Goal: Task Accomplishment & Management: Complete application form

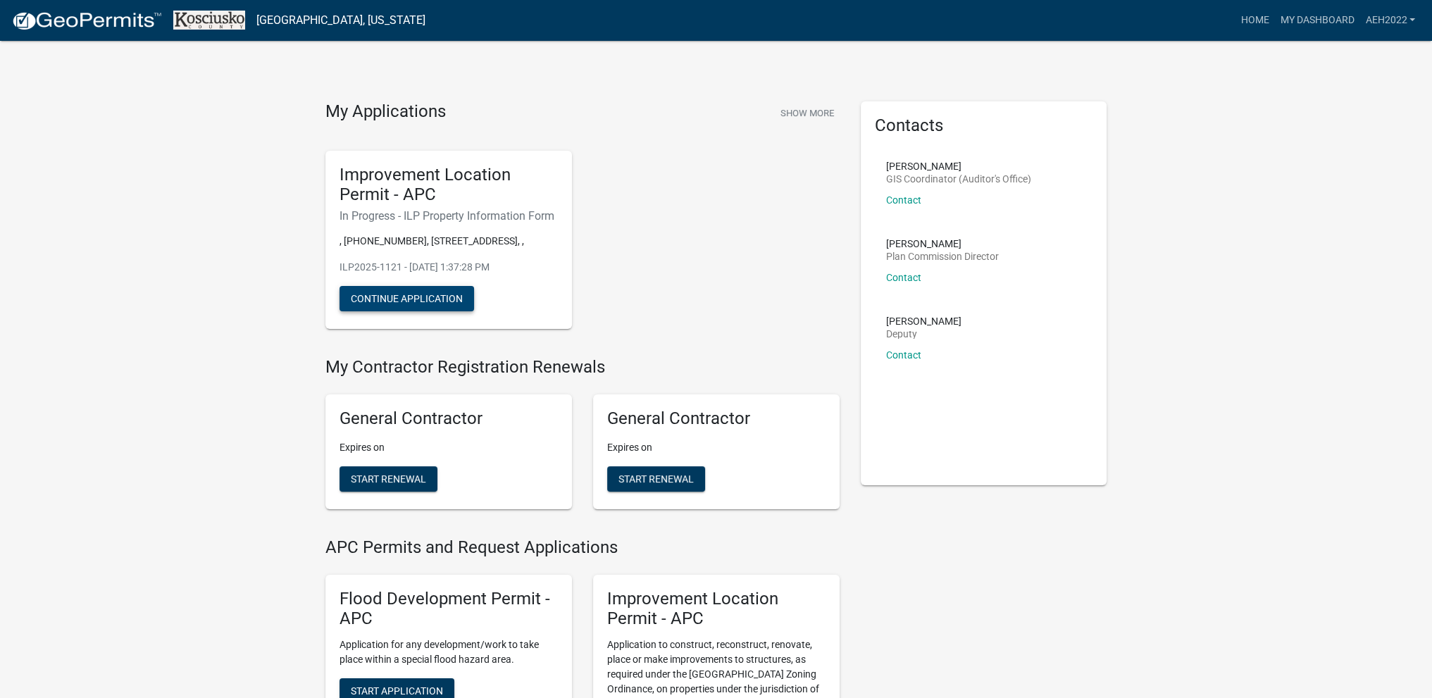
click at [395, 311] on button "Continue Application" at bounding box center [407, 298] width 135 height 25
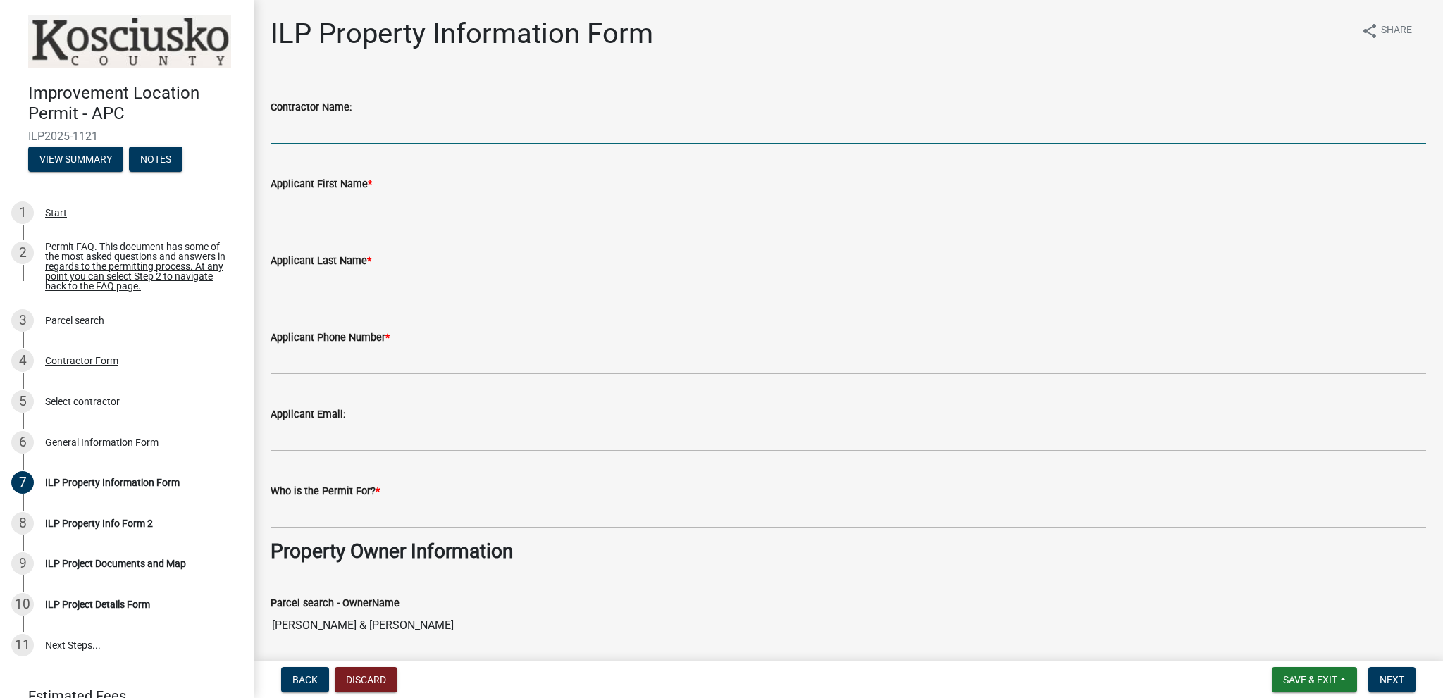
click at [335, 127] on input "Contractor Name:" at bounding box center [848, 130] width 1155 height 29
type input "American Elegance Homes"
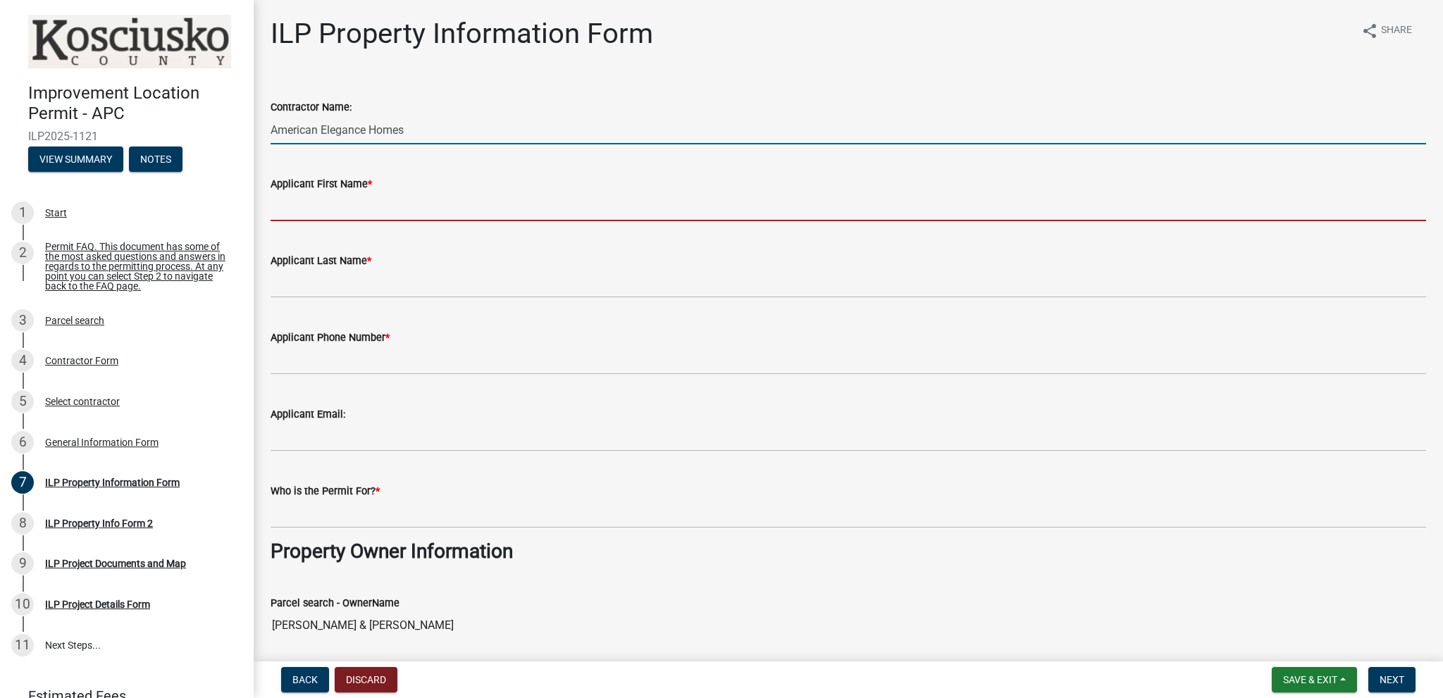
type input "[PERSON_NAME]"
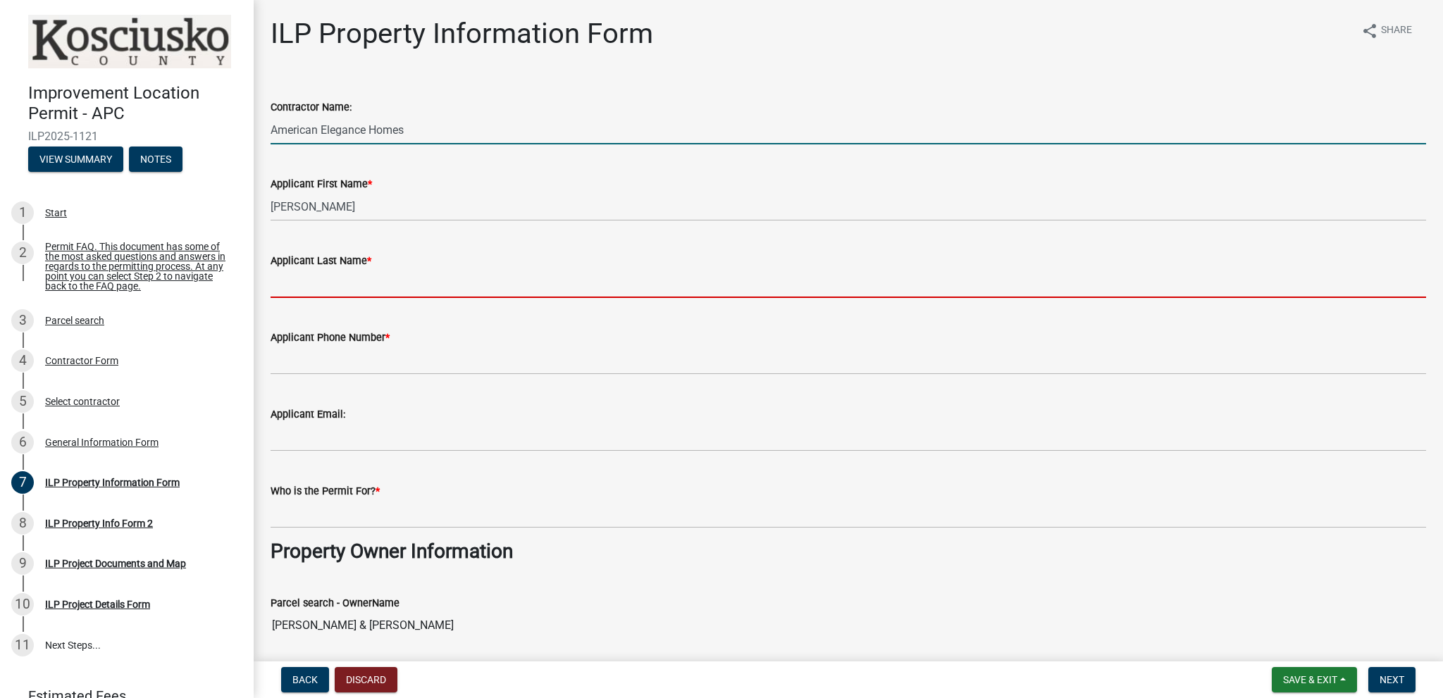
type input "[PERSON_NAME]"
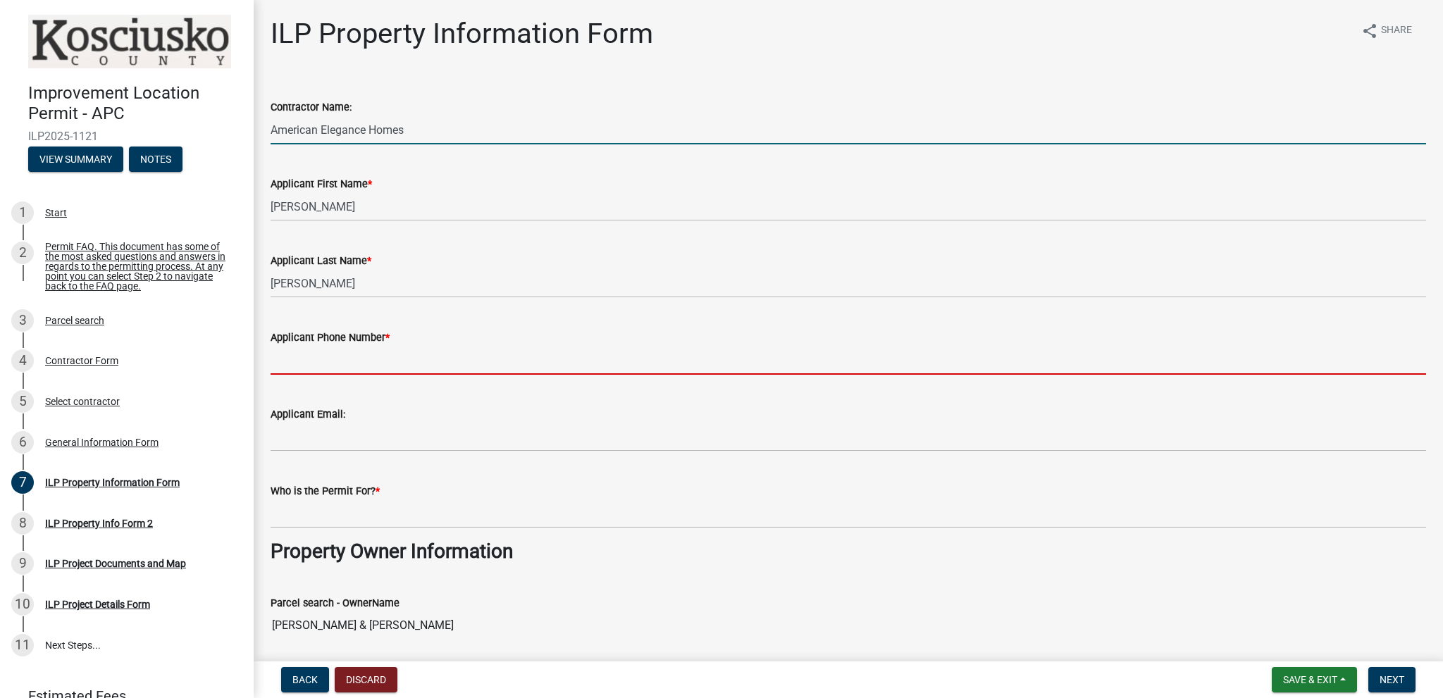
type input "2603182738"
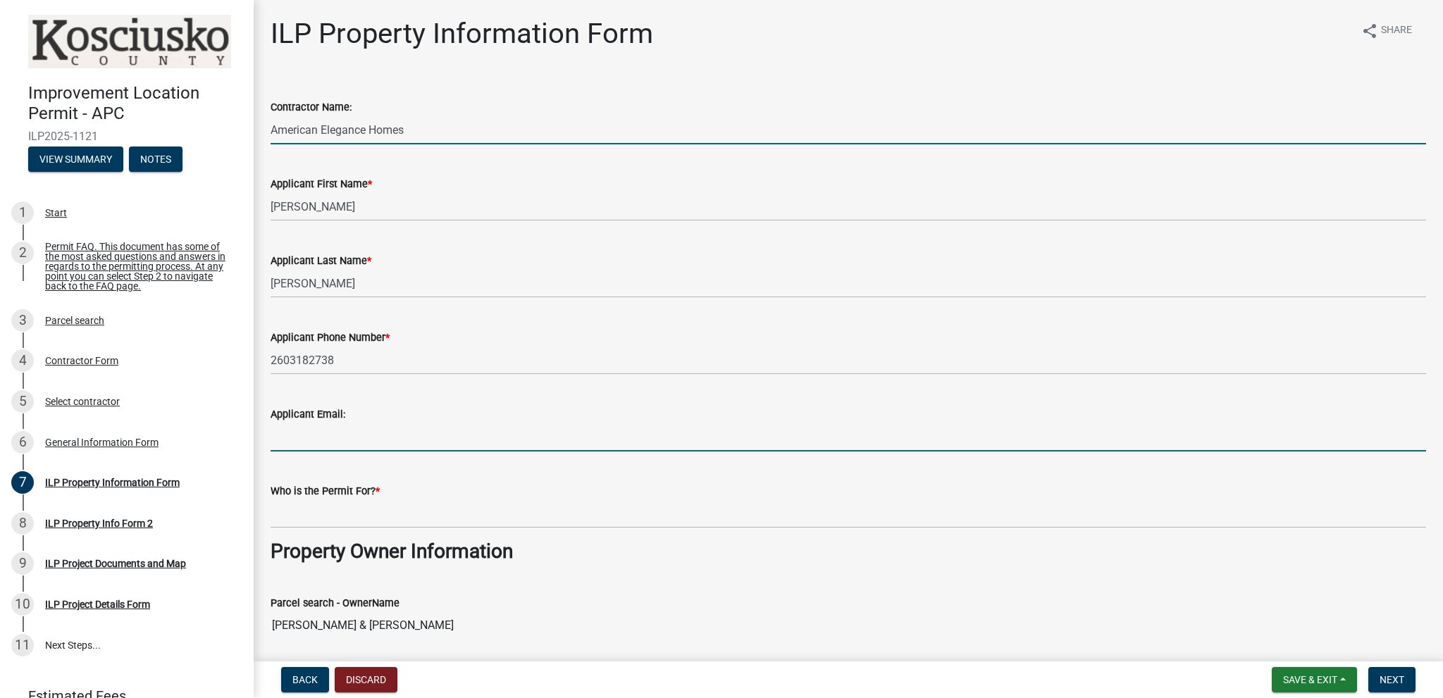
type input "[PERSON_NAME][EMAIL_ADDRESS][PERSON_NAME][DOMAIN_NAME]"
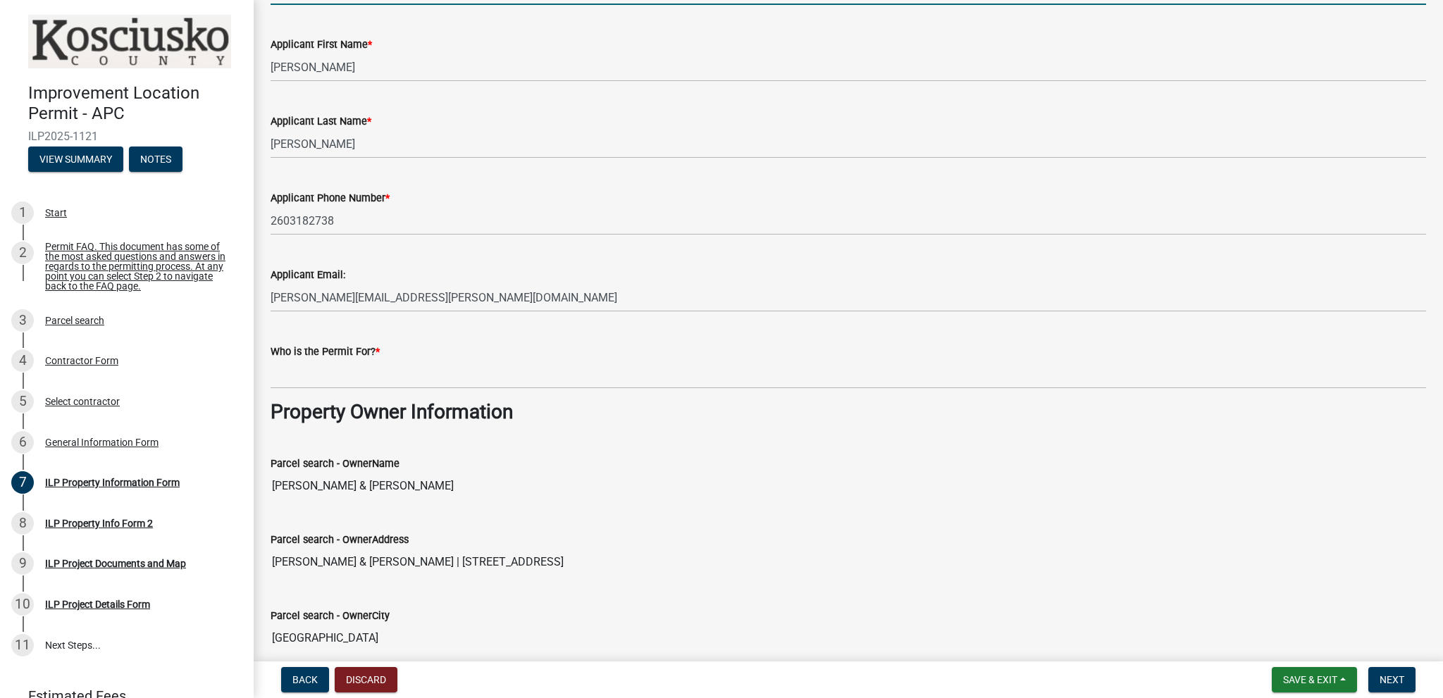
scroll to position [141, 0]
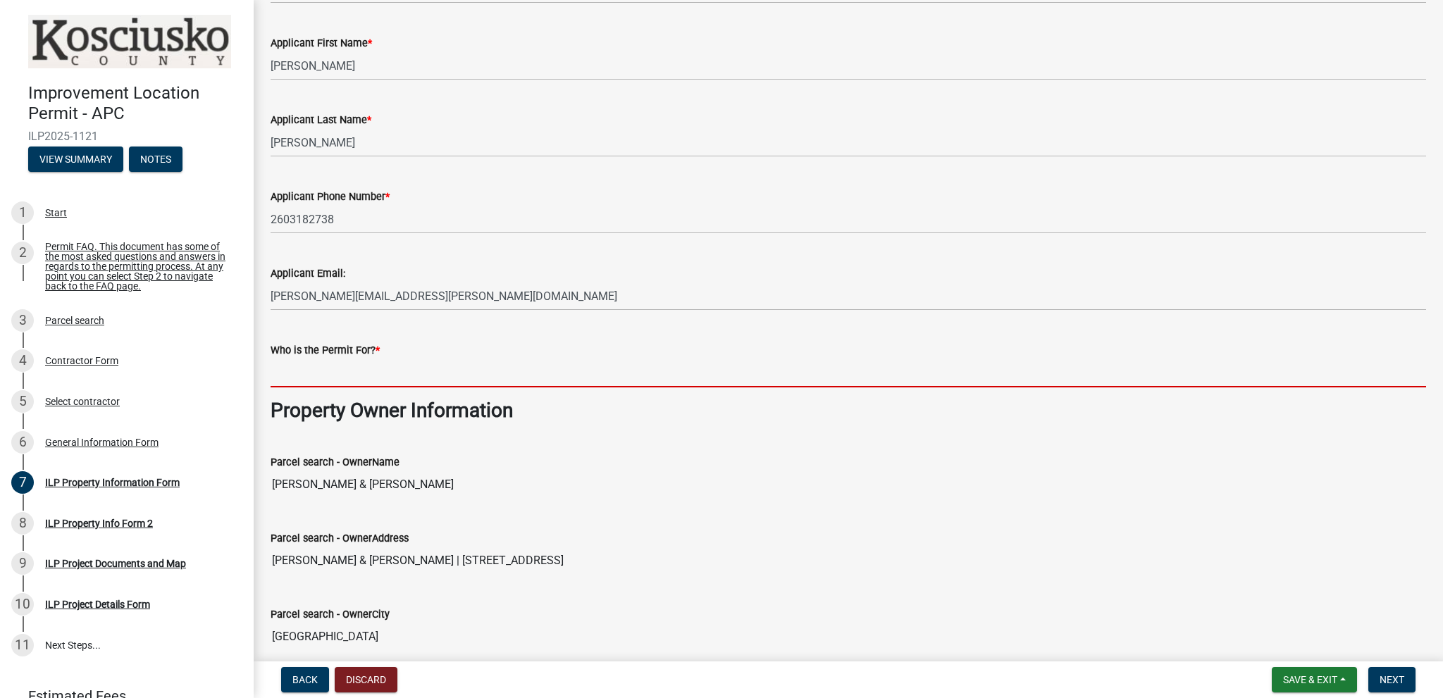
click at [287, 371] on input "Who is the Permit For? *" at bounding box center [848, 373] width 1155 height 29
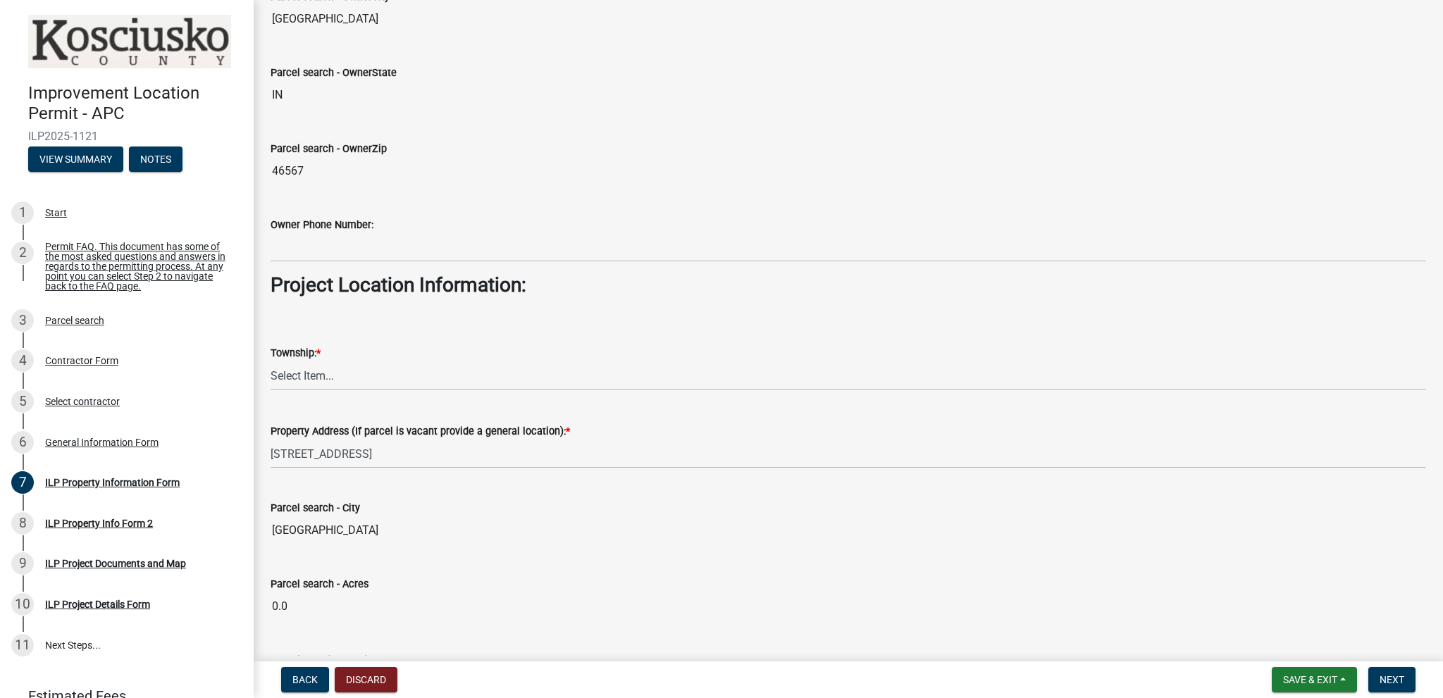
scroll to position [775, 0]
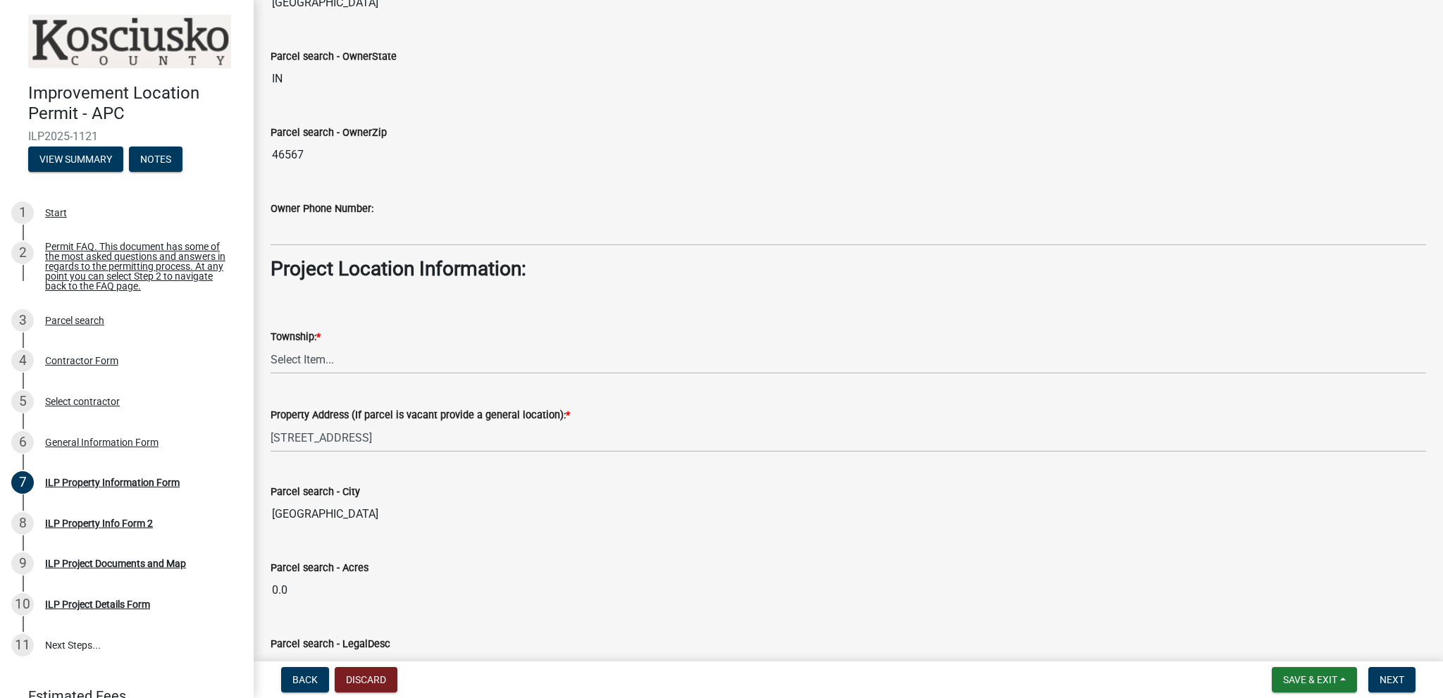
type input "[PERSON_NAME] & [PERSON_NAME]"
click at [316, 355] on select "Select Item... [PERSON_NAME] - Elkhart Co Clay Etna [GEOGRAPHIC_DATA][PERSON_NA…" at bounding box center [848, 359] width 1155 height 29
click at [271, 345] on select "Select Item... [PERSON_NAME] - Elkhart Co Clay Etna [GEOGRAPHIC_DATA][PERSON_NA…" at bounding box center [848, 359] width 1155 height 29
select select "57368d26-defc-477e-a8be-5a23ab554a17"
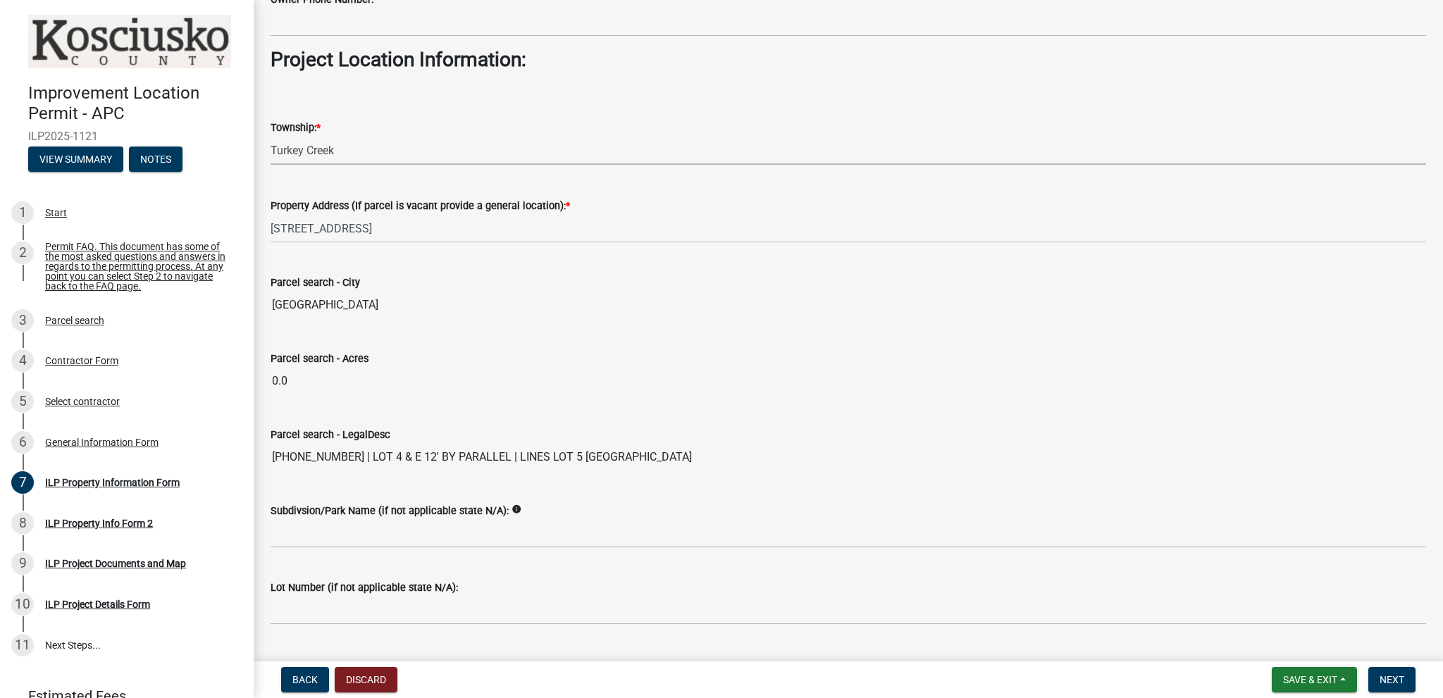
scroll to position [1017, 0]
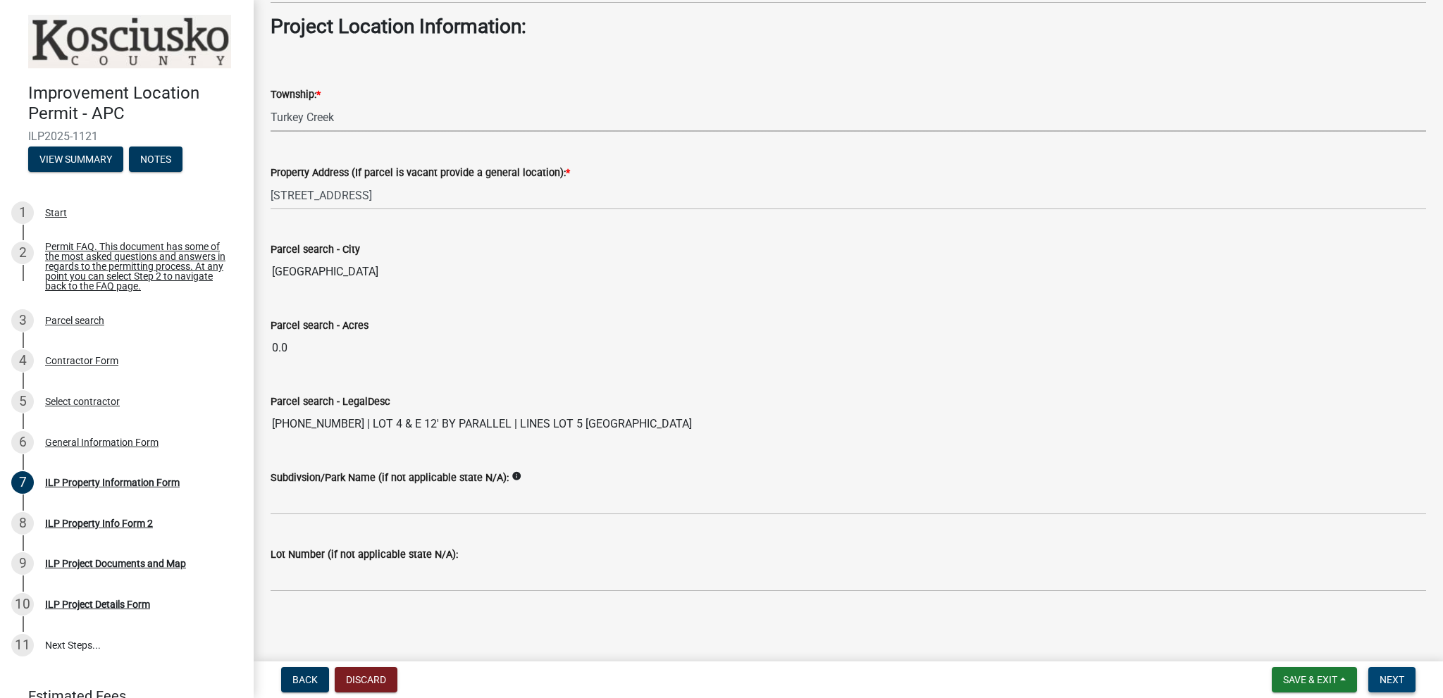
click at [1387, 676] on span "Next" at bounding box center [1391, 679] width 25 height 11
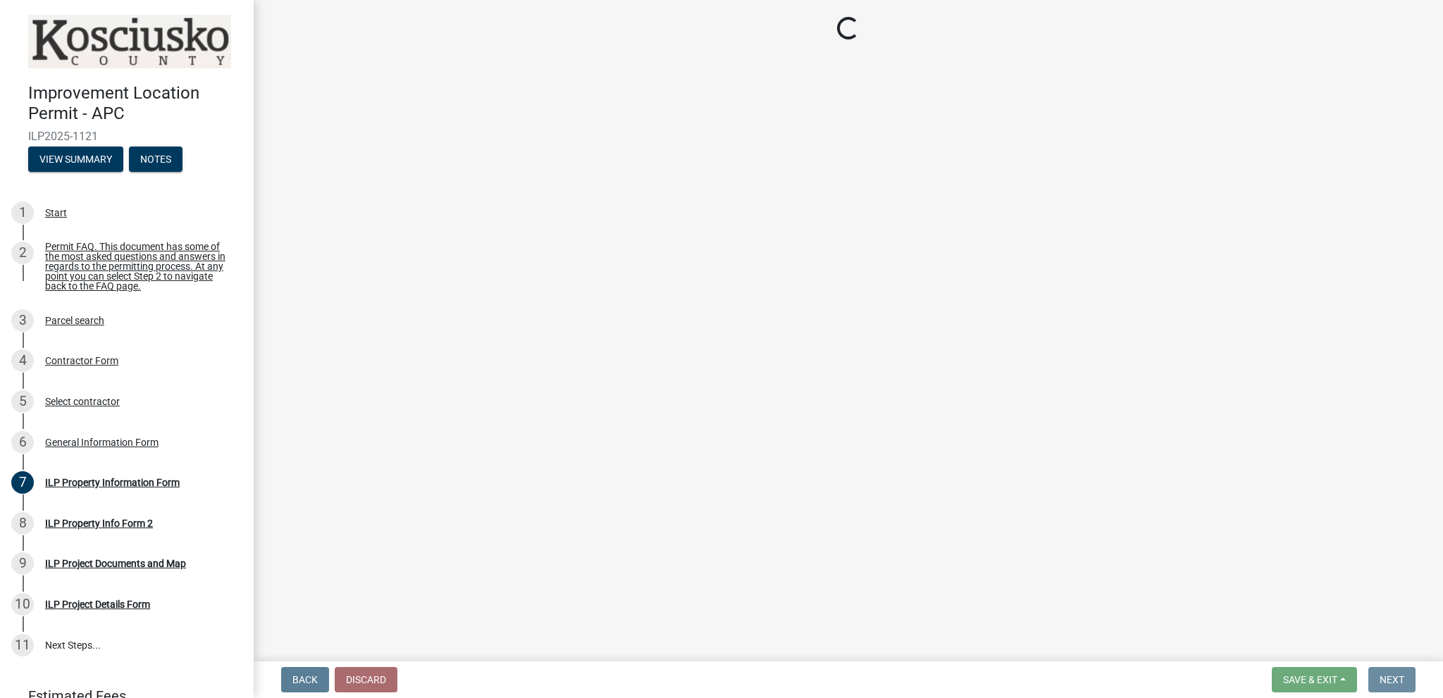
scroll to position [0, 0]
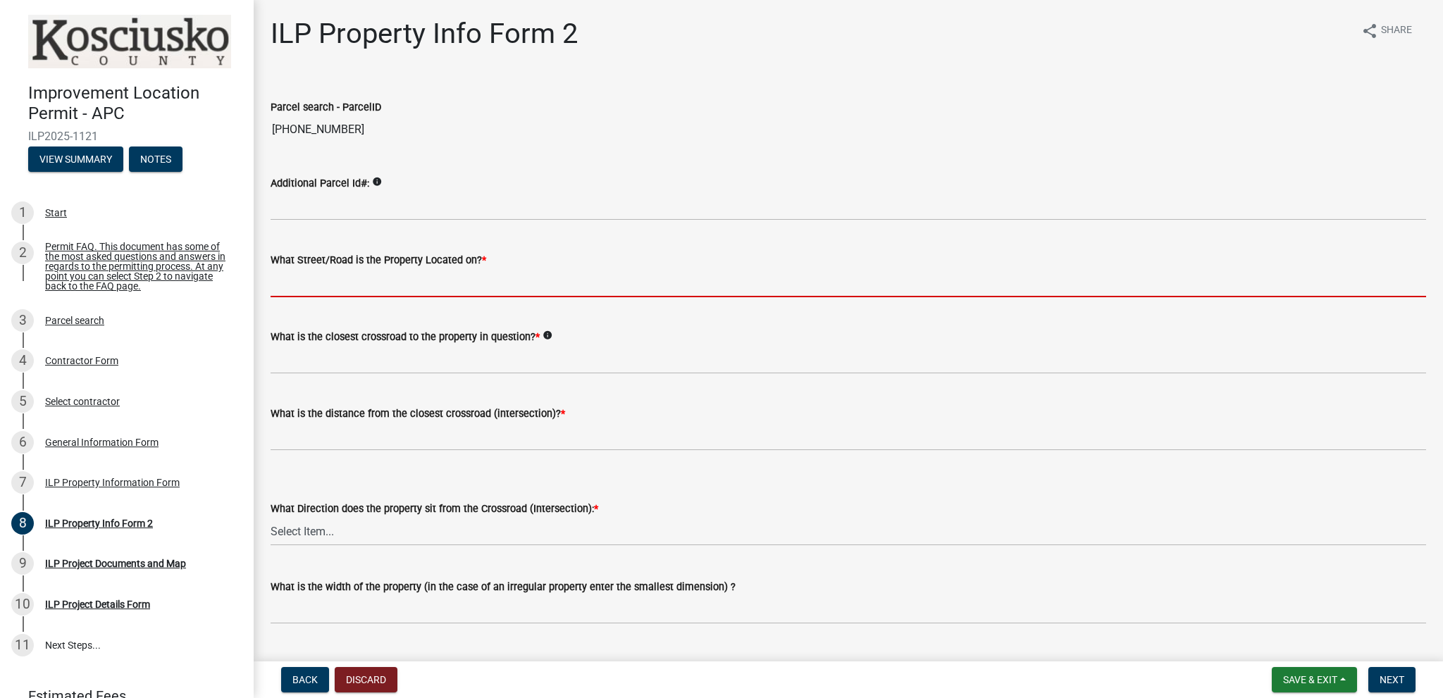
click at [310, 280] on input "What Street/Road is the Property Located on? *" at bounding box center [848, 282] width 1155 height 29
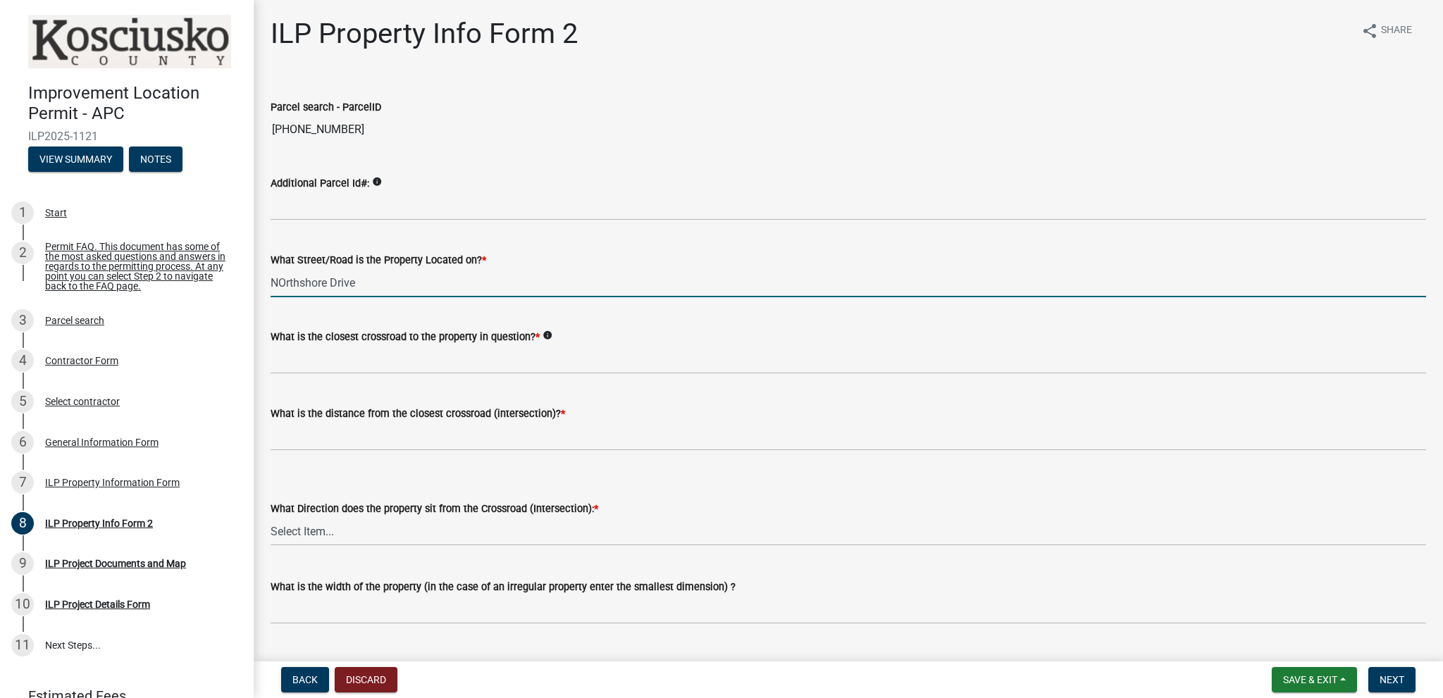
click at [284, 281] on input "NOrthshore Drive" at bounding box center [848, 282] width 1155 height 29
type input "[GEOGRAPHIC_DATA]"
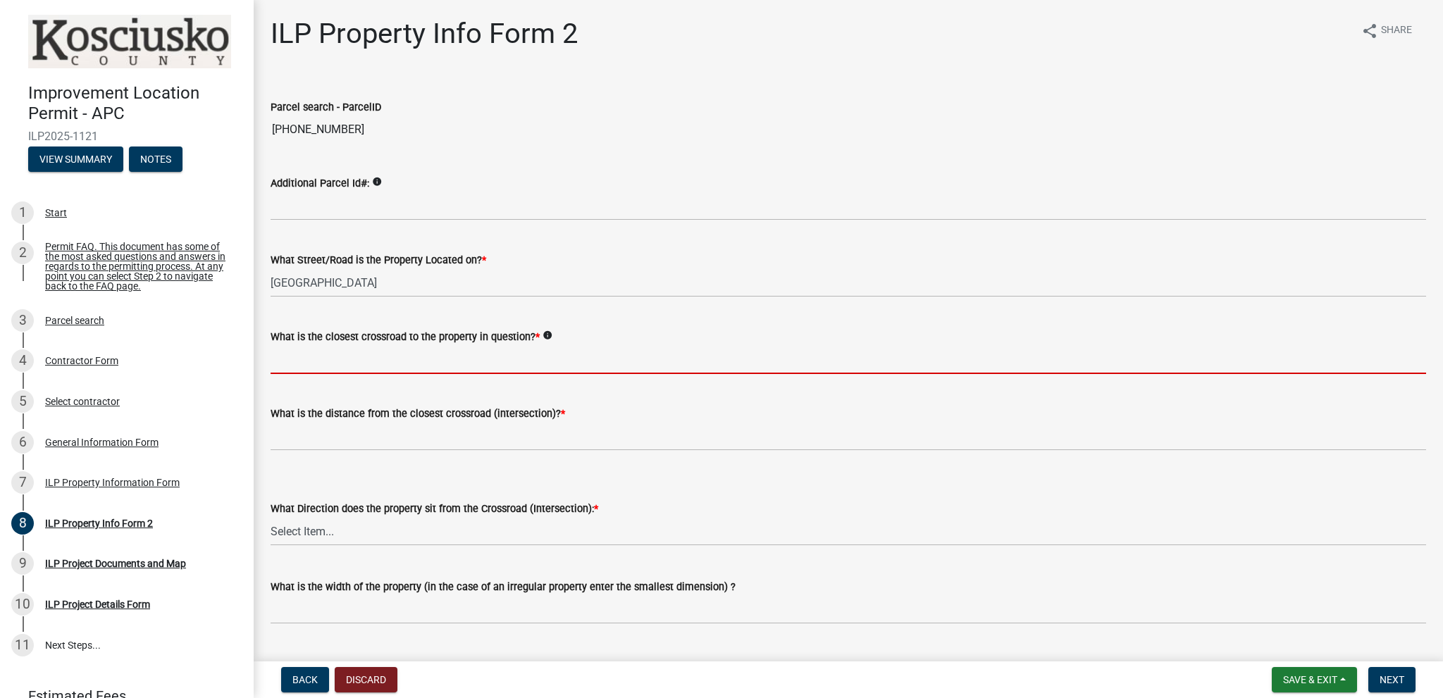
click at [287, 359] on input "What is the closest crossroad to the property in question? *" at bounding box center [848, 359] width 1155 height 29
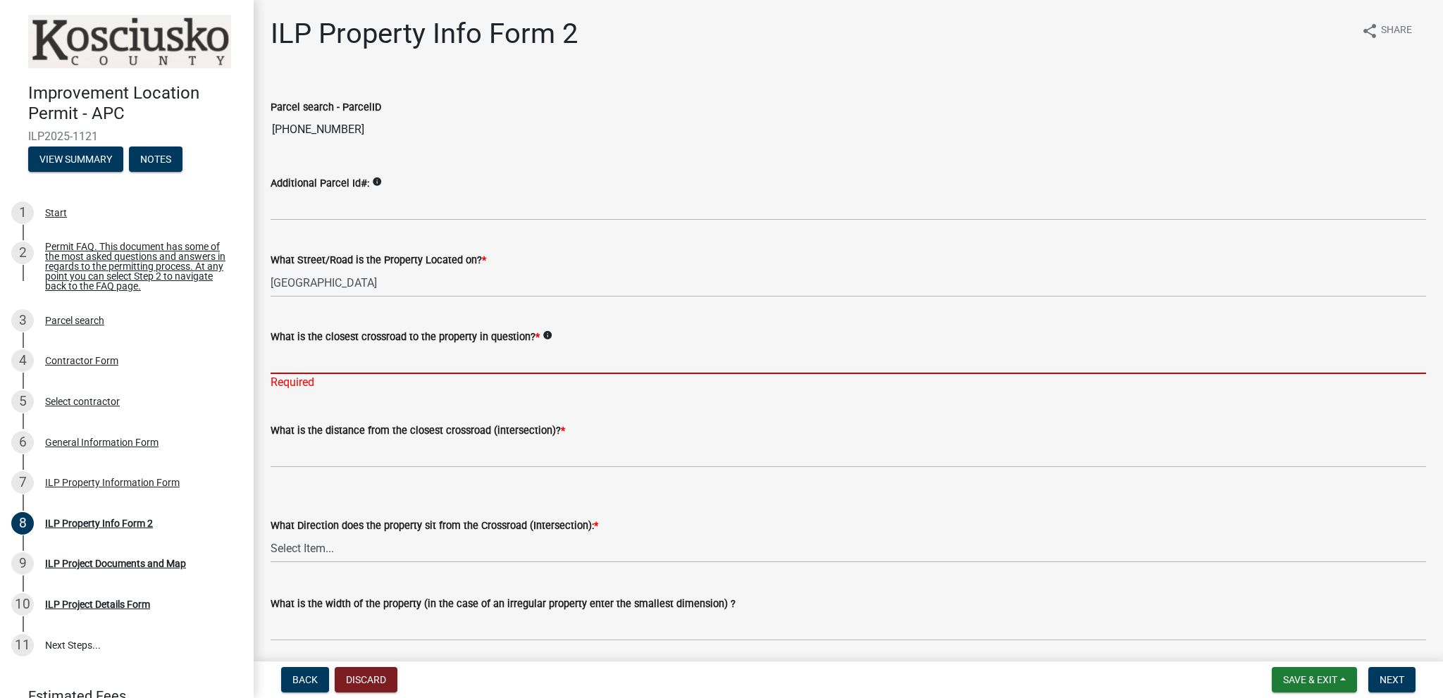
click at [282, 361] on input "What is the closest crossroad to the property in question? *" at bounding box center [848, 359] width 1155 height 29
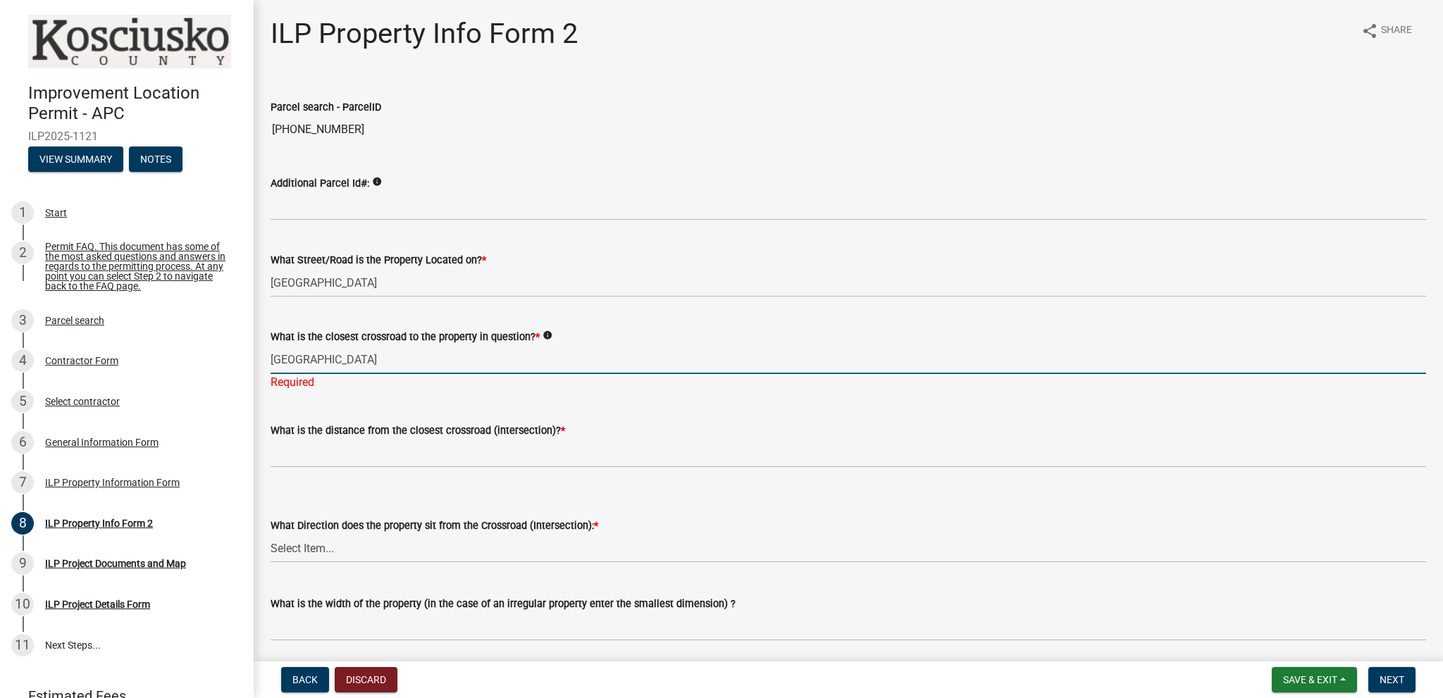
type input "[GEOGRAPHIC_DATA]"
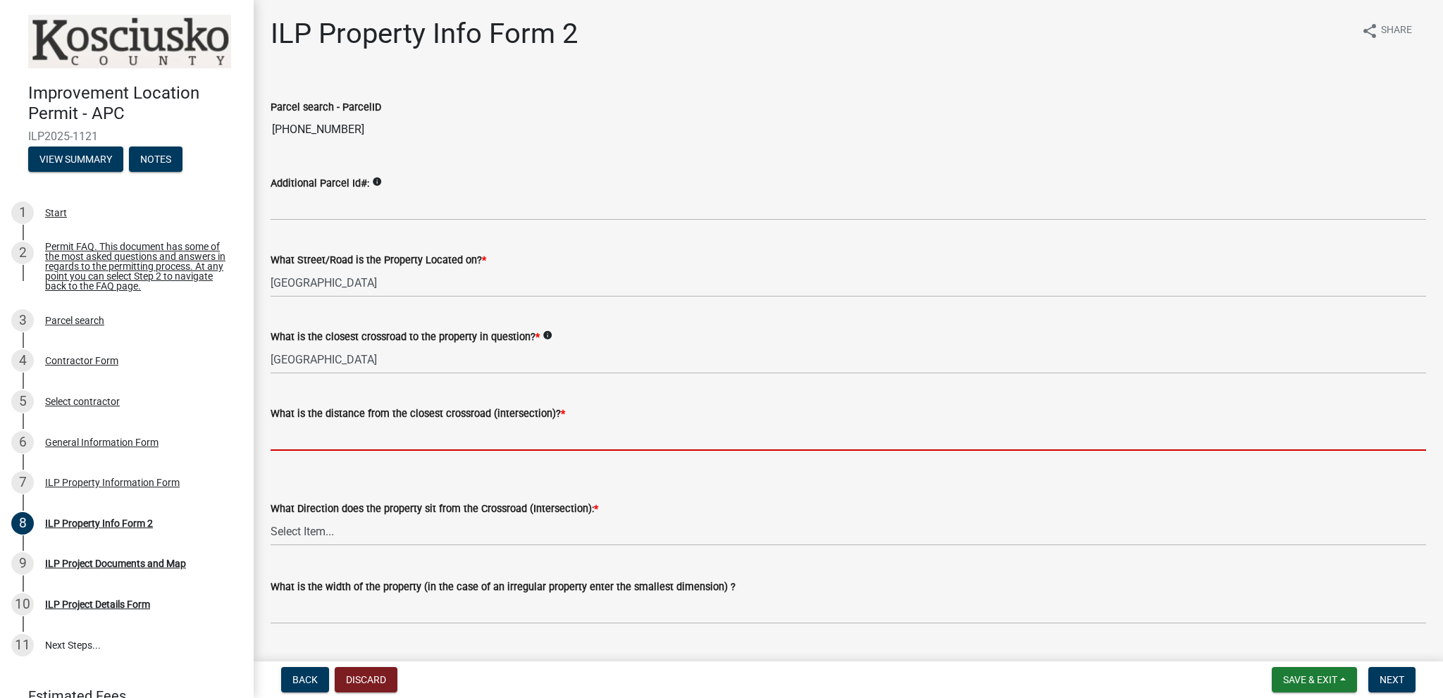
click at [285, 438] on input "text" at bounding box center [848, 436] width 1155 height 29
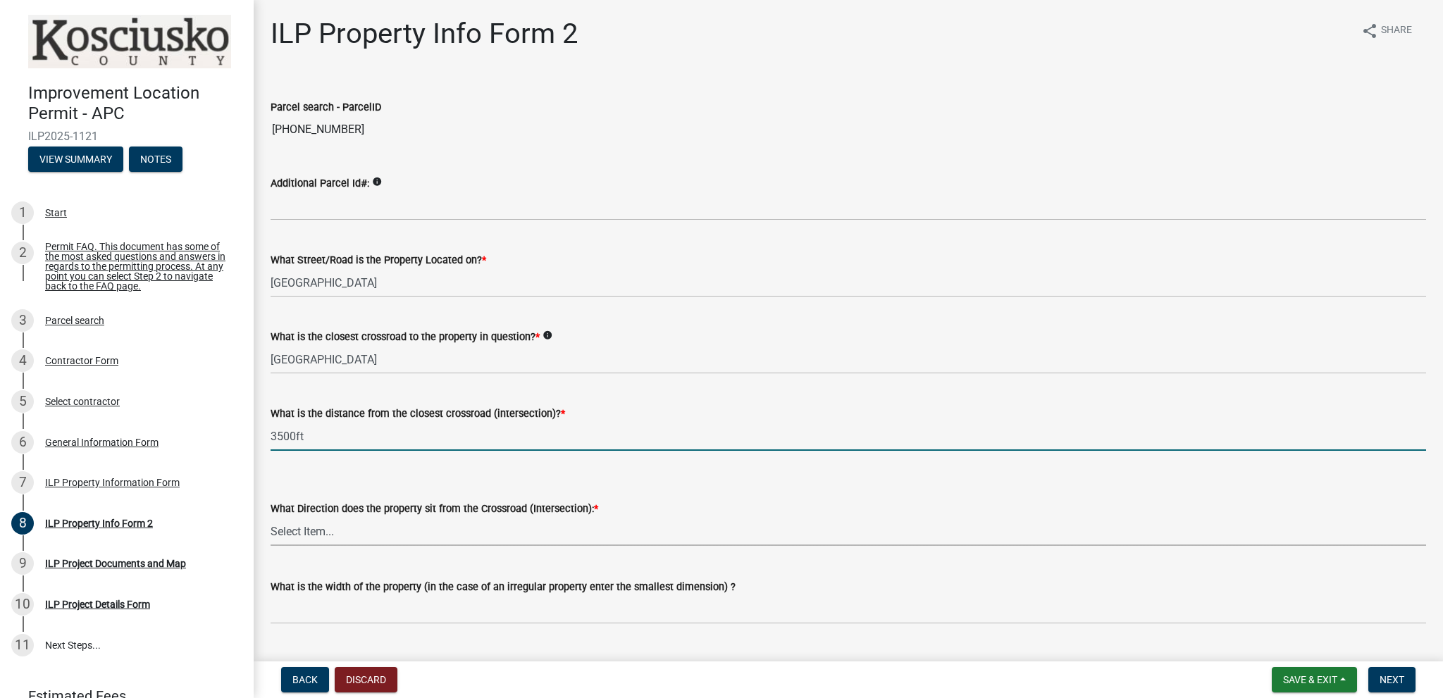
type input "3500"
click at [304, 528] on select "Select Item... N NE NW S SE SW E W" at bounding box center [848, 531] width 1155 height 29
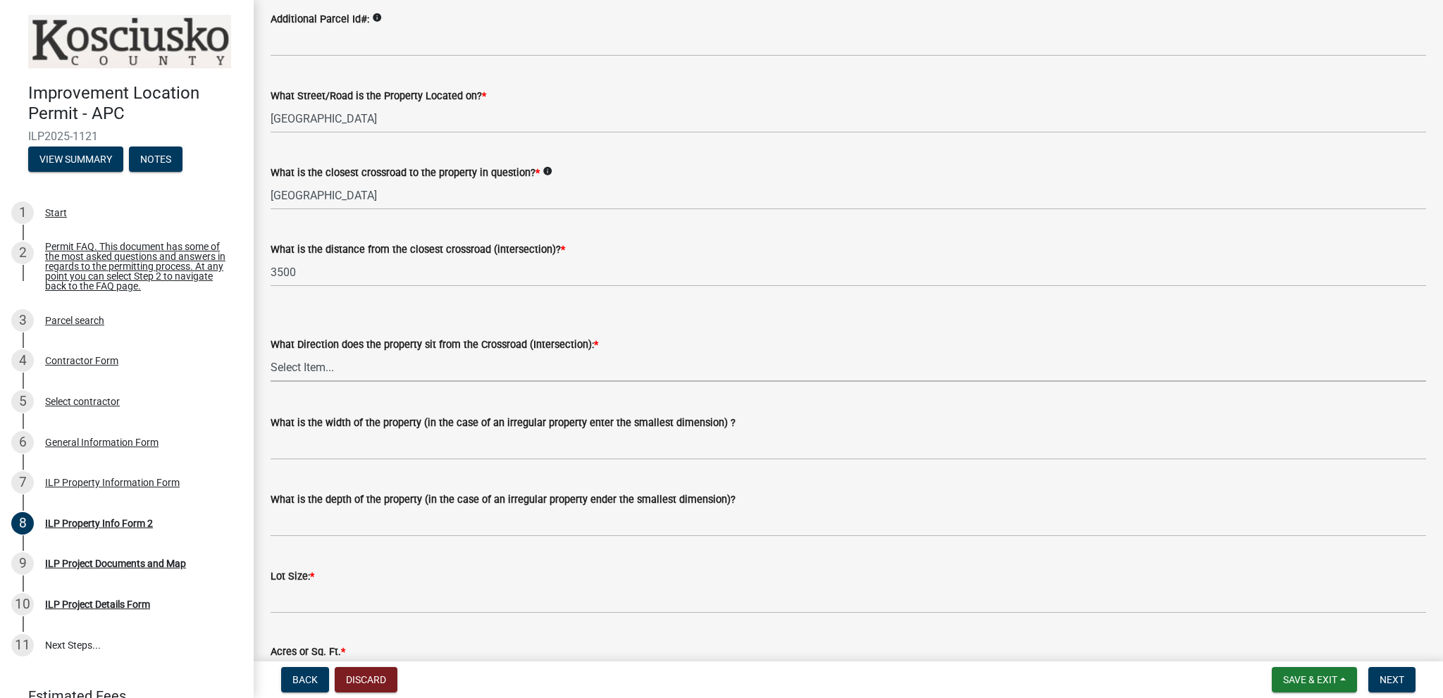
scroll to position [187, 0]
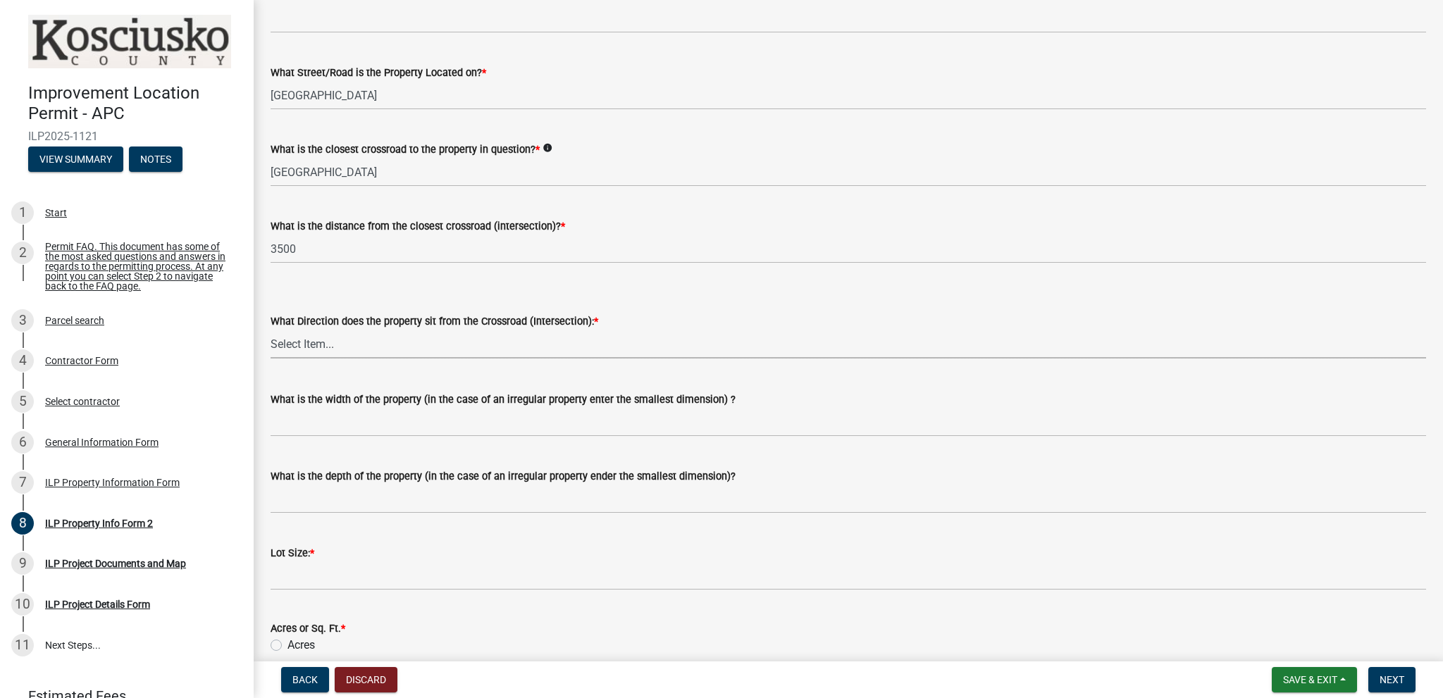
click at [308, 343] on select "Select Item... N NE NW S SE SW E W" at bounding box center [848, 344] width 1155 height 29
click at [271, 330] on select "Select Item... N NE NW S SE SW E W" at bounding box center [848, 344] width 1155 height 29
select select "7b11be74-d7bb-4878-8b50-4ecdc0000cbf"
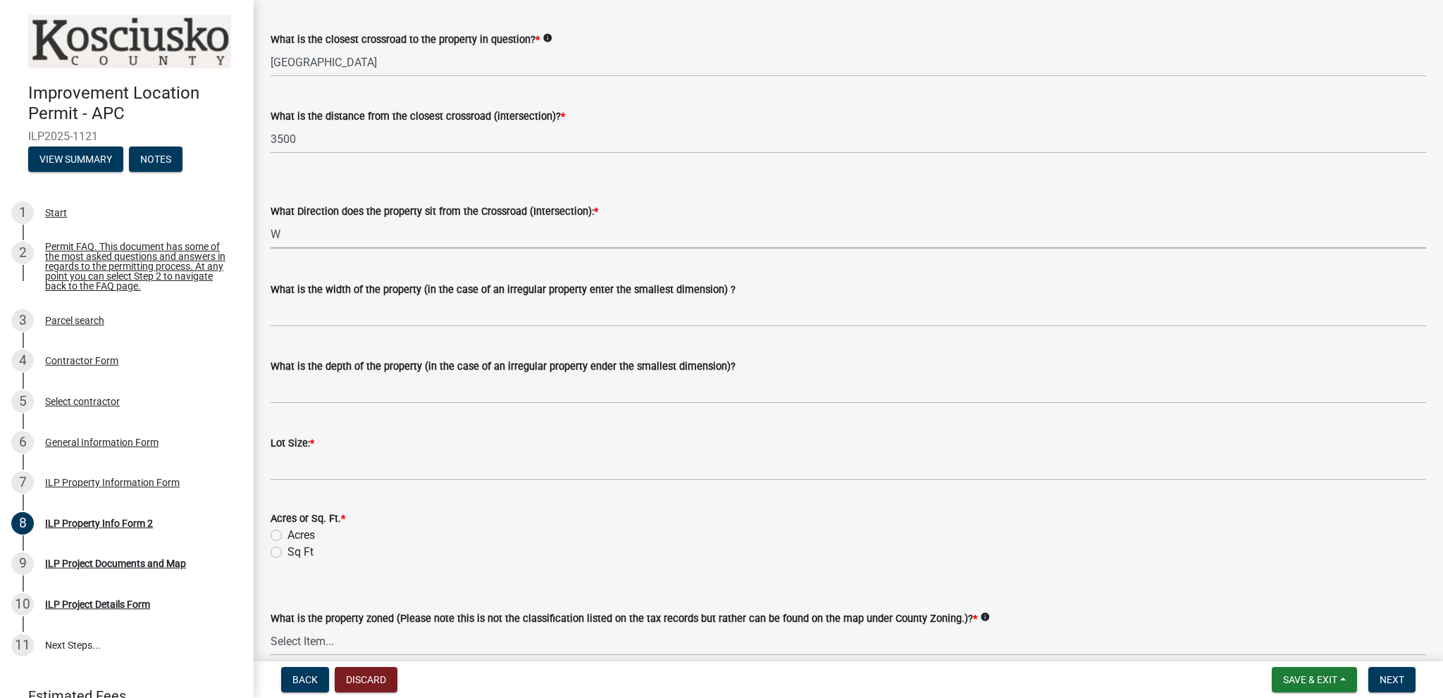
scroll to position [305, 0]
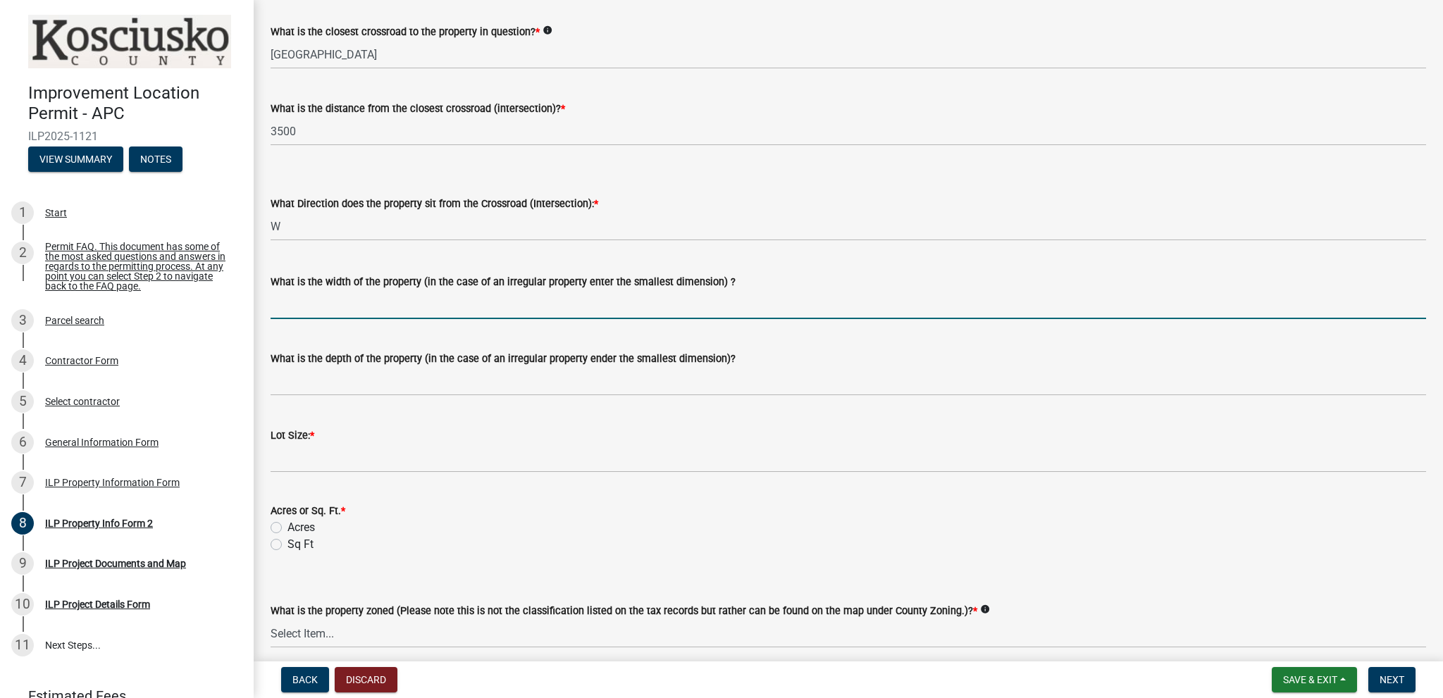
click at [302, 303] on input "What is the width of the property (in the case of an irregular property enter t…" at bounding box center [848, 304] width 1155 height 29
type input "60"
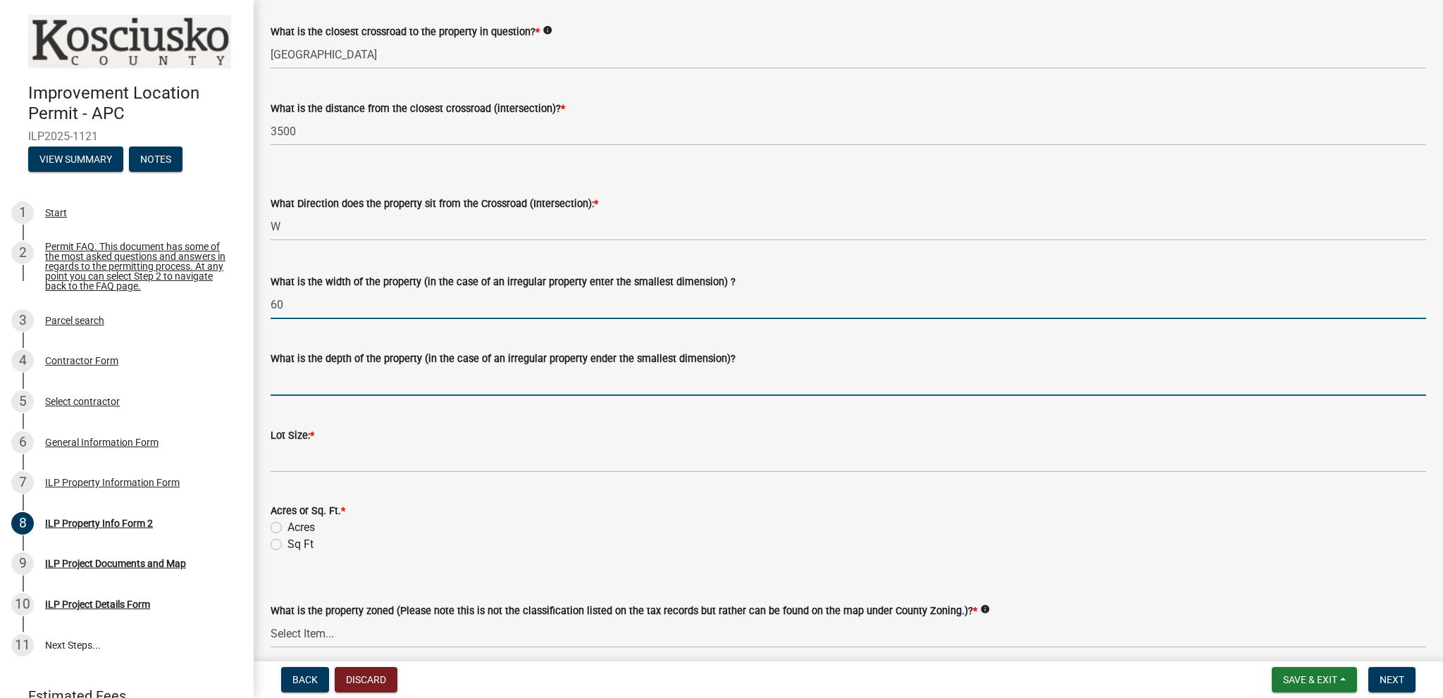
click at [282, 383] on input "What is the depth of the property (in the case of an irregular property ender t…" at bounding box center [848, 381] width 1155 height 29
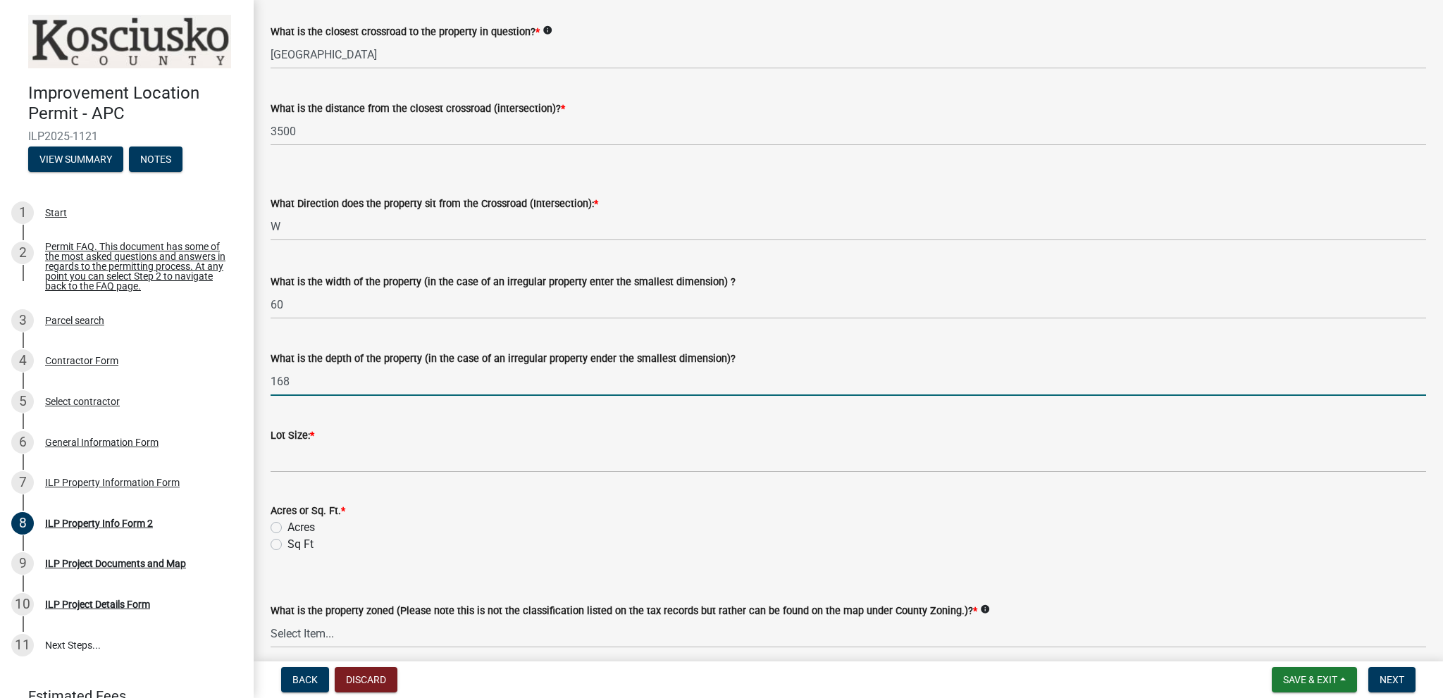
type input "168"
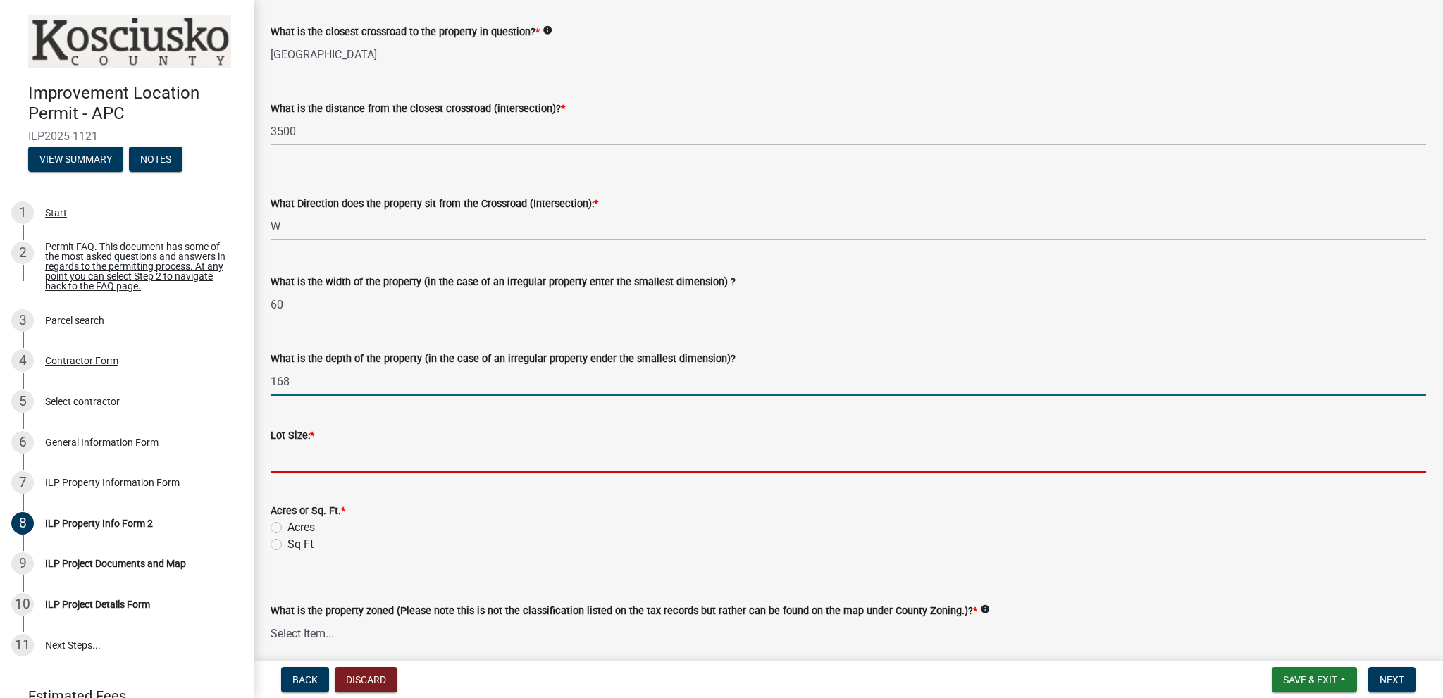
click at [287, 456] on input "text" at bounding box center [848, 458] width 1155 height 29
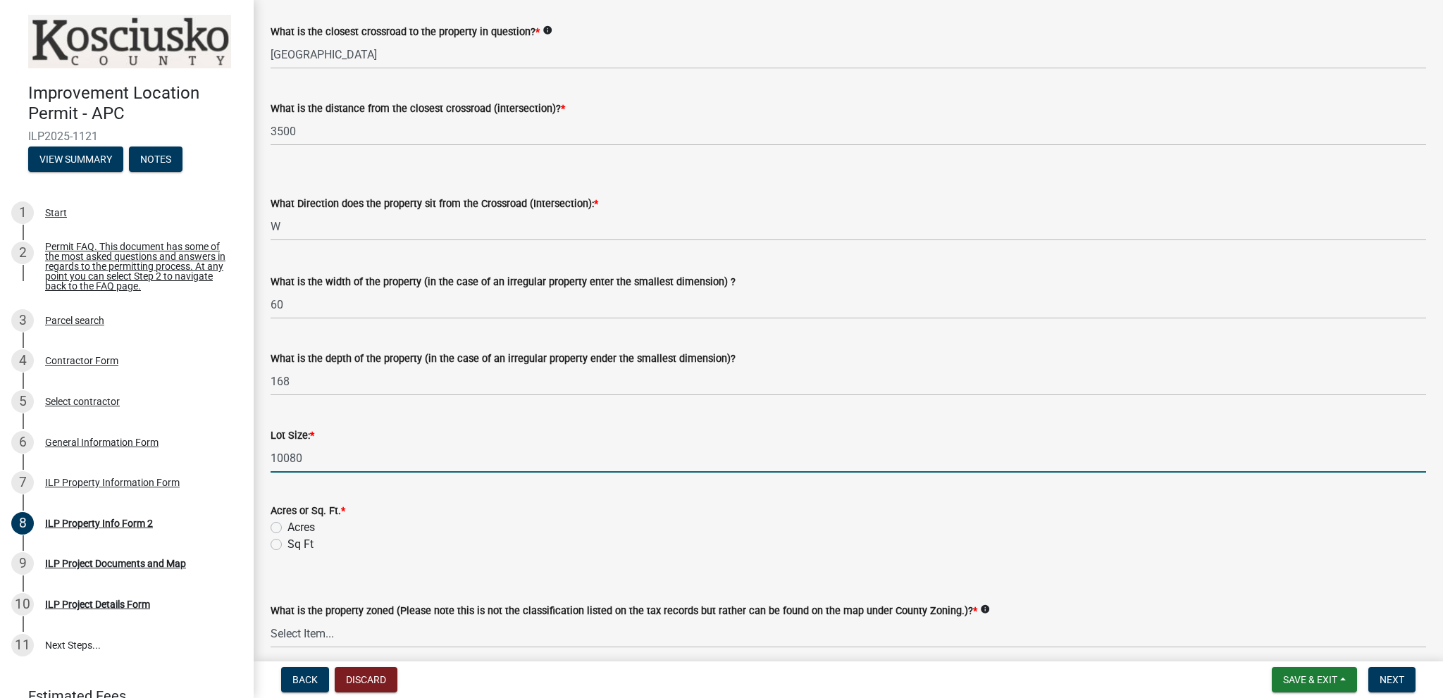
type input "10080"
click at [287, 540] on label "Sq Ft" at bounding box center [300, 544] width 26 height 17
click at [287, 540] on input "Sq Ft" at bounding box center [291, 540] width 9 height 9
radio input "true"
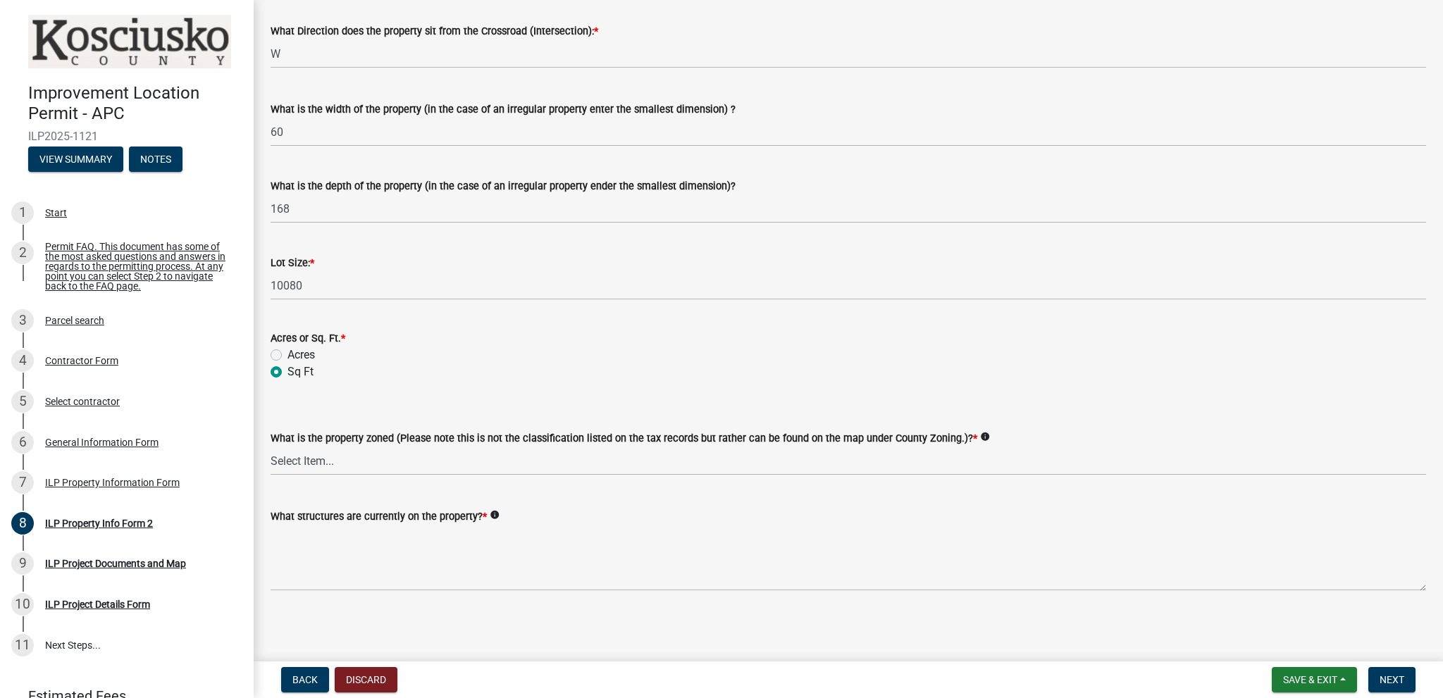
scroll to position [478, 0]
click at [294, 456] on select "Select Item... Agricultural Agricultural 2 Commercial Environmental Industrial …" at bounding box center [848, 460] width 1155 height 29
click at [271, 446] on select "Select Item... Agricultural Agricultural 2 Commercial Environmental Industrial …" at bounding box center [848, 460] width 1155 height 29
select select "1146270b-2111-4e23-bf7f-74ce85cf7041"
click at [270, 561] on div "What structures are currently on the property? * info" at bounding box center [848, 539] width 1177 height 103
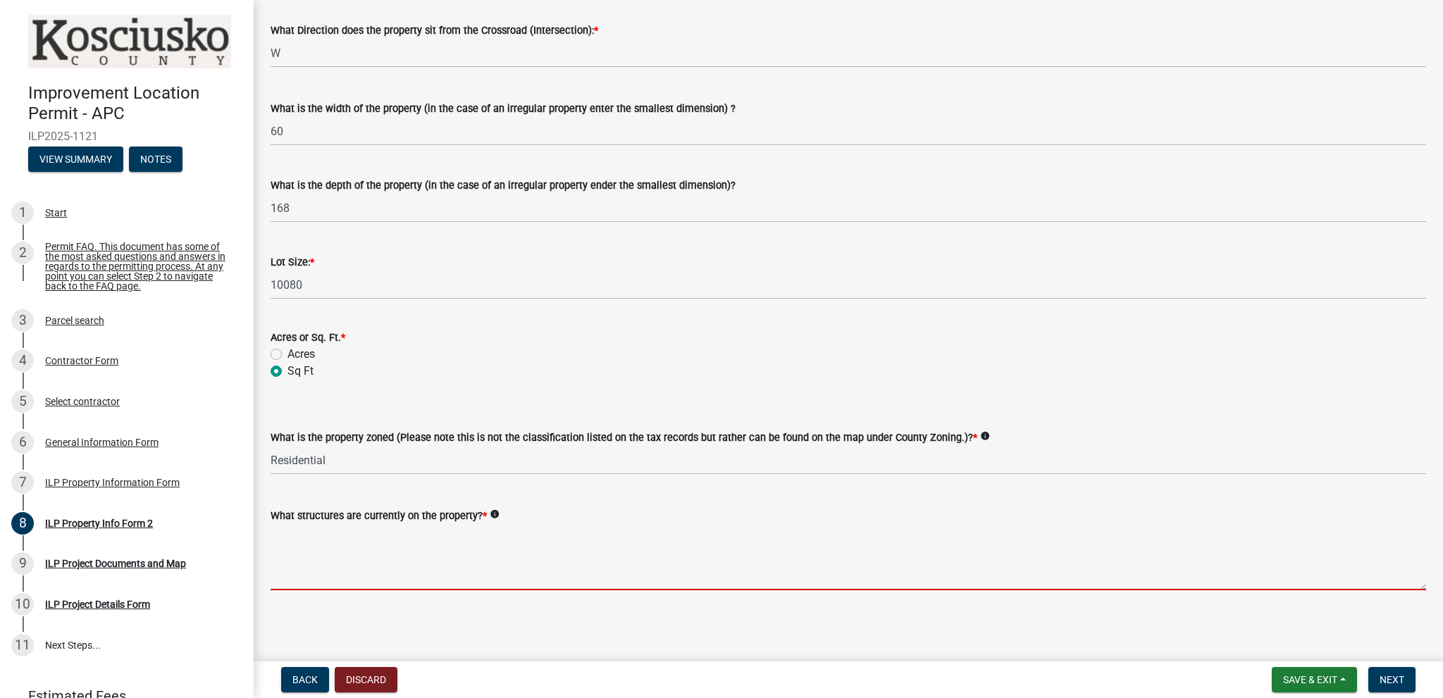
click at [296, 535] on textarea "What structures are currently on the property? *" at bounding box center [848, 557] width 1155 height 66
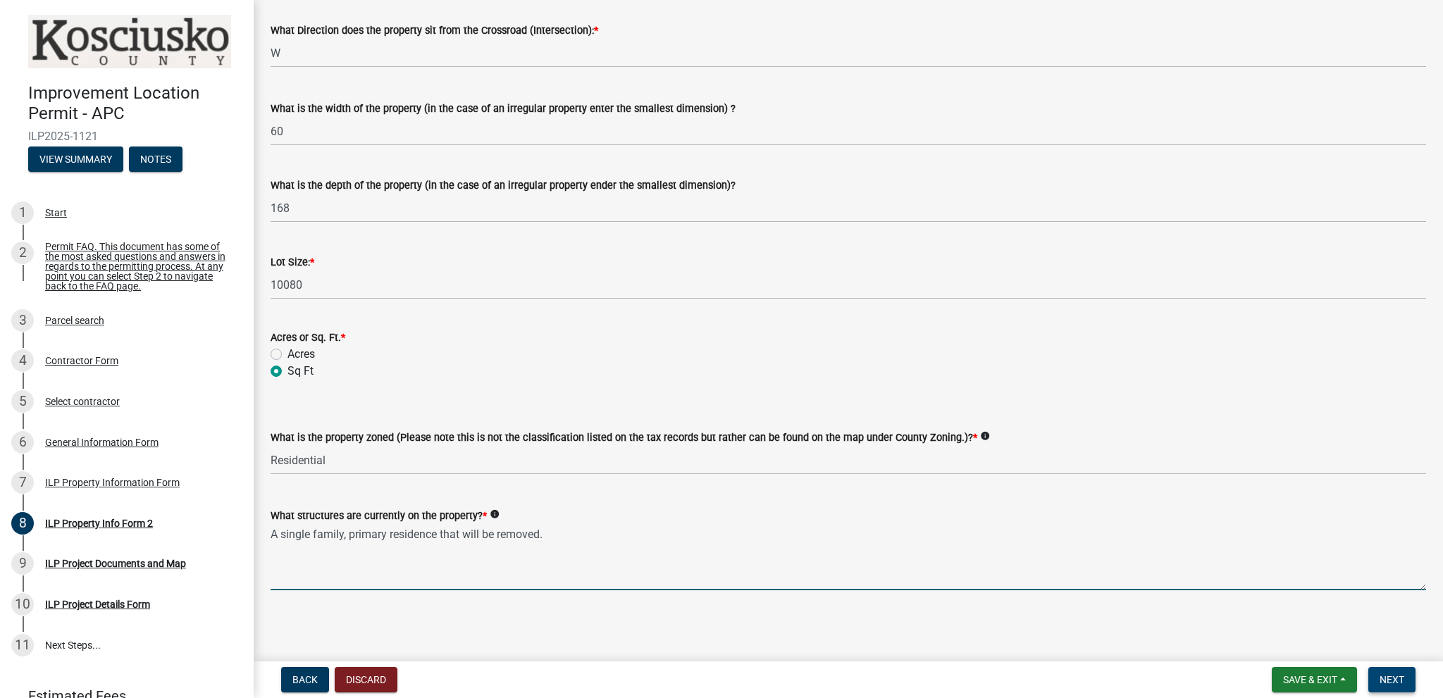
type textarea "A single family, primary residence that will be removed."
click at [1389, 679] on span "Next" at bounding box center [1391, 679] width 25 height 11
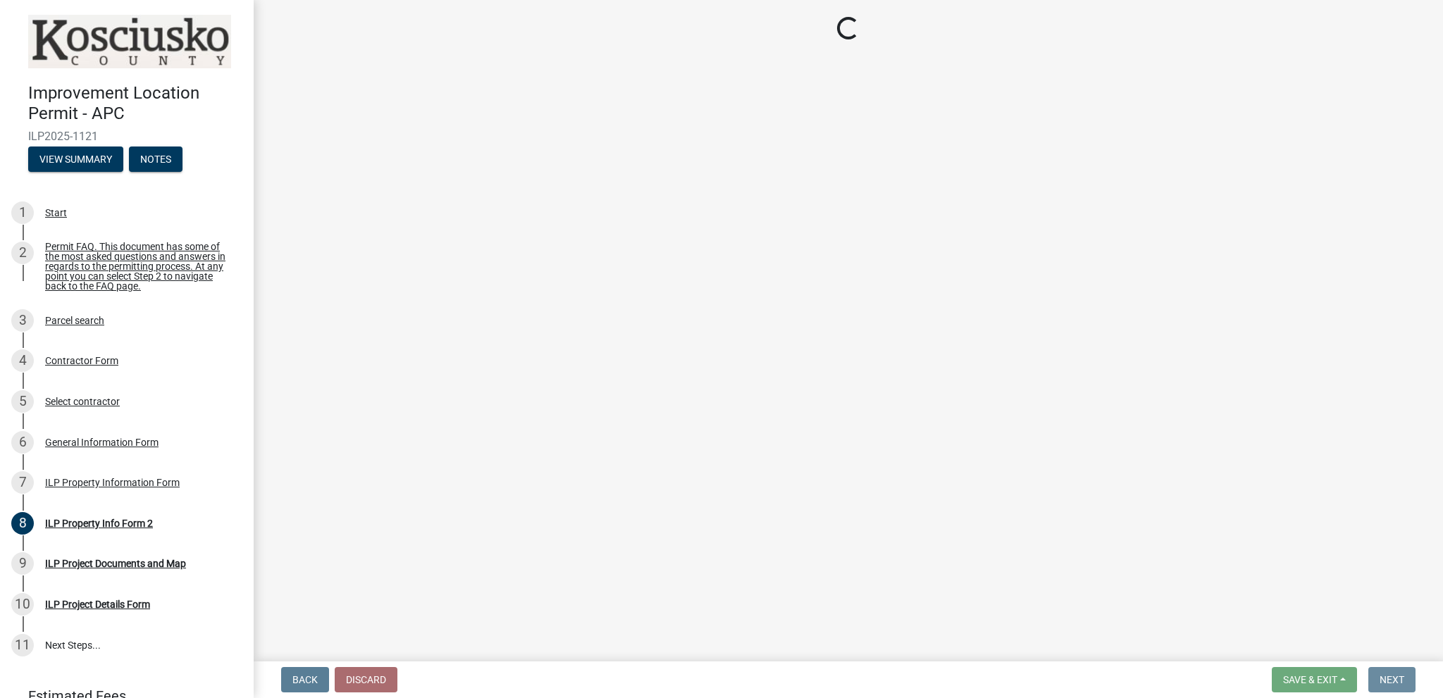
scroll to position [0, 0]
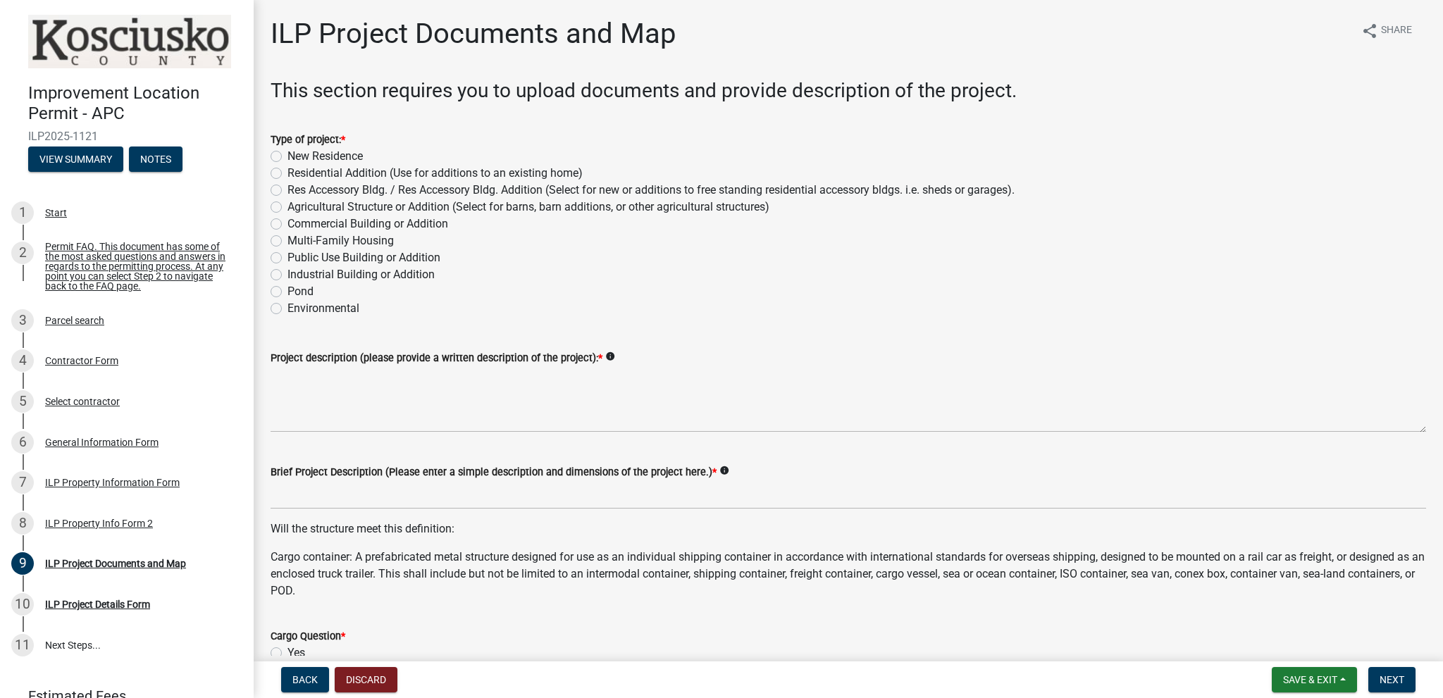
click at [287, 157] on label "New Residence" at bounding box center [324, 156] width 75 height 17
click at [287, 157] on input "New Residence" at bounding box center [291, 152] width 9 height 9
radio input "true"
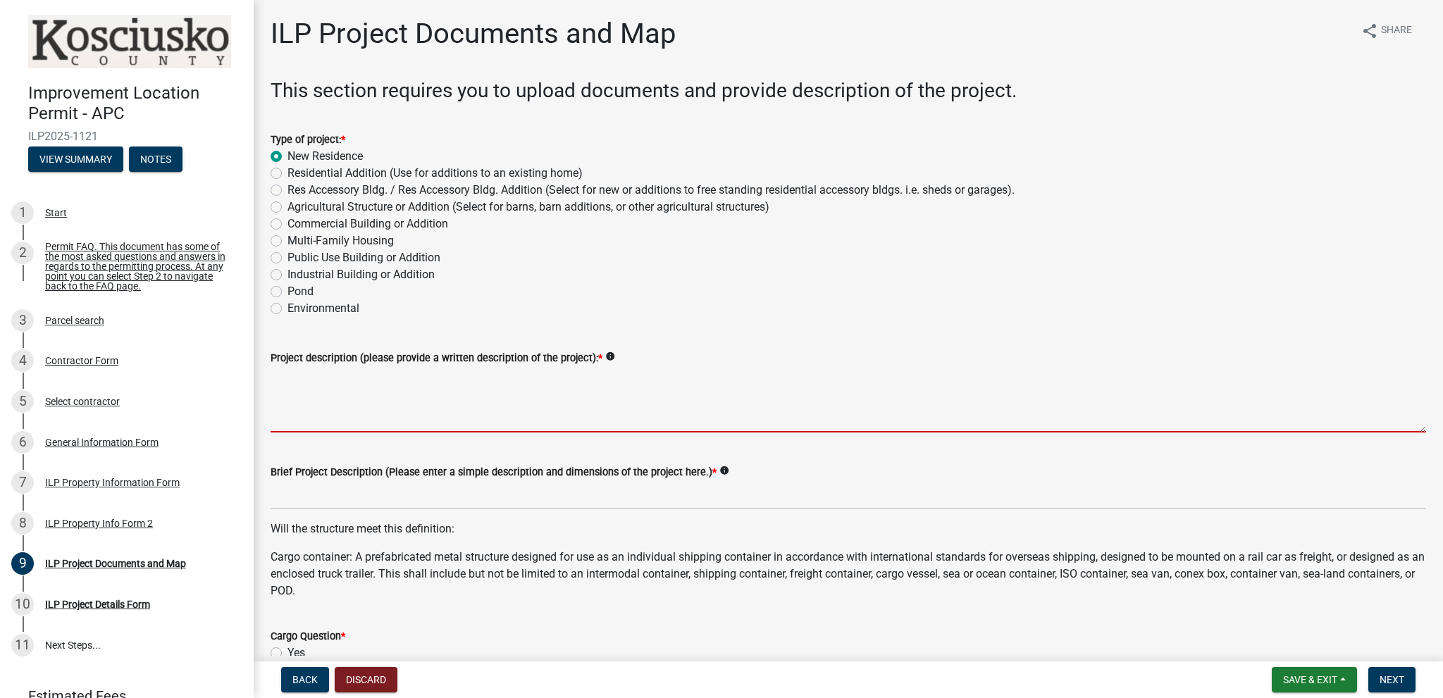
click at [292, 389] on textarea "Project description (please provide a written description of the project): *" at bounding box center [848, 399] width 1155 height 66
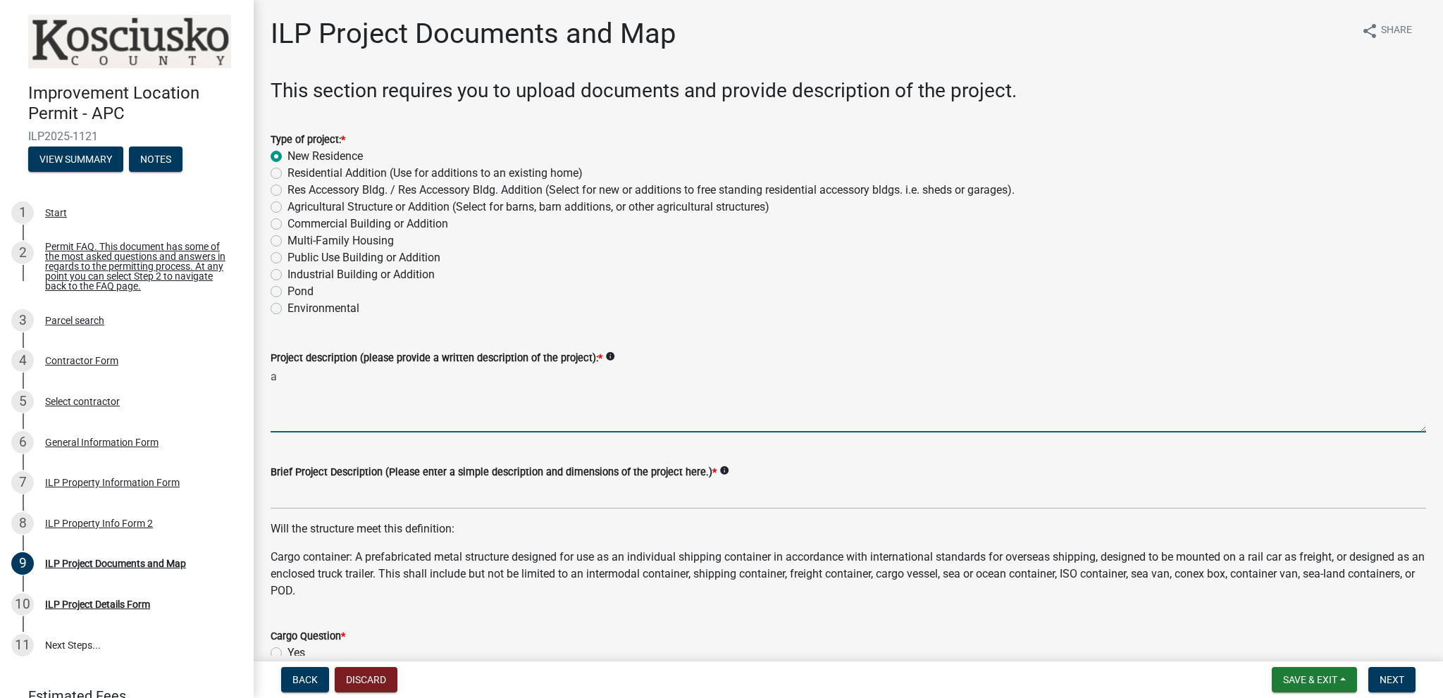
type textarea "a"
click at [310, 377] on textarea "2-story, Single family residence, with a walk-out basement." at bounding box center [848, 399] width 1155 height 66
type textarea "2-story, 4,329sf Single family residence, with a walk-out basement."
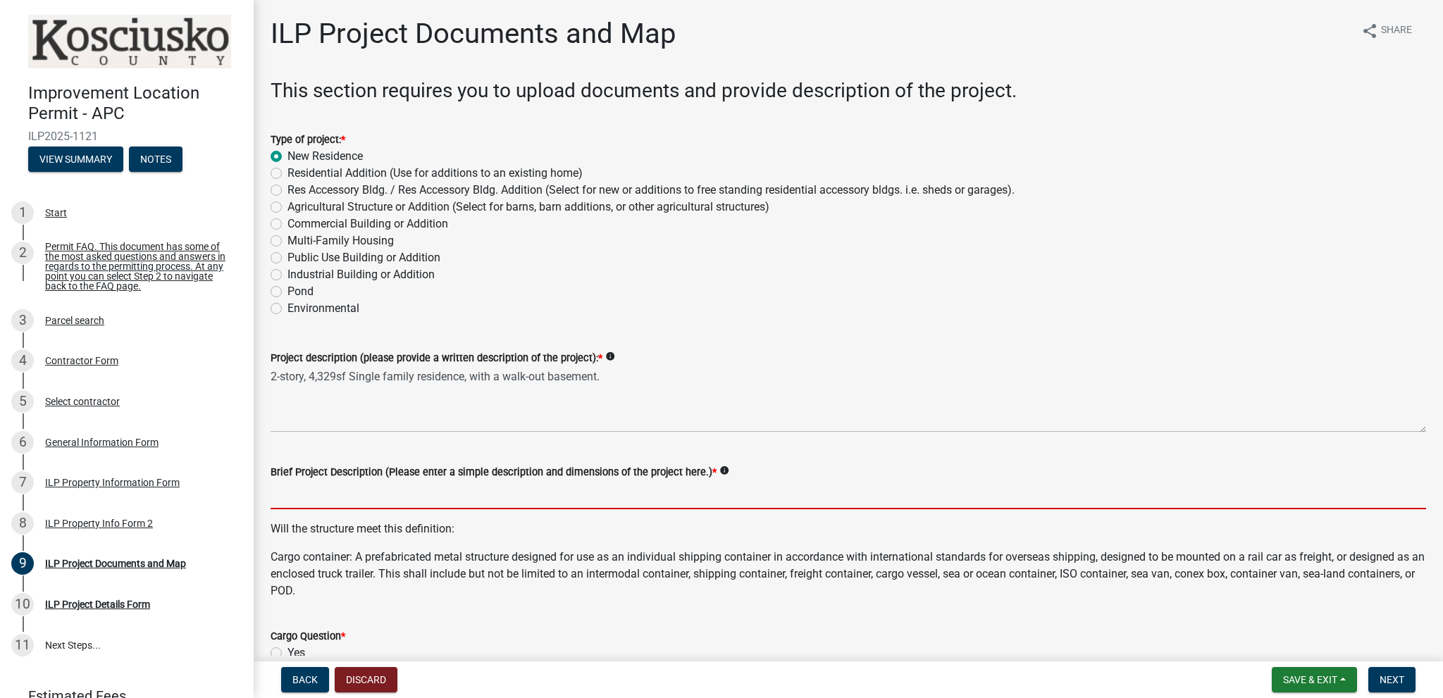
click at [335, 493] on input "Brief Project Description (Please enter a simple description and dimensions of …" at bounding box center [848, 494] width 1155 height 29
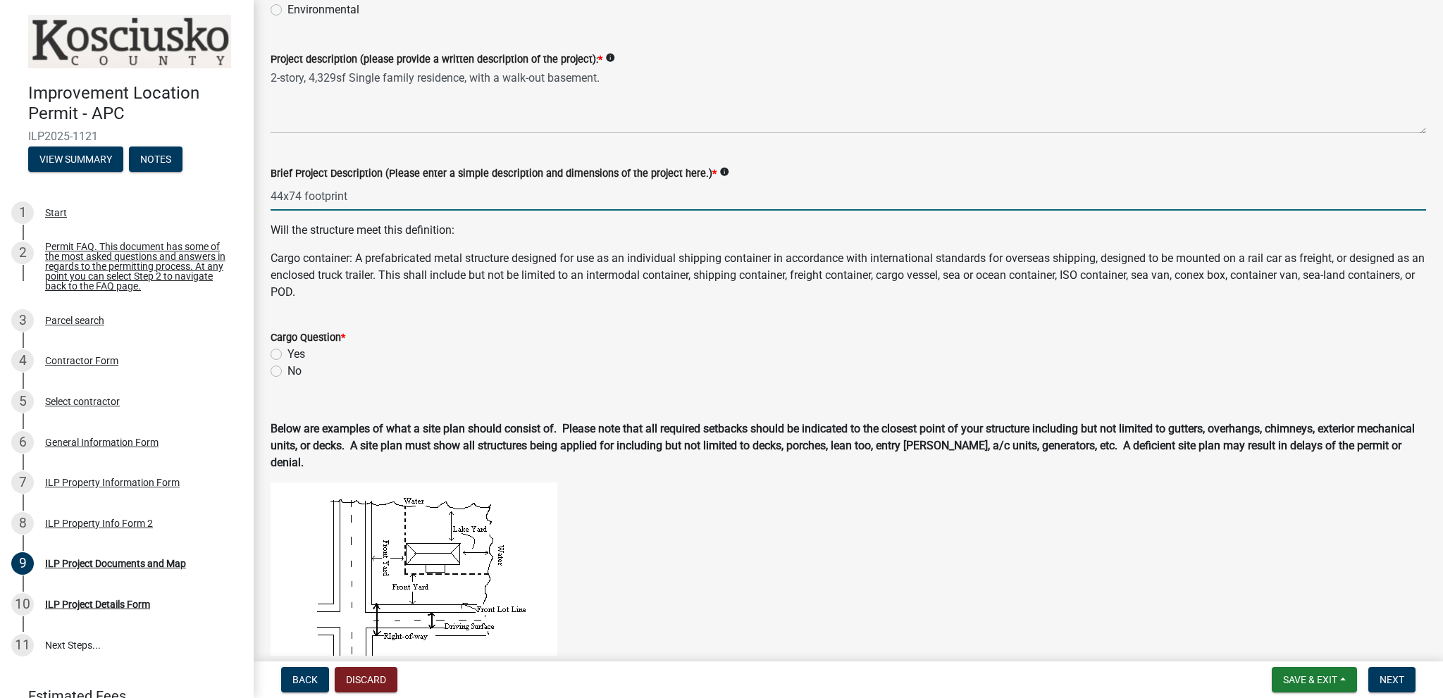
scroll to position [305, 0]
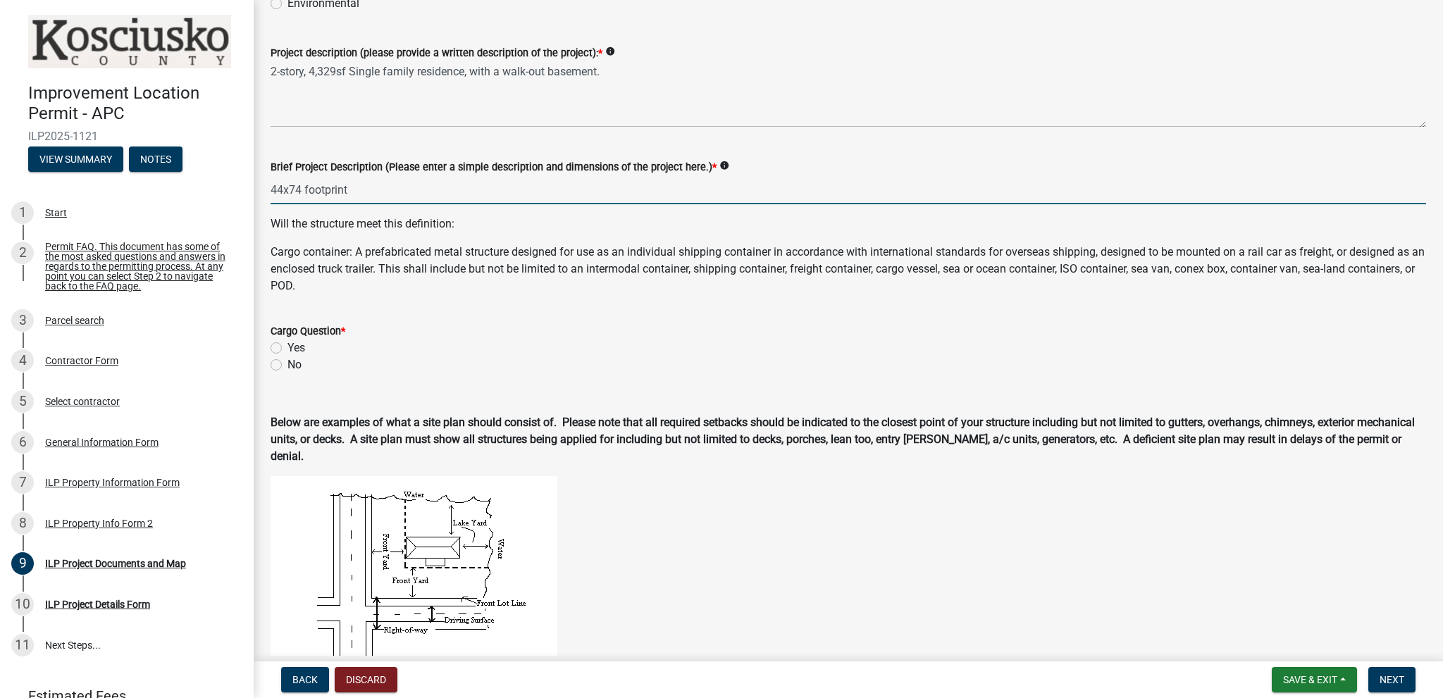
type input "44x74 footprint"
click at [285, 362] on div "No" at bounding box center [848, 364] width 1155 height 17
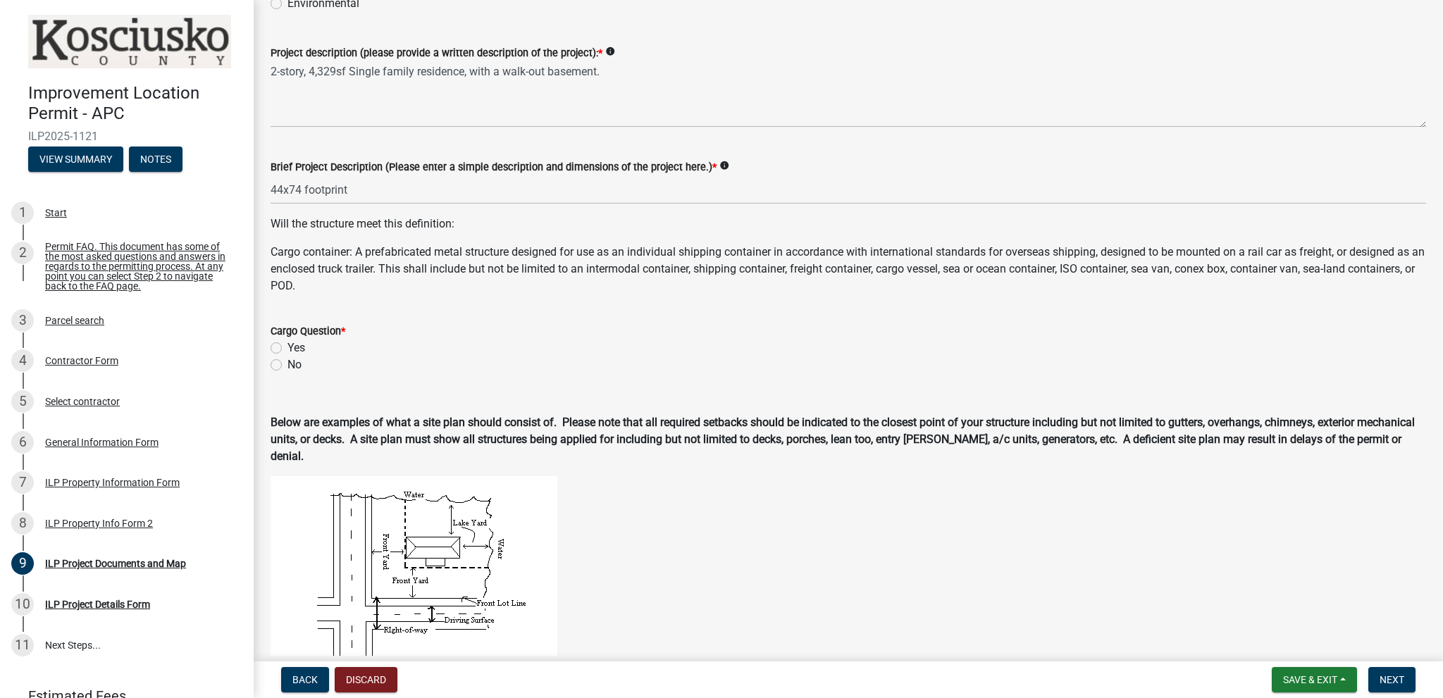
drag, startPoint x: 276, startPoint y: 364, endPoint x: 352, endPoint y: 377, distance: 77.3
click at [287, 364] on label "No" at bounding box center [294, 364] width 14 height 17
click at [287, 364] on input "No" at bounding box center [291, 360] width 9 height 9
radio input "true"
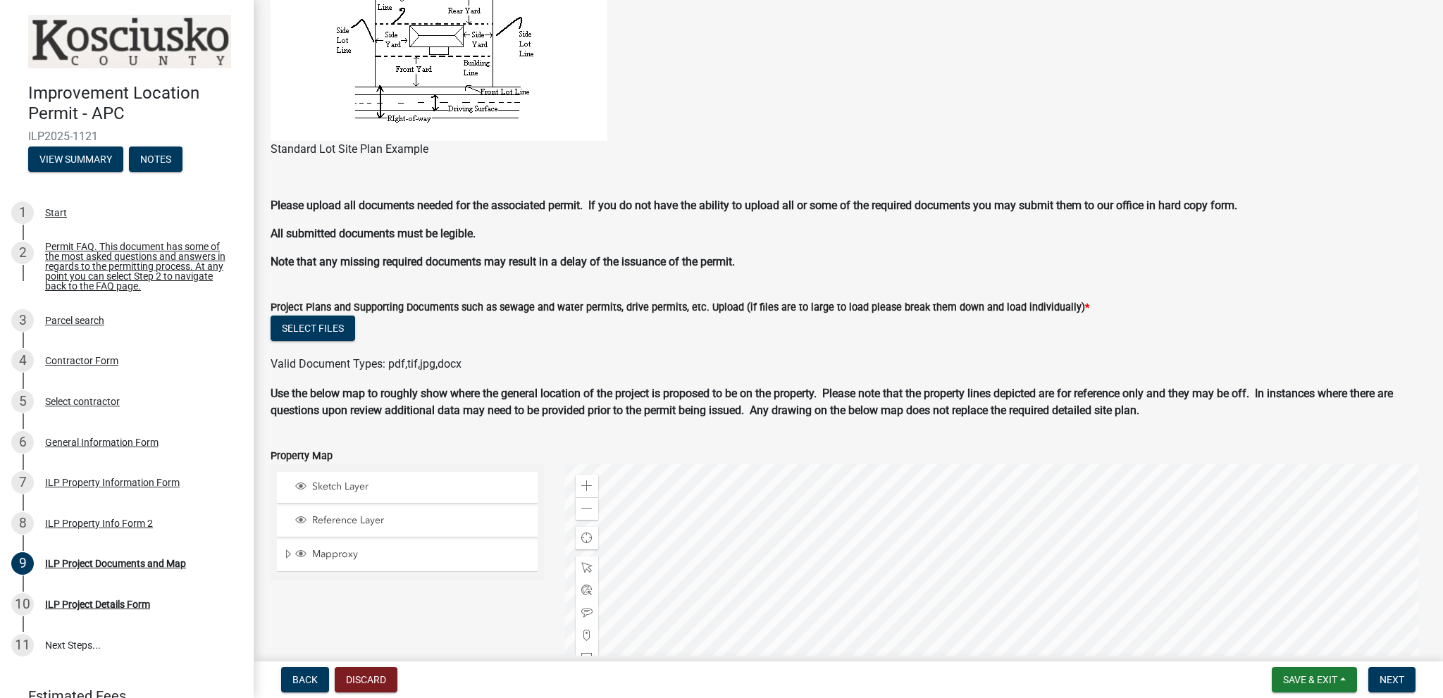
scroll to position [1103, 0]
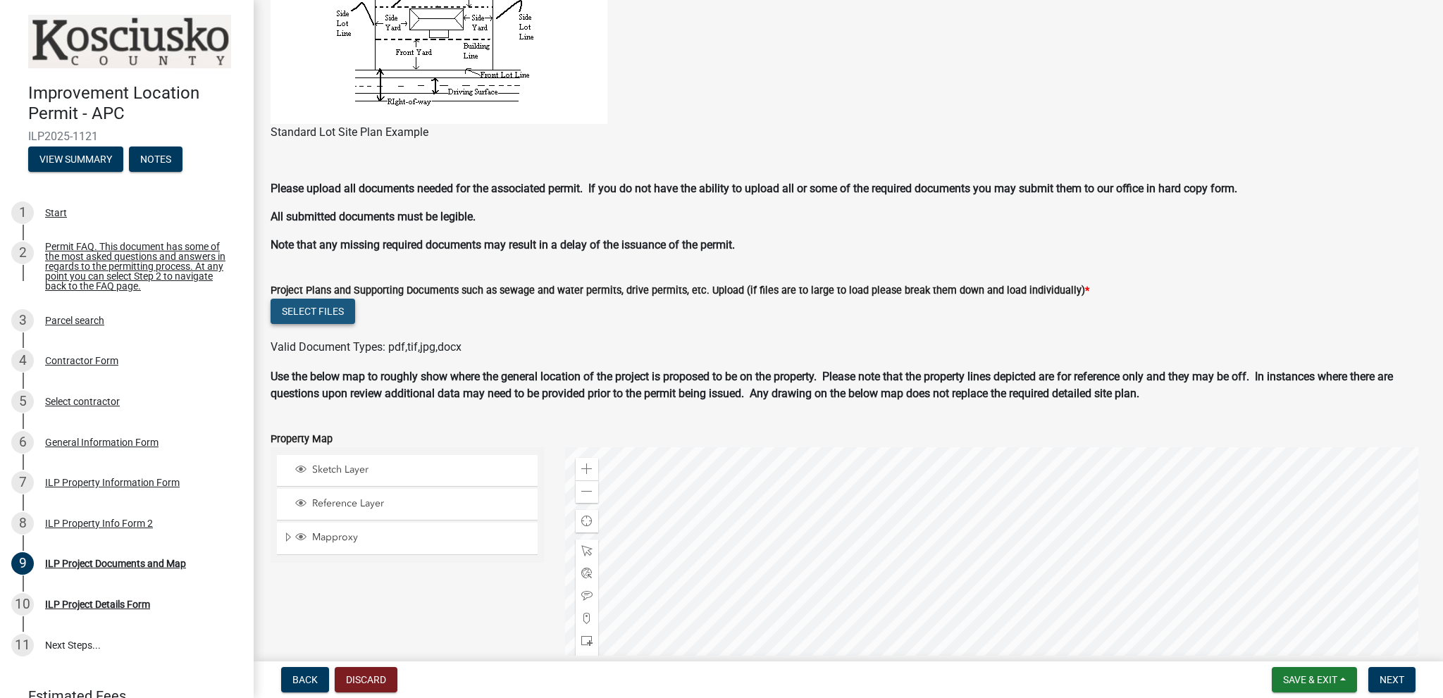
click at [318, 311] on button "Select files" at bounding box center [313, 311] width 85 height 25
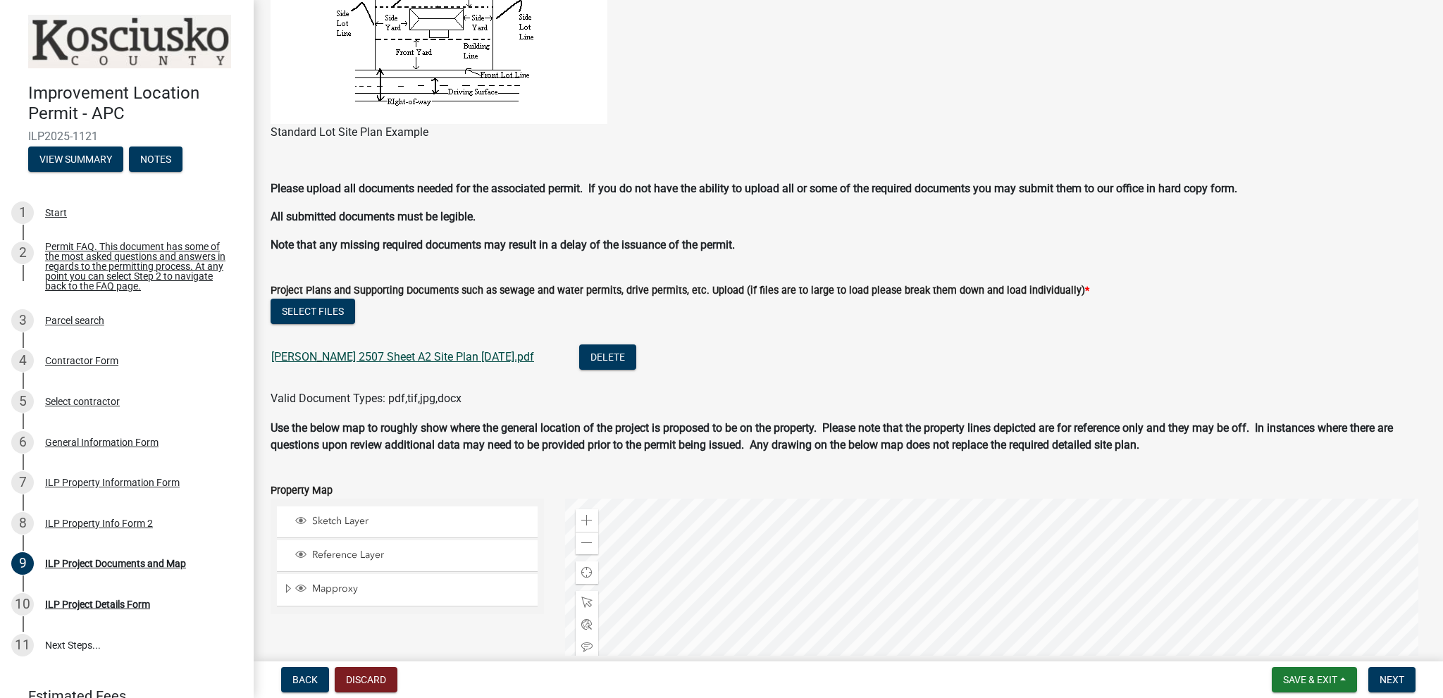
click at [379, 357] on link "[PERSON_NAME] 2507 Sheet A2 Site Plan [DATE].pdf" at bounding box center [402, 356] width 263 height 13
drag, startPoint x: 339, startPoint y: 309, endPoint x: 456, endPoint y: 333, distance: 119.4
click at [450, 333] on wm-upload "Select files [PERSON_NAME] 2507 Sheet A2 Site Plan [DATE].pdf Delete Valid Docu…" at bounding box center [848, 353] width 1155 height 108
click at [579, 351] on button "Delete" at bounding box center [607, 357] width 57 height 25
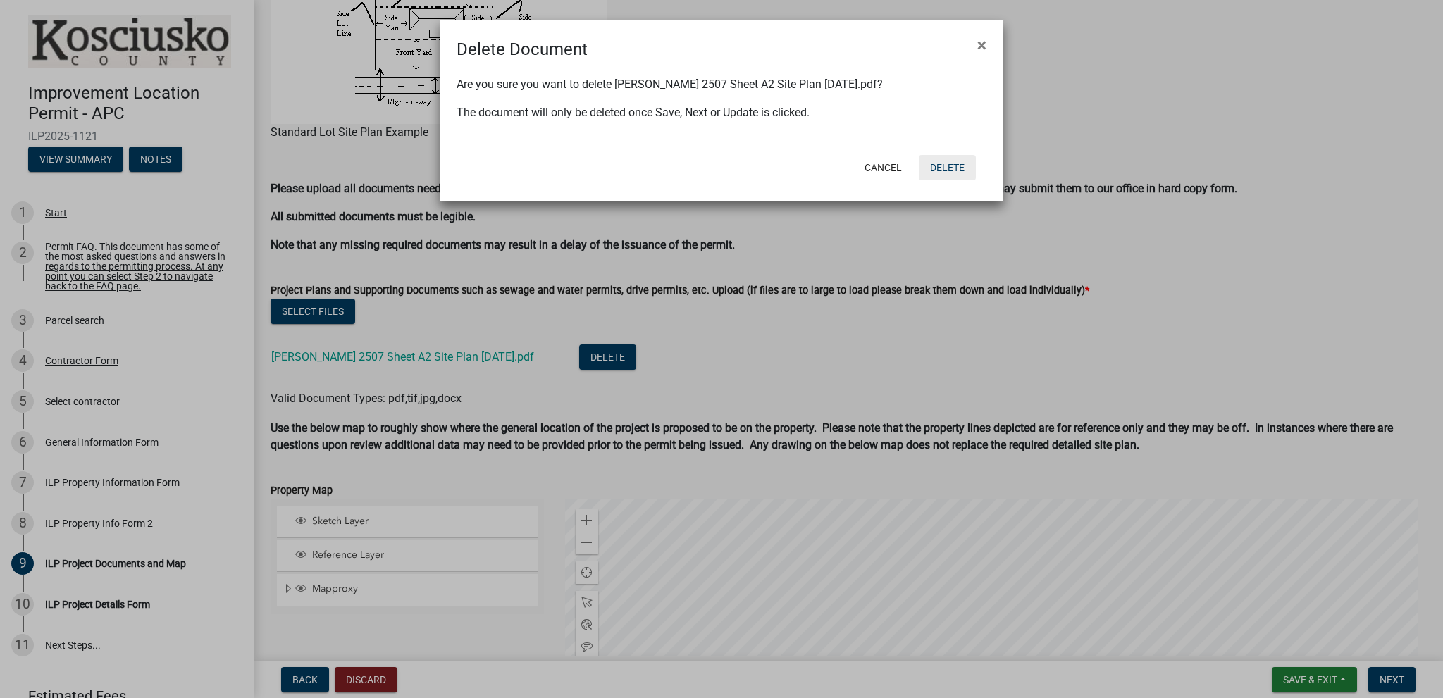
click at [956, 164] on button "Delete" at bounding box center [947, 167] width 57 height 25
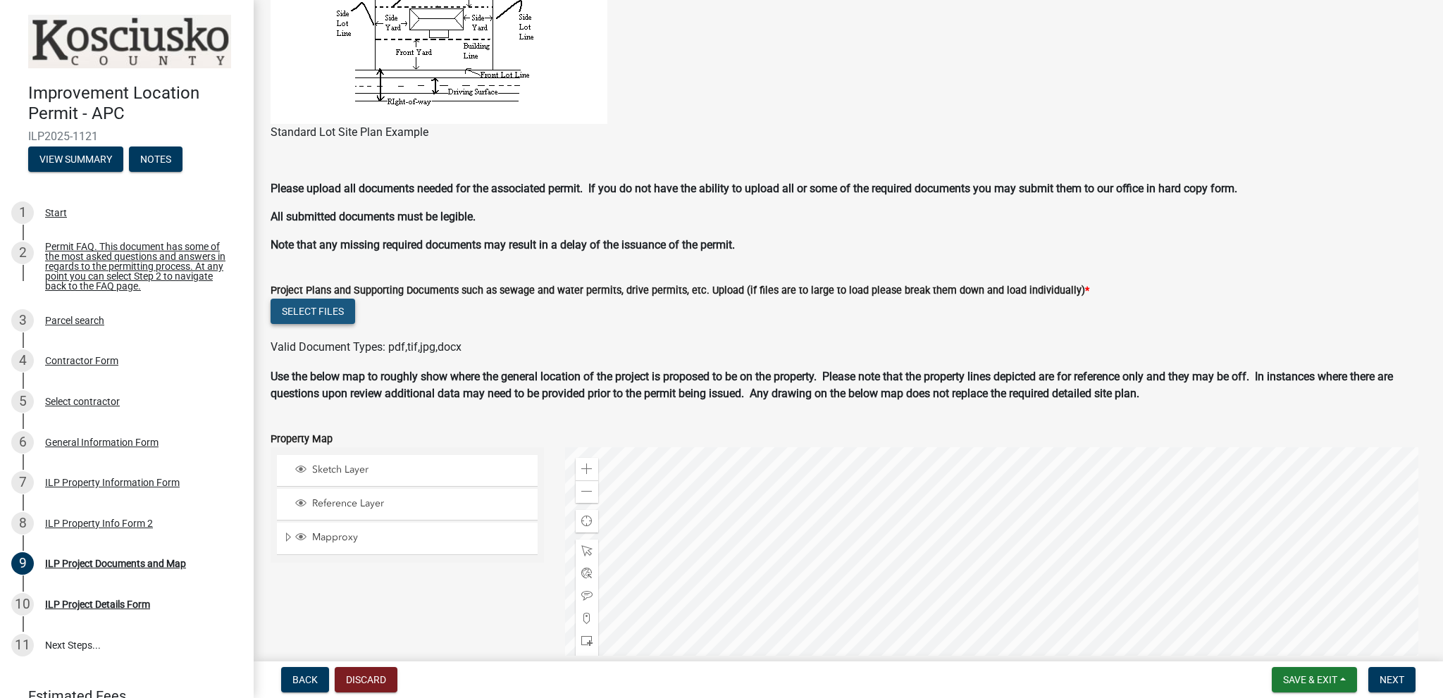
click at [299, 315] on button "Select files" at bounding box center [313, 311] width 85 height 25
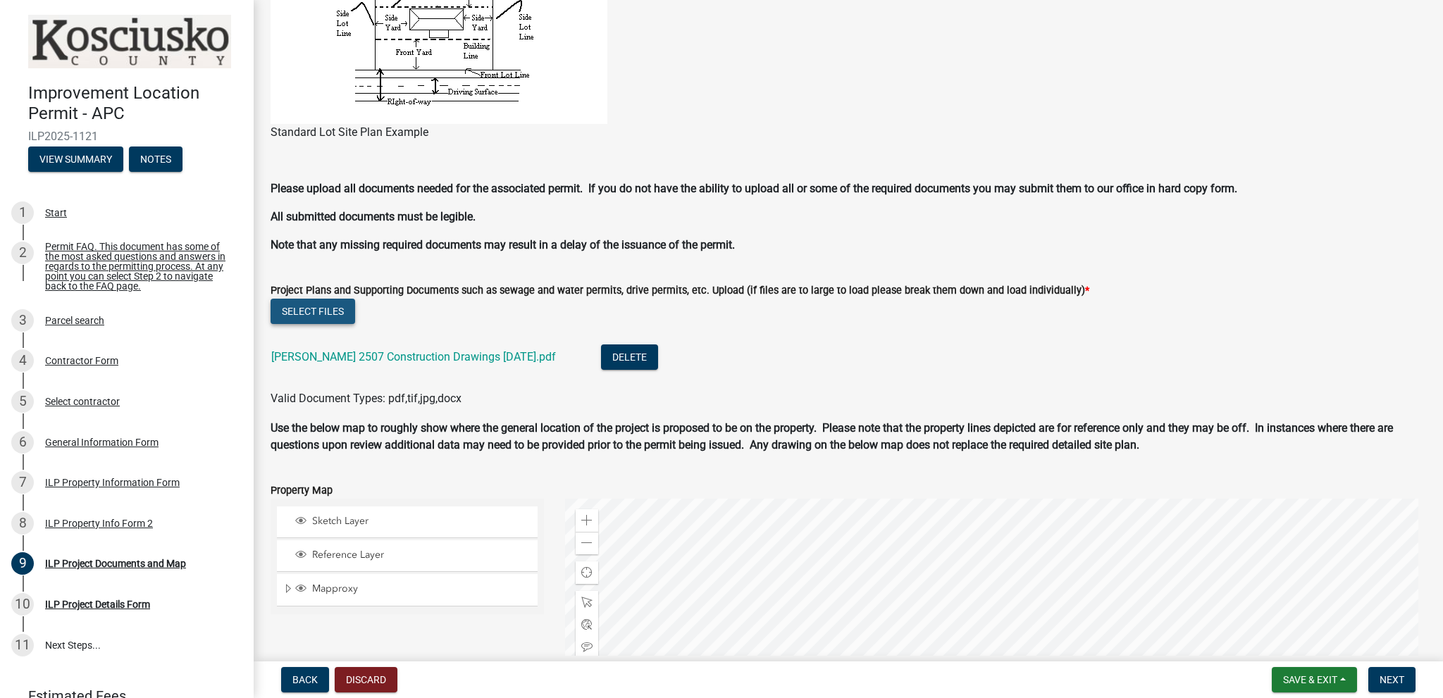
click at [320, 309] on button "Select files" at bounding box center [313, 311] width 85 height 25
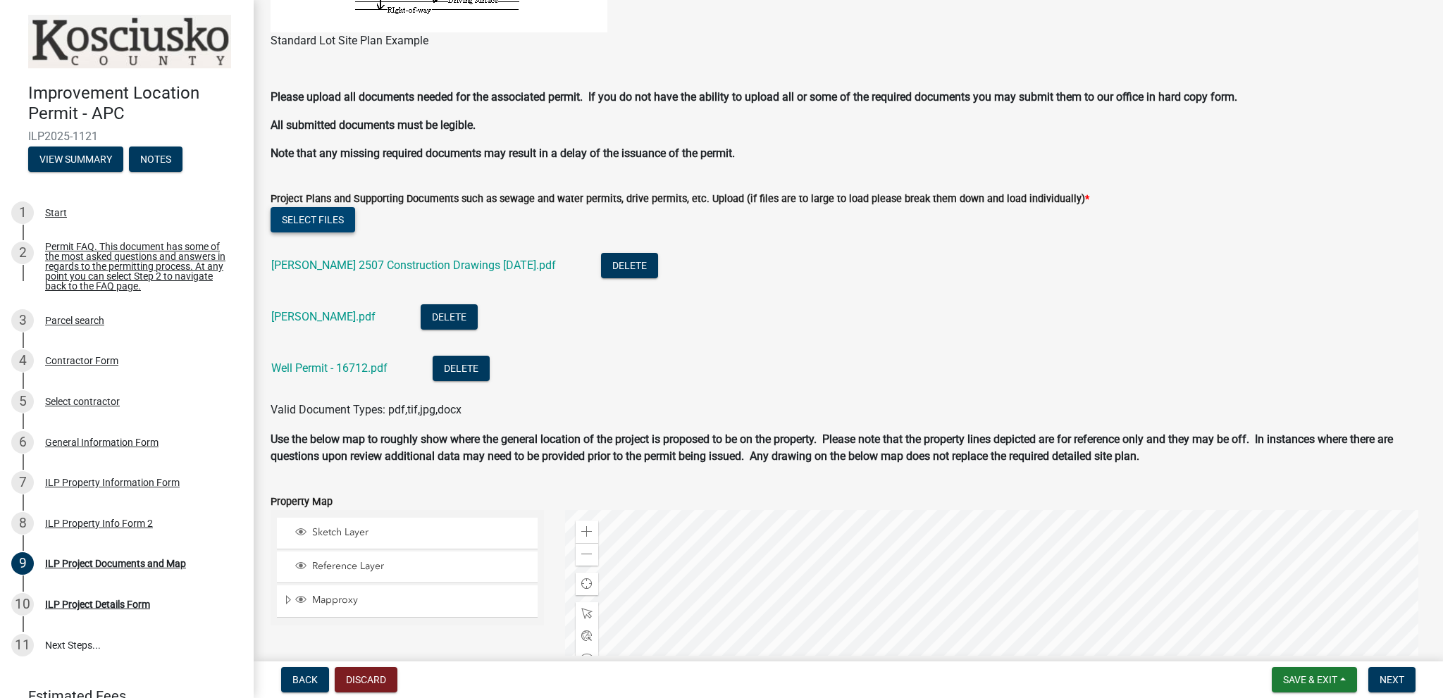
scroll to position [1198, 0]
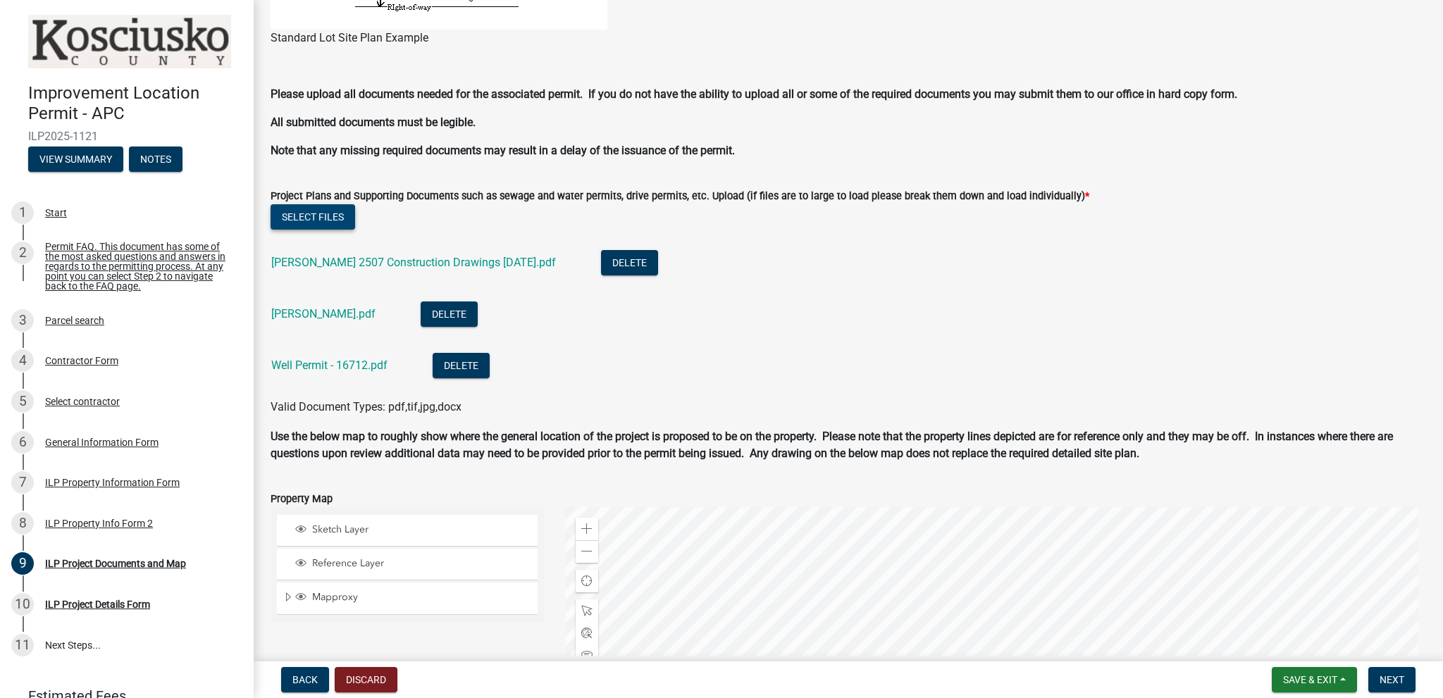
click at [313, 218] on button "Select files" at bounding box center [313, 216] width 85 height 25
click at [316, 216] on button "Select files" at bounding box center [313, 216] width 85 height 25
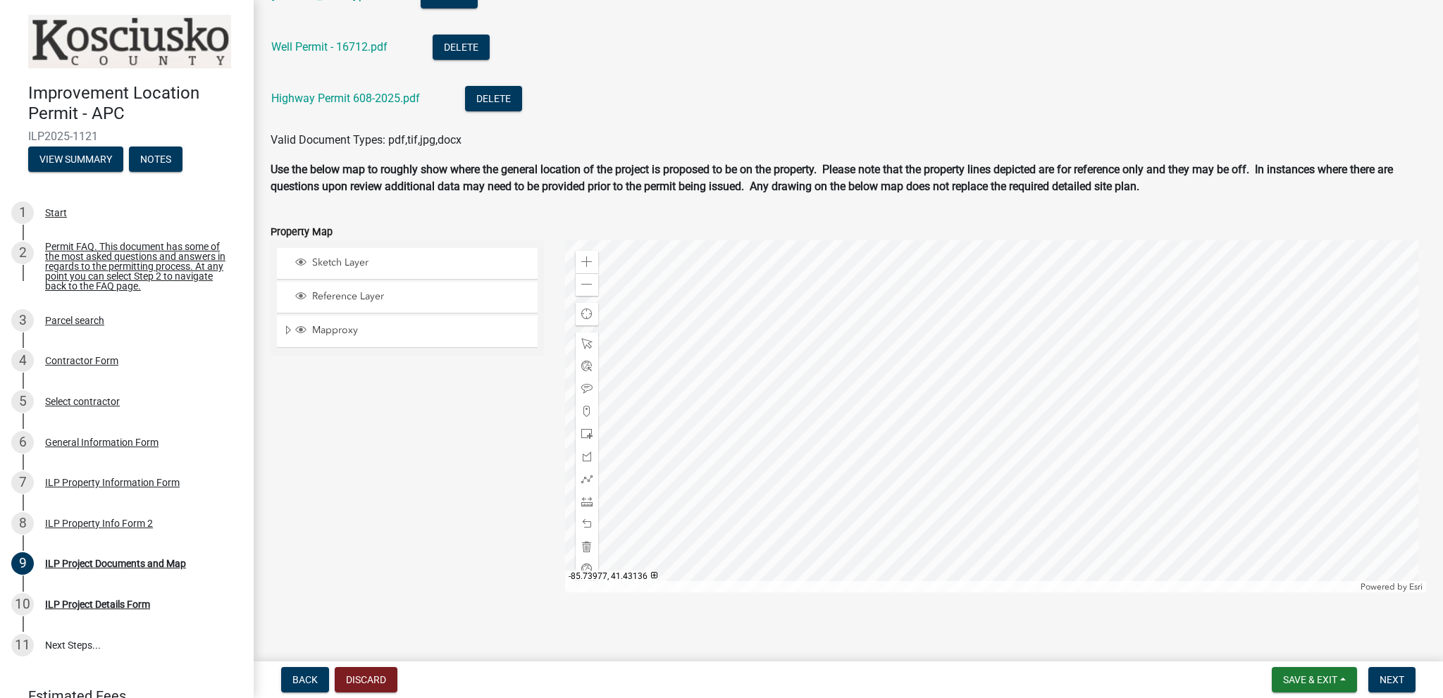
scroll to position [1520, 0]
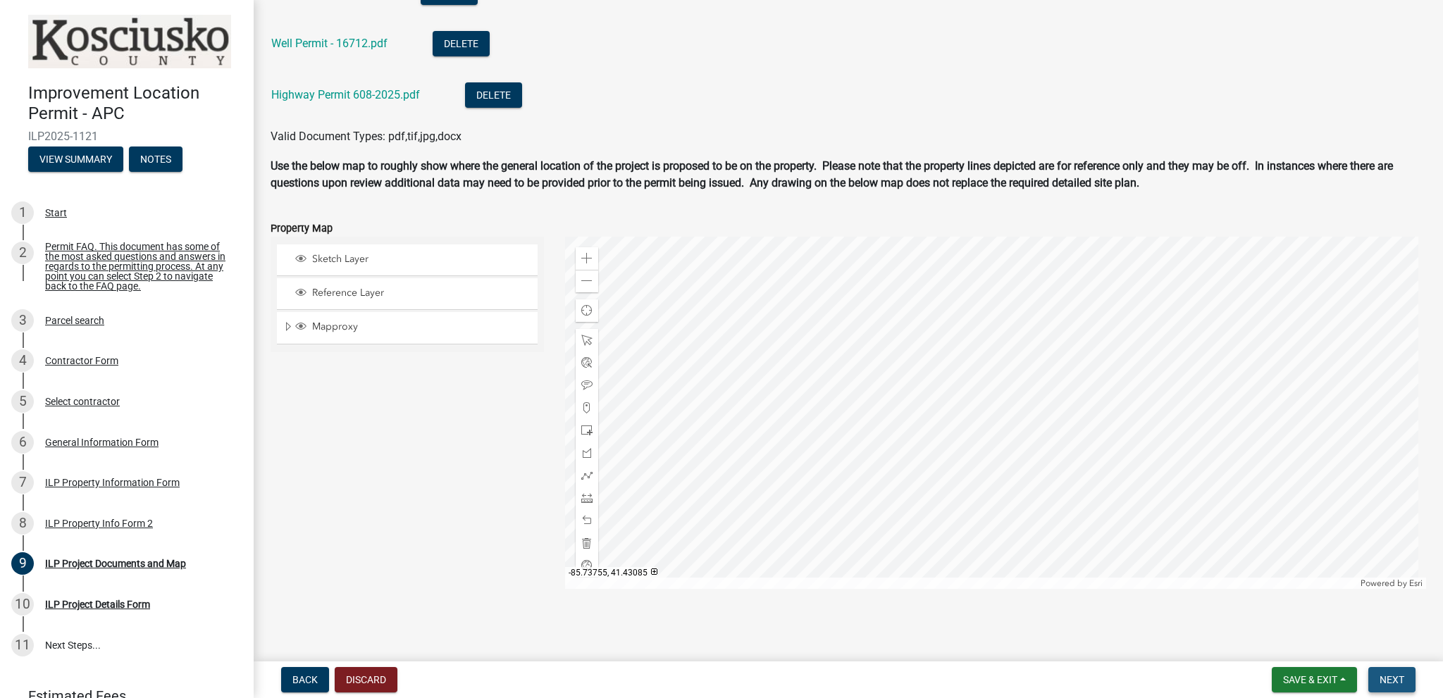
click at [1387, 676] on span "Next" at bounding box center [1391, 679] width 25 height 11
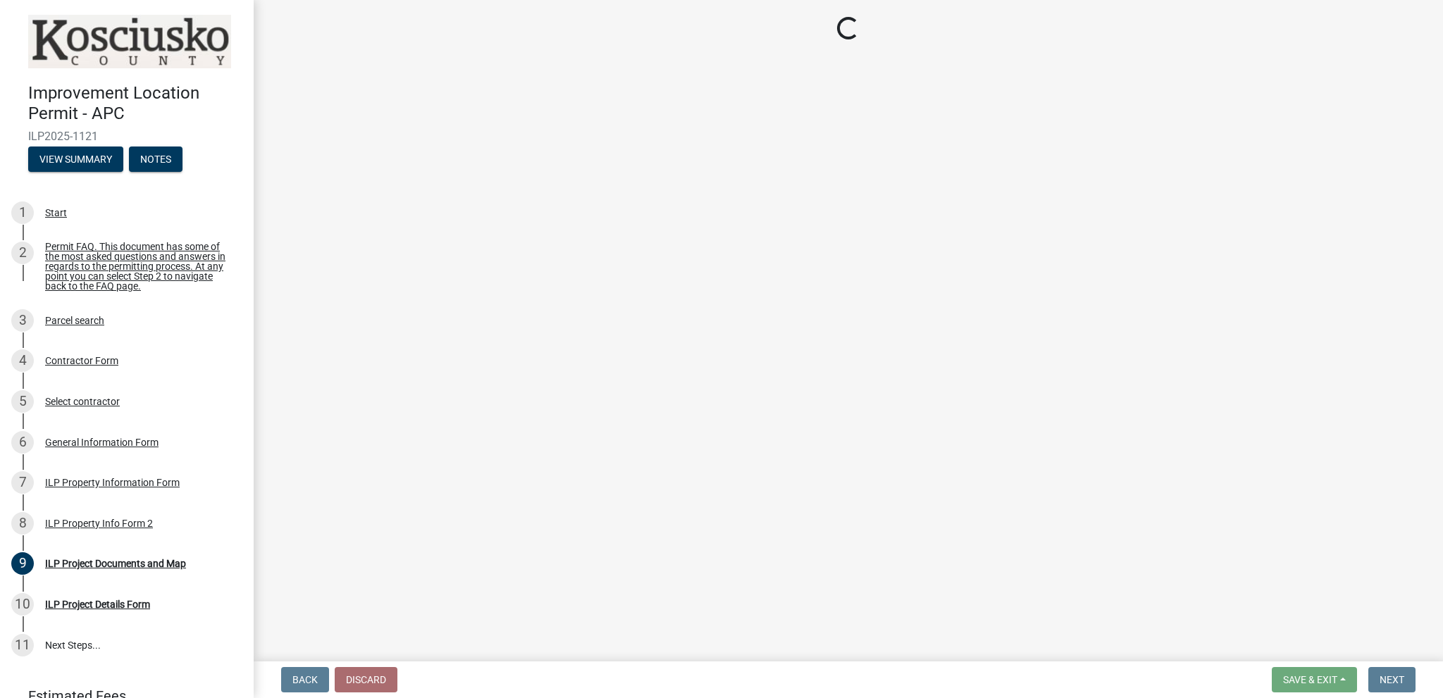
scroll to position [0, 0]
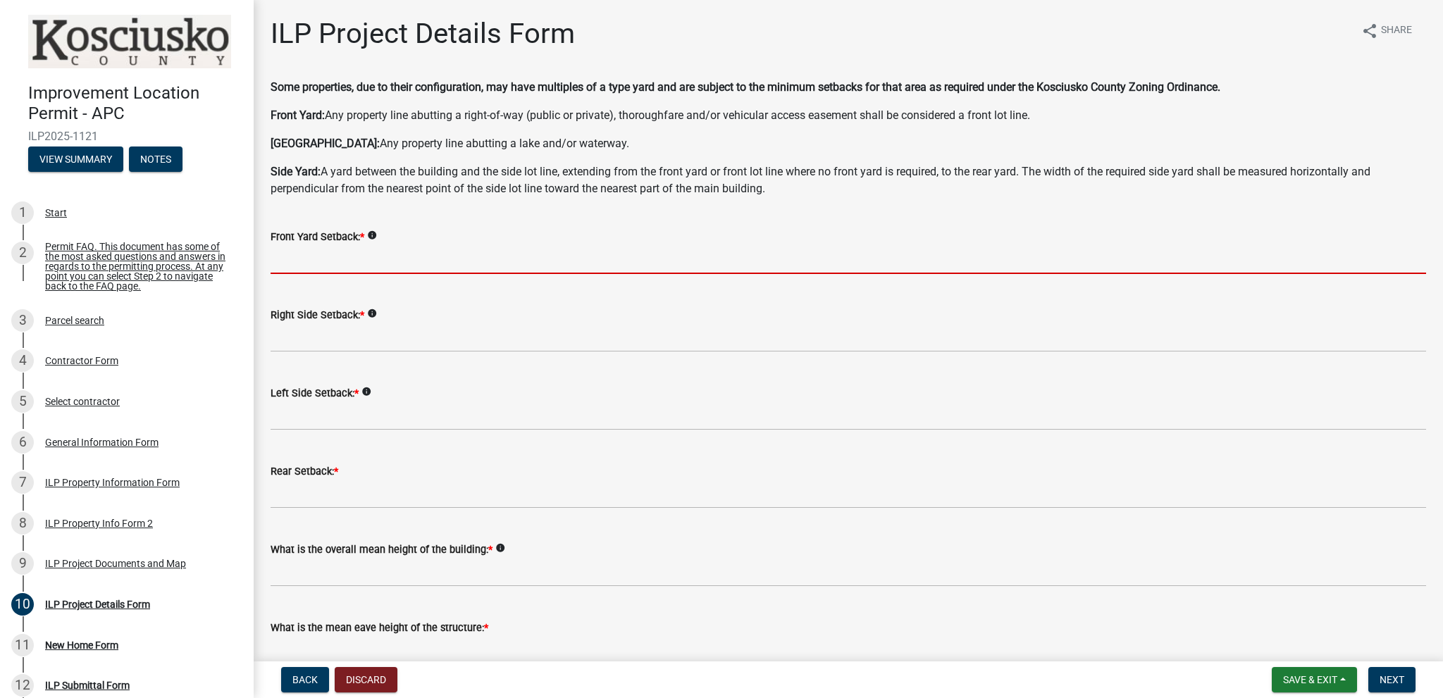
click at [320, 258] on input "text" at bounding box center [848, 259] width 1155 height 29
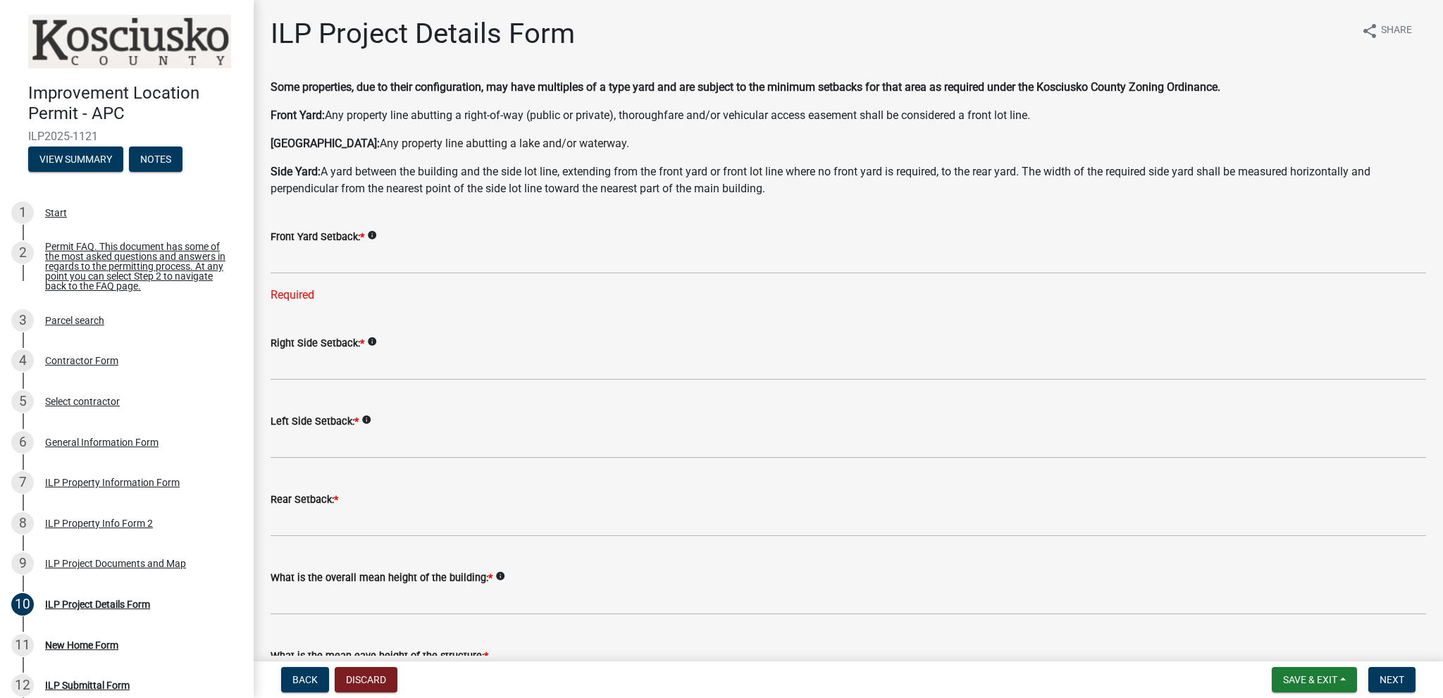
click at [371, 236] on icon "info" at bounding box center [372, 235] width 10 height 10
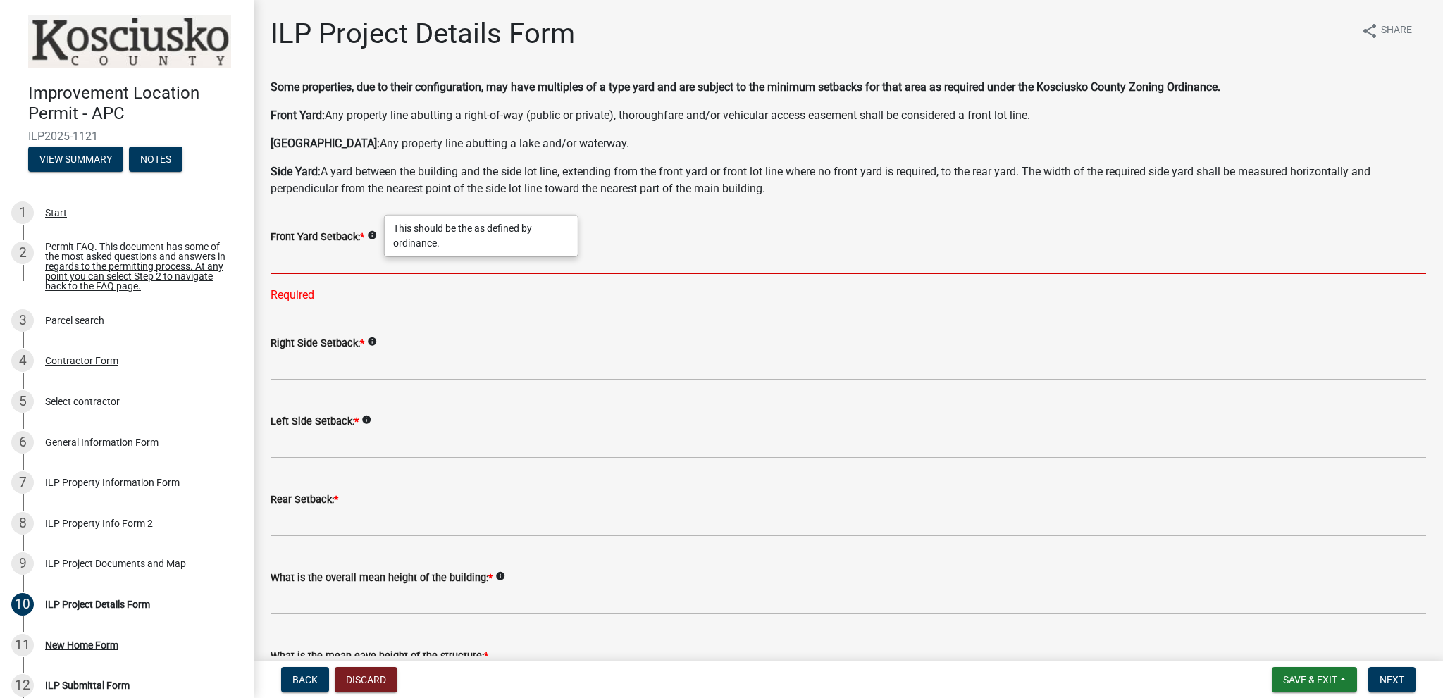
click at [287, 264] on input "text" at bounding box center [848, 259] width 1155 height 29
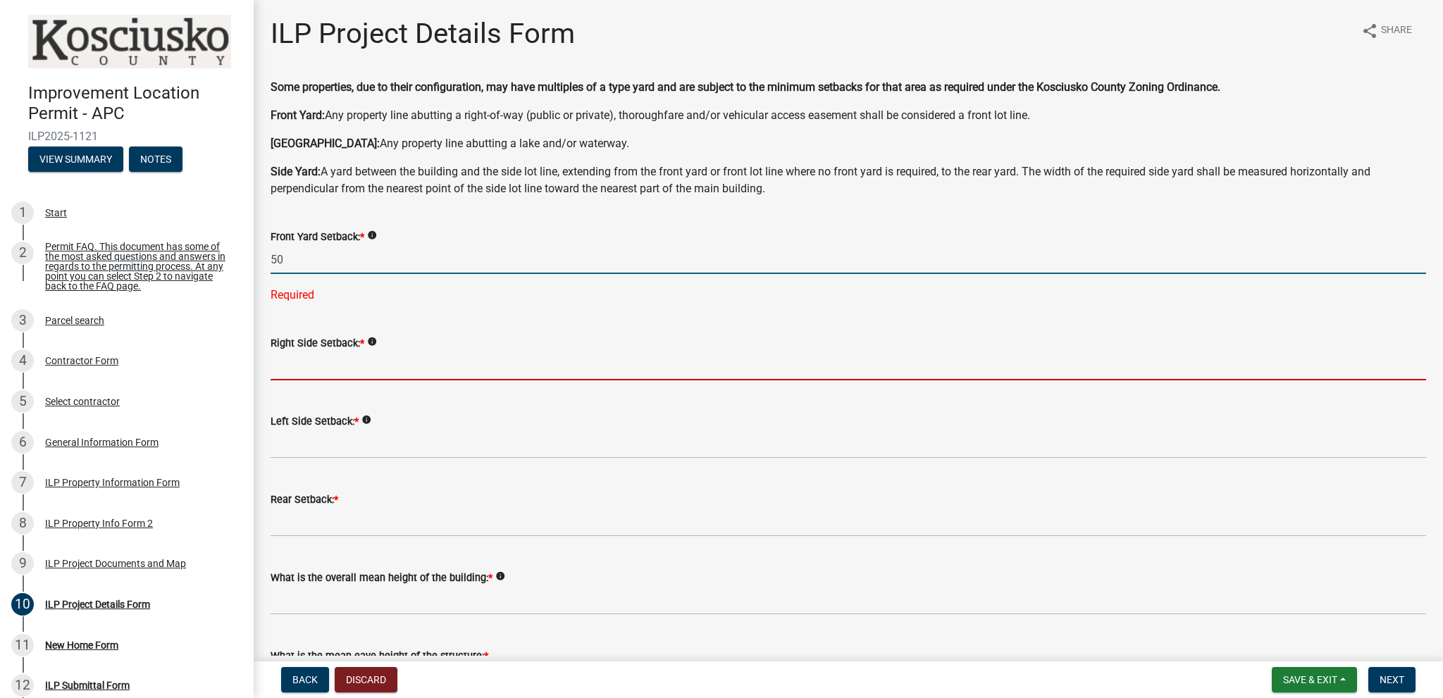
type input "50.0"
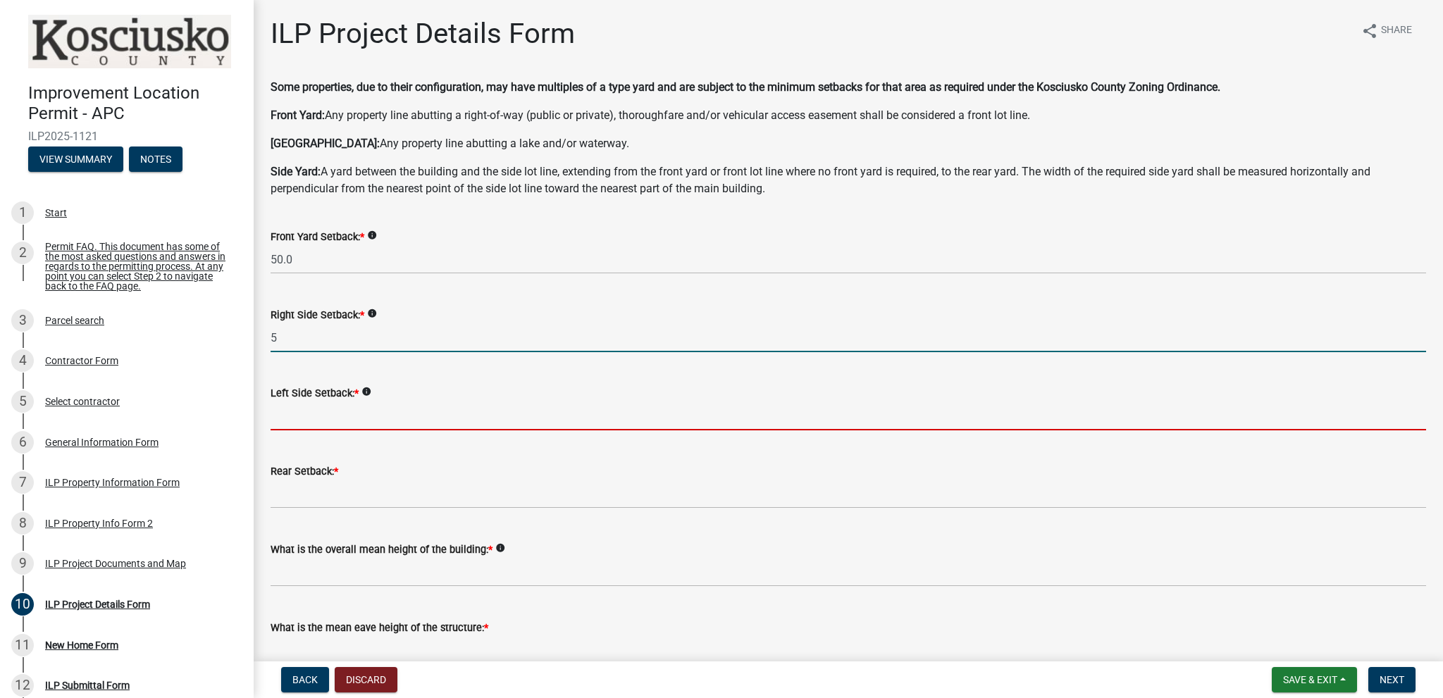
type input "5.0"
click at [281, 414] on input "text" at bounding box center [848, 416] width 1155 height 29
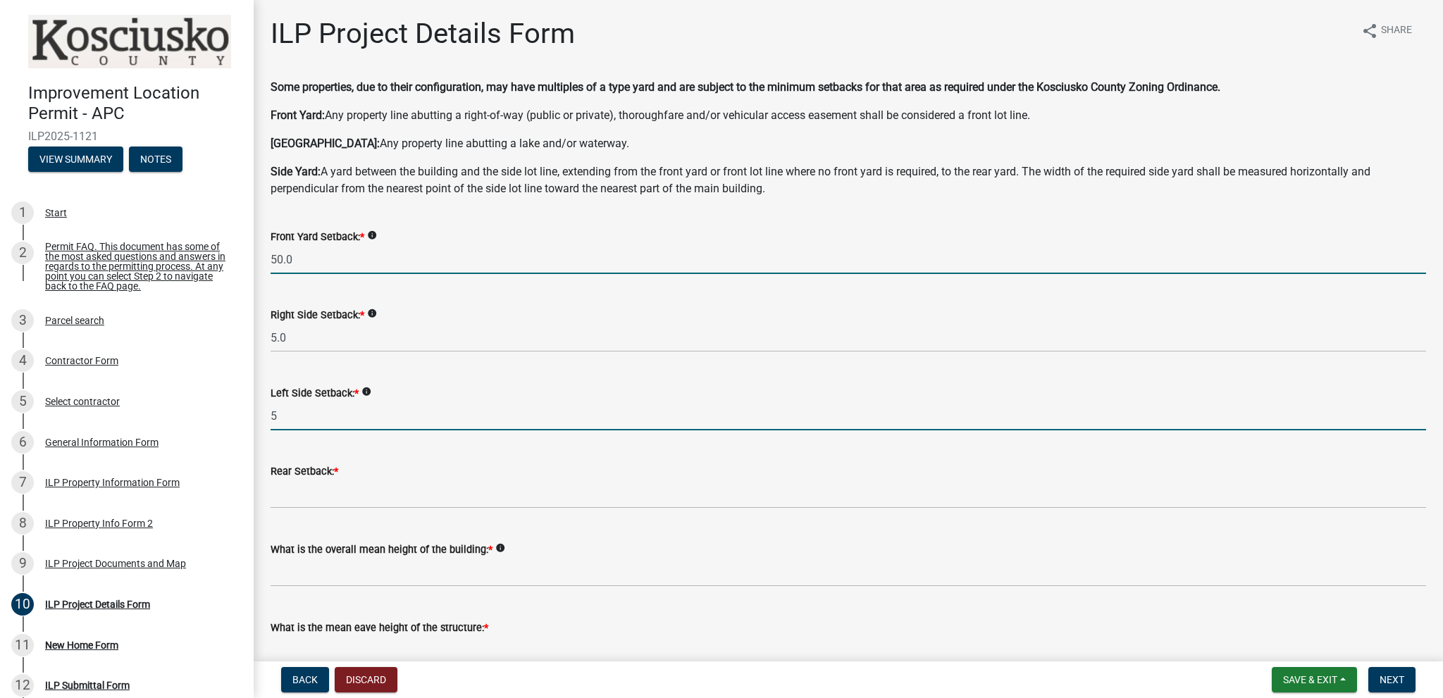
type input "5.0"
click at [294, 259] on input "50.0" at bounding box center [848, 259] width 1155 height 29
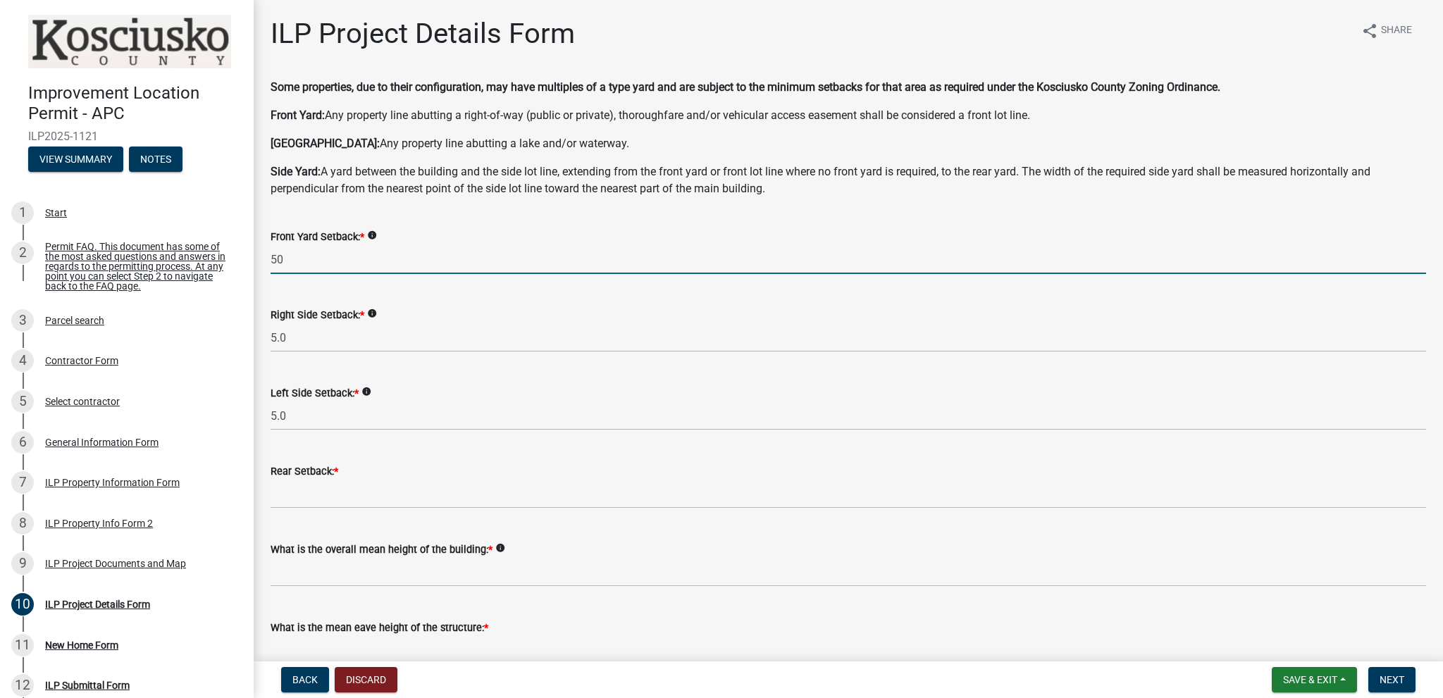
type input "5"
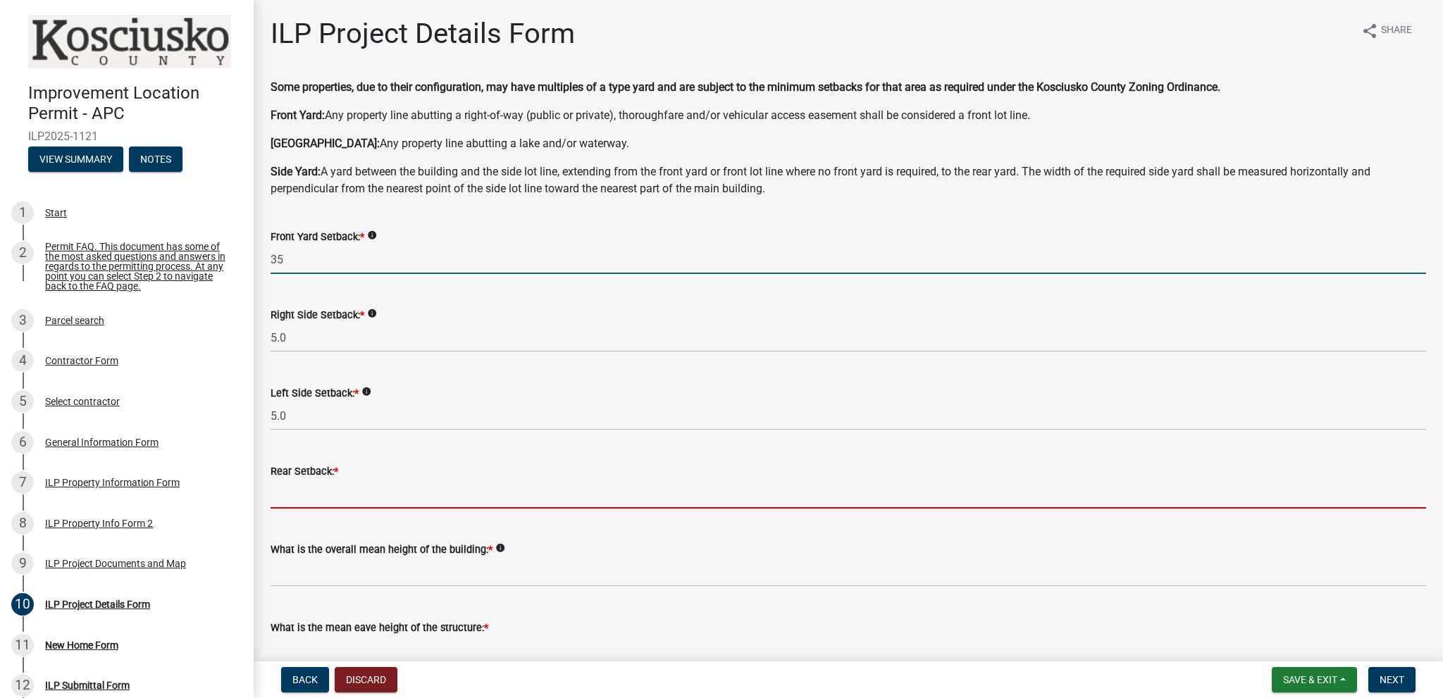
type input "35.0"
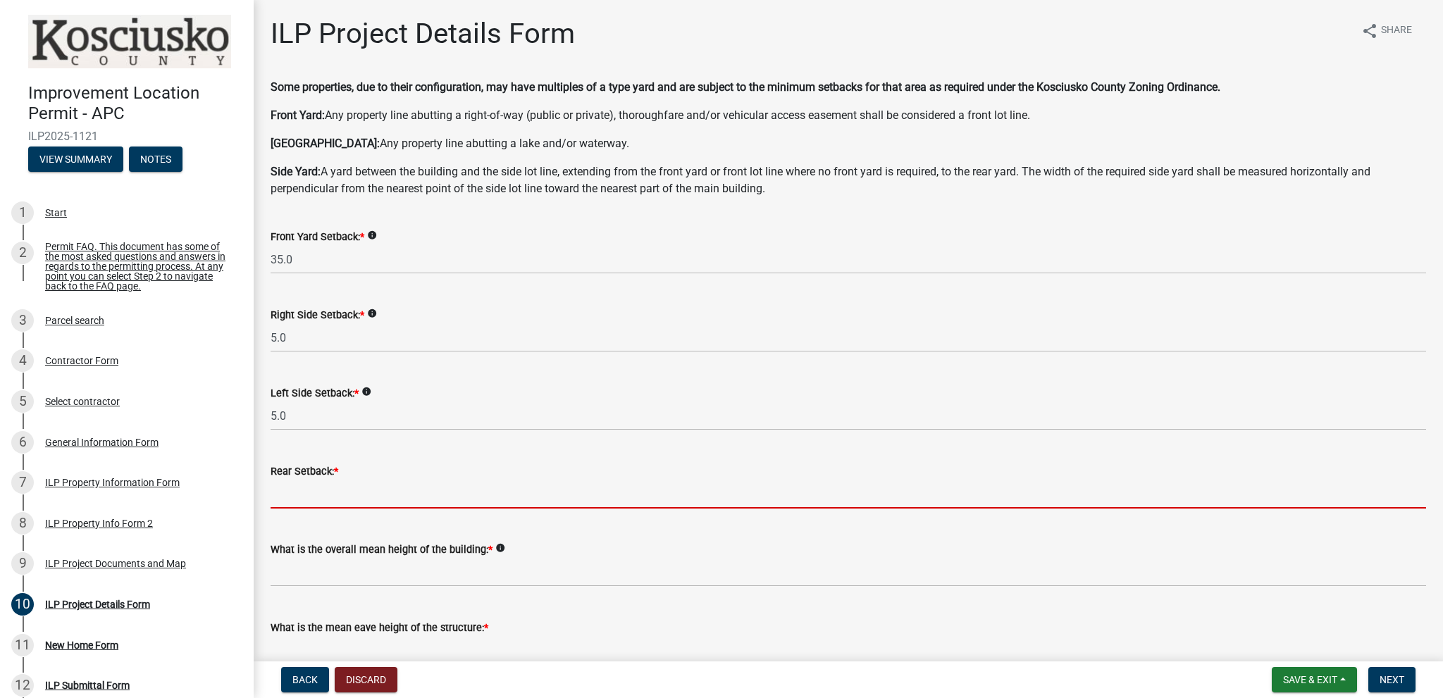
click at [279, 493] on input "text" at bounding box center [848, 494] width 1155 height 29
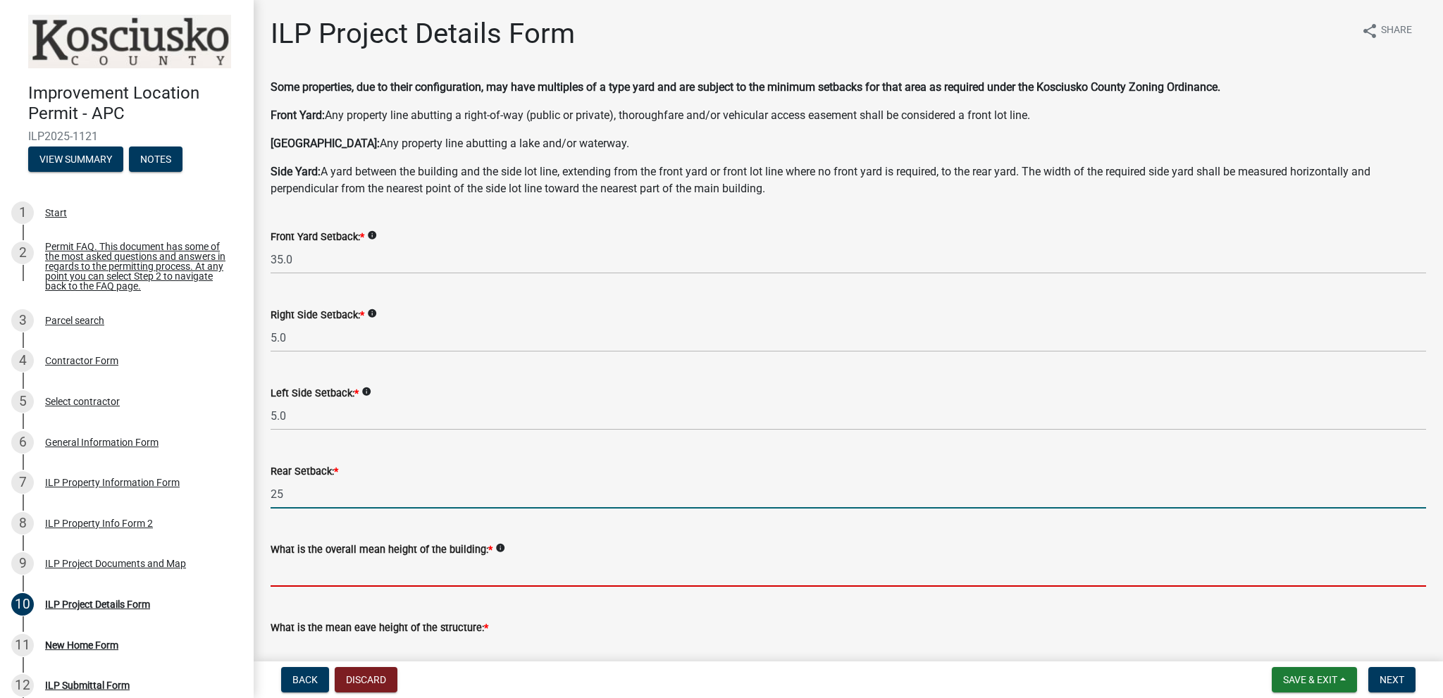
type input "25.0"
click at [296, 573] on input "text" at bounding box center [848, 572] width 1155 height 29
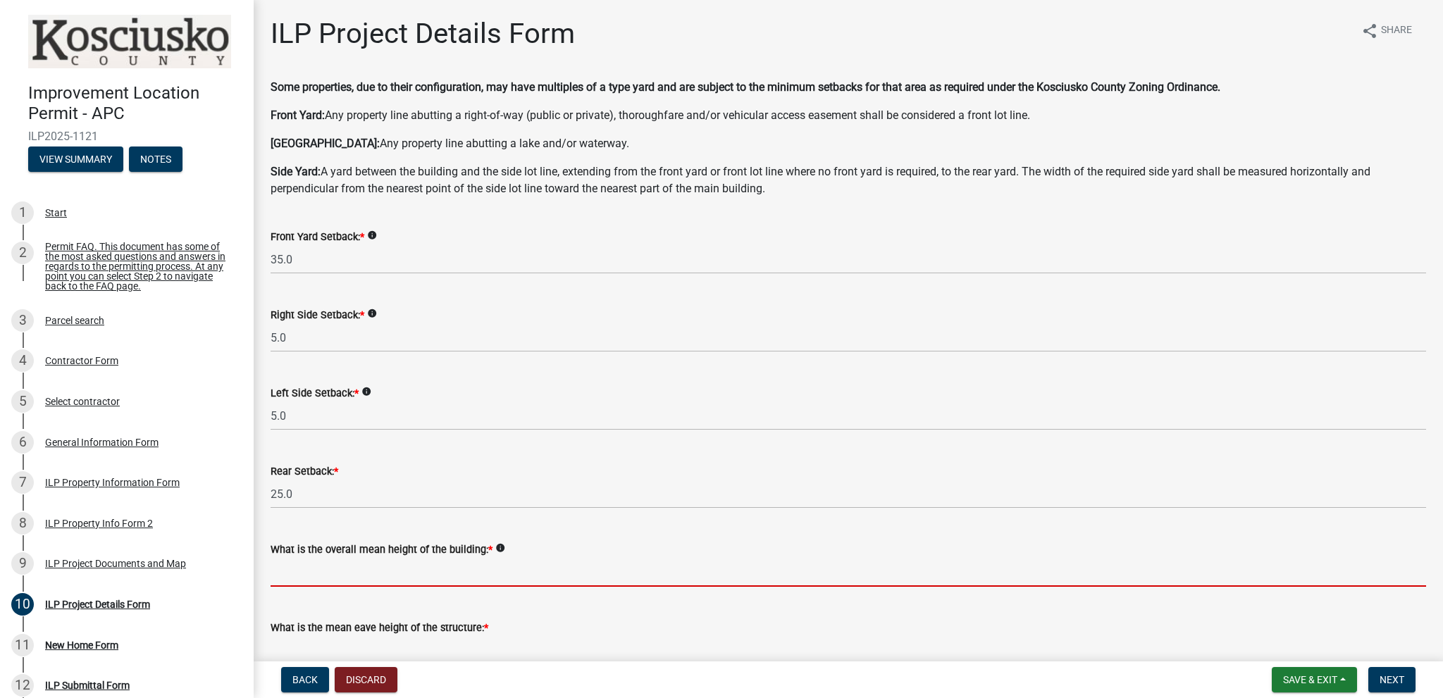
click at [562, 520] on wm-data-entity-input "Rear Setback: * 25.0" at bounding box center [848, 482] width 1155 height 78
drag, startPoint x: 276, startPoint y: 575, endPoint x: 285, endPoint y: 575, distance: 9.2
click at [276, 575] on input "text" at bounding box center [848, 572] width 1155 height 29
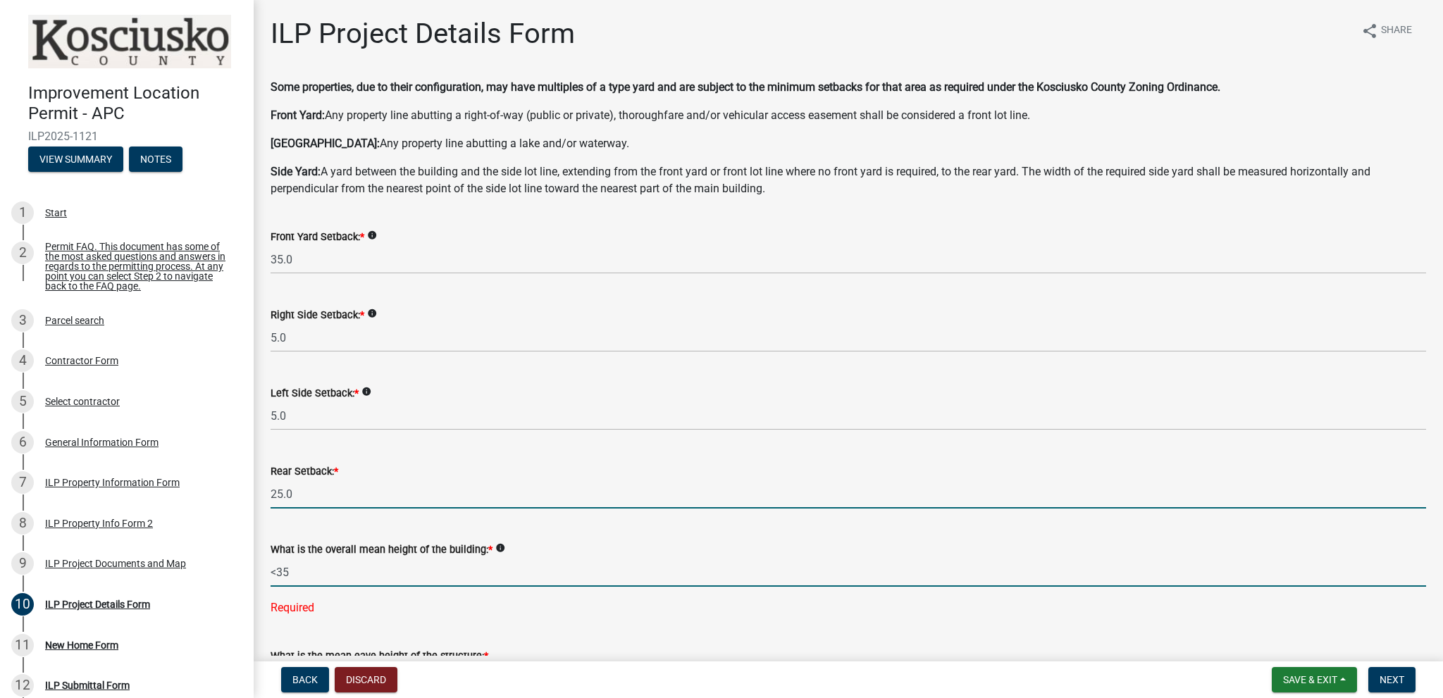
type input "35.0"
click at [330, 492] on input "25.0" at bounding box center [848, 494] width 1155 height 29
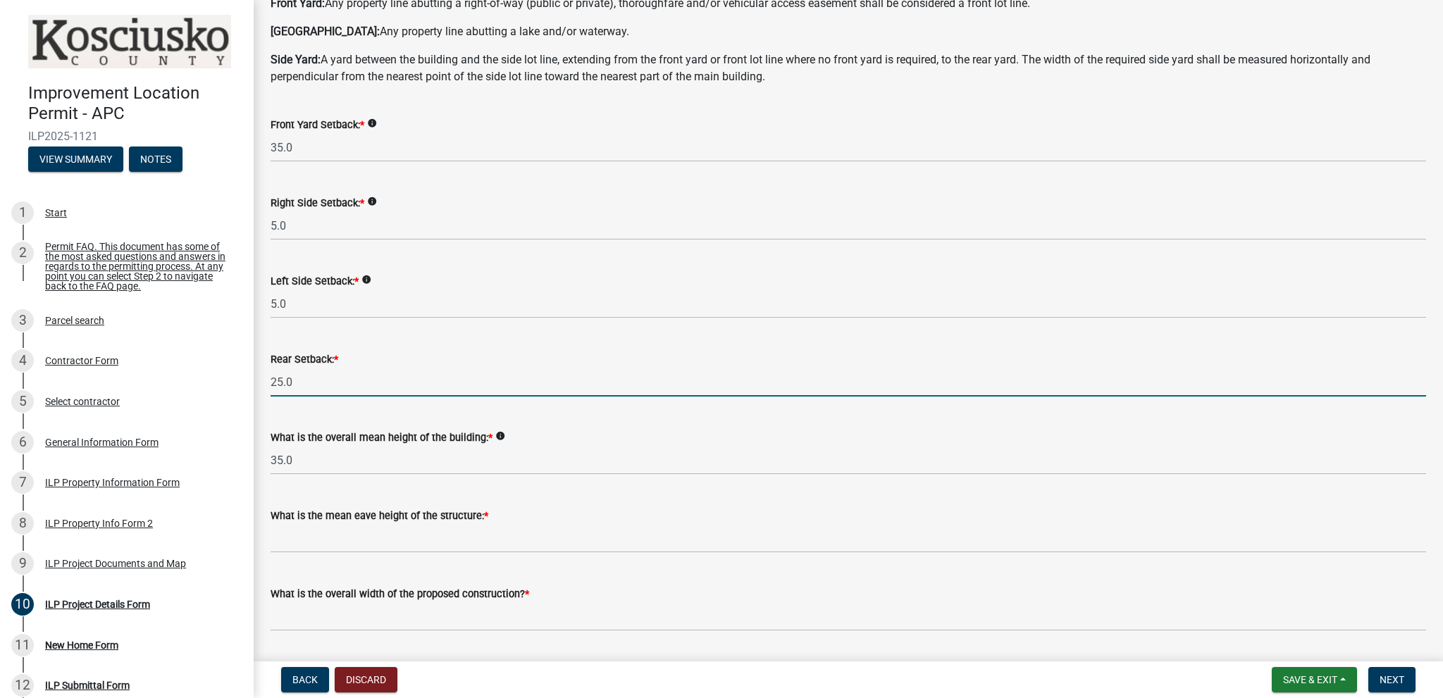
scroll to position [117, 0]
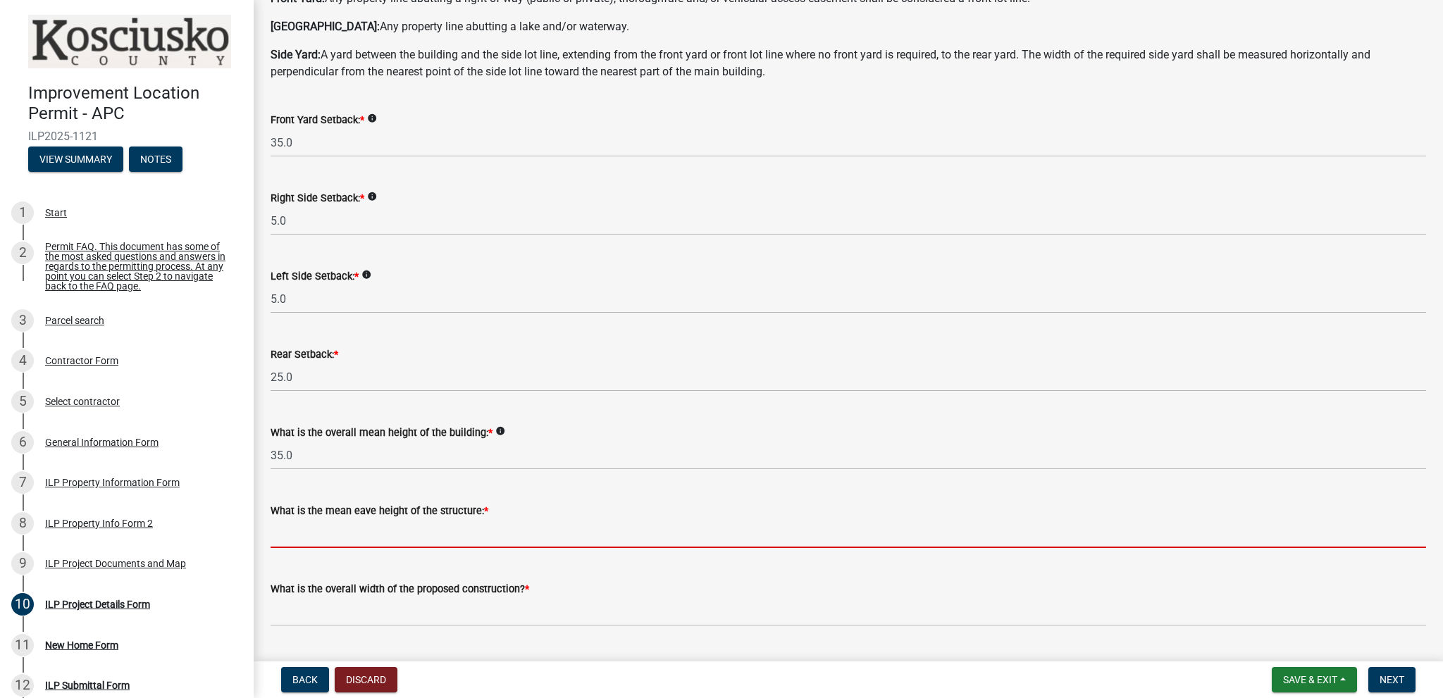
click at [288, 535] on input "text" at bounding box center [848, 533] width 1155 height 29
click at [296, 533] on input "text" at bounding box center [848, 533] width 1155 height 29
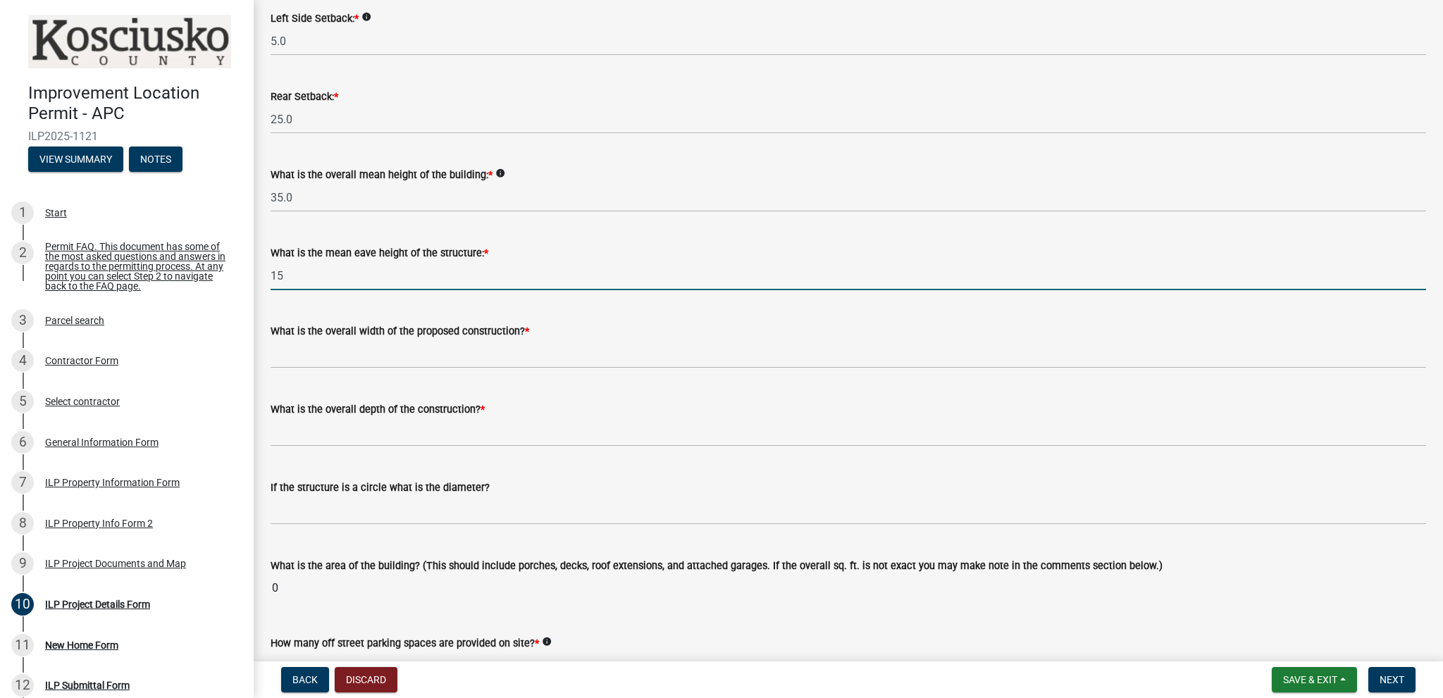
scroll to position [376, 0]
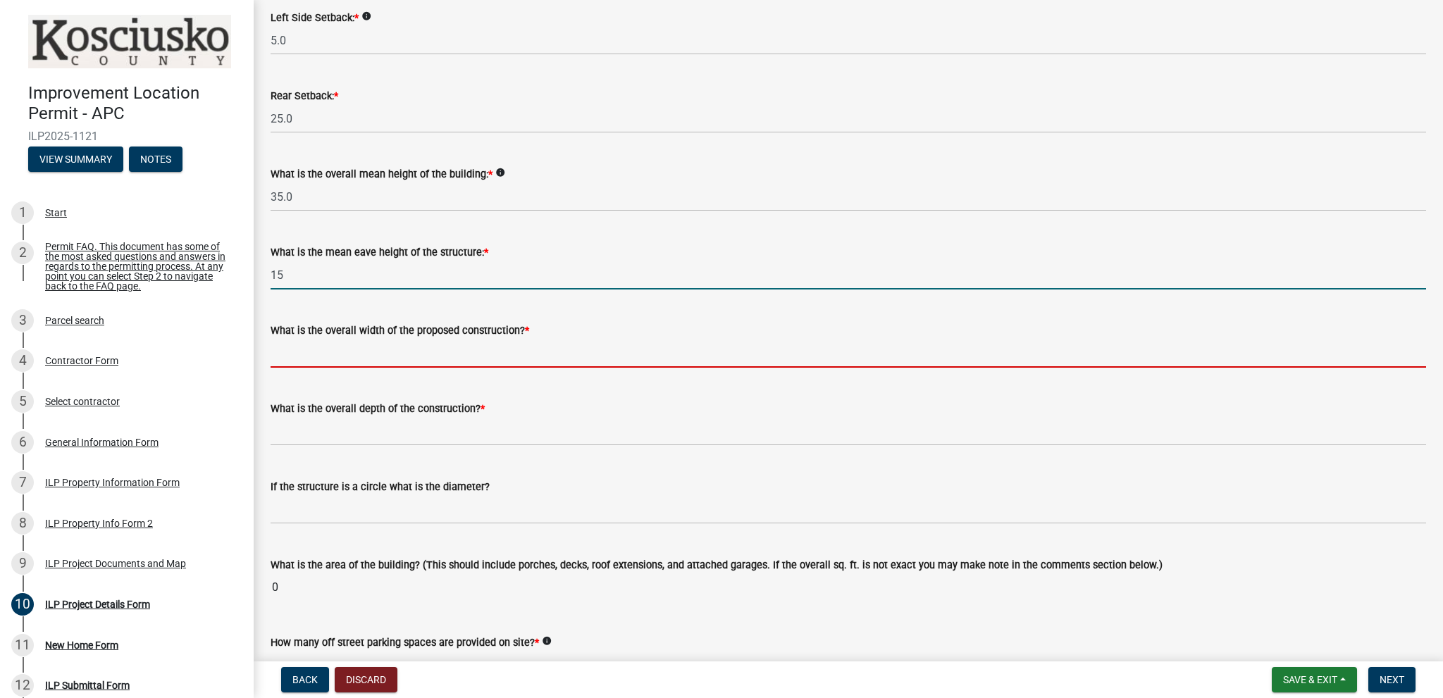
type input "15.0"
click at [299, 355] on input "text" at bounding box center [848, 353] width 1155 height 29
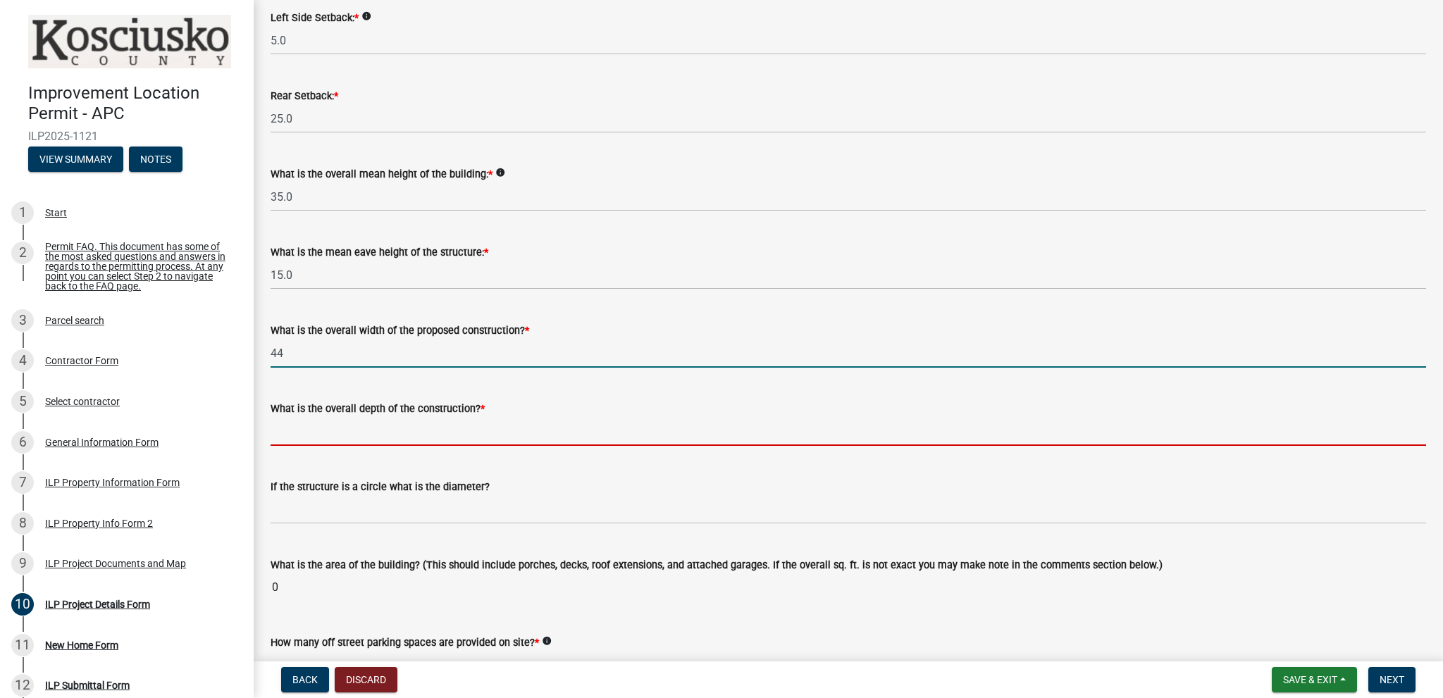
type input "44.00"
click at [278, 430] on input "text" at bounding box center [848, 431] width 1155 height 29
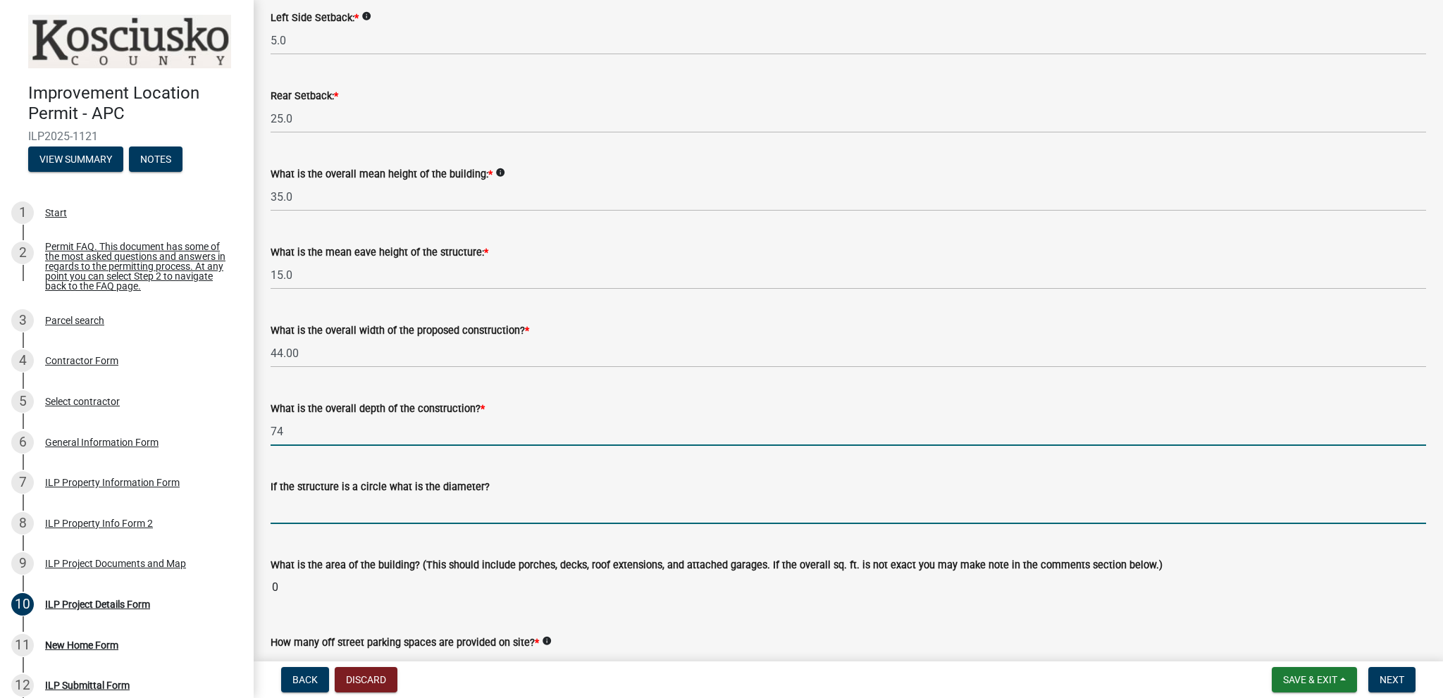
type input "74.00"
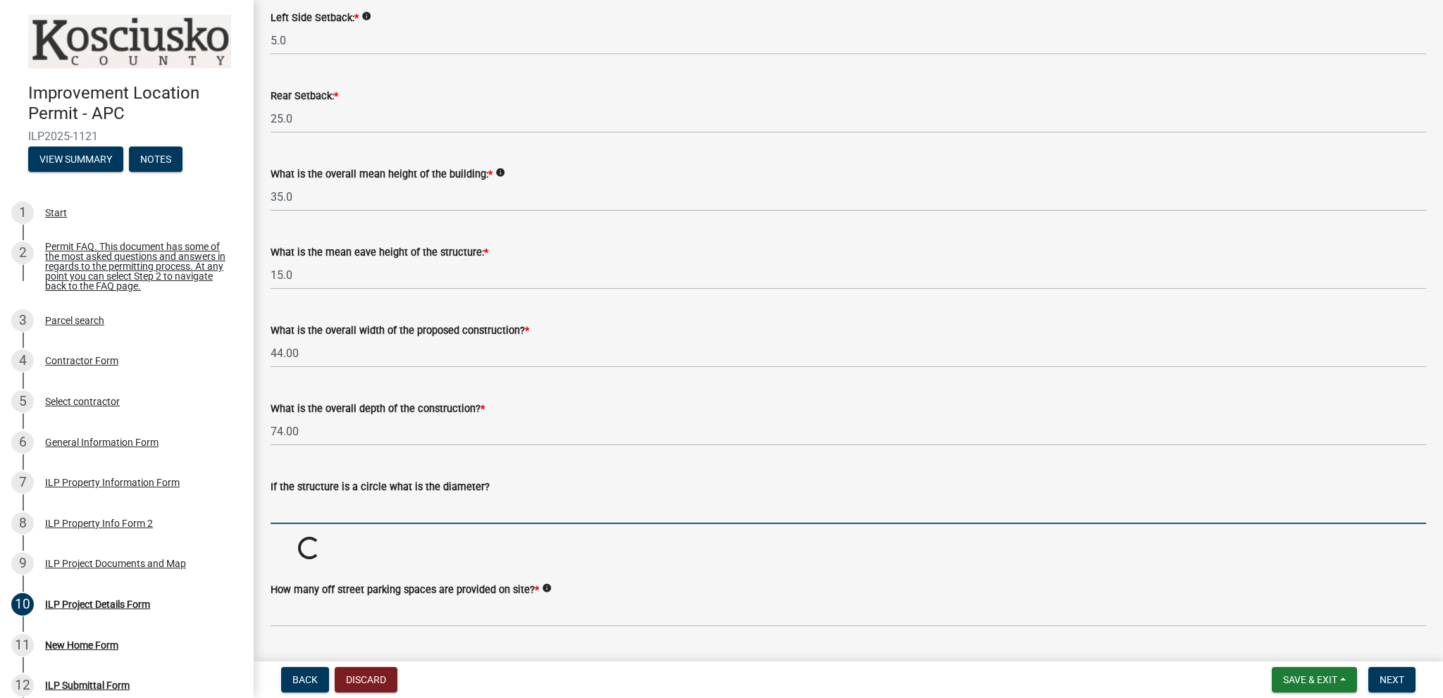
click at [292, 513] on input "text" at bounding box center [848, 509] width 1155 height 29
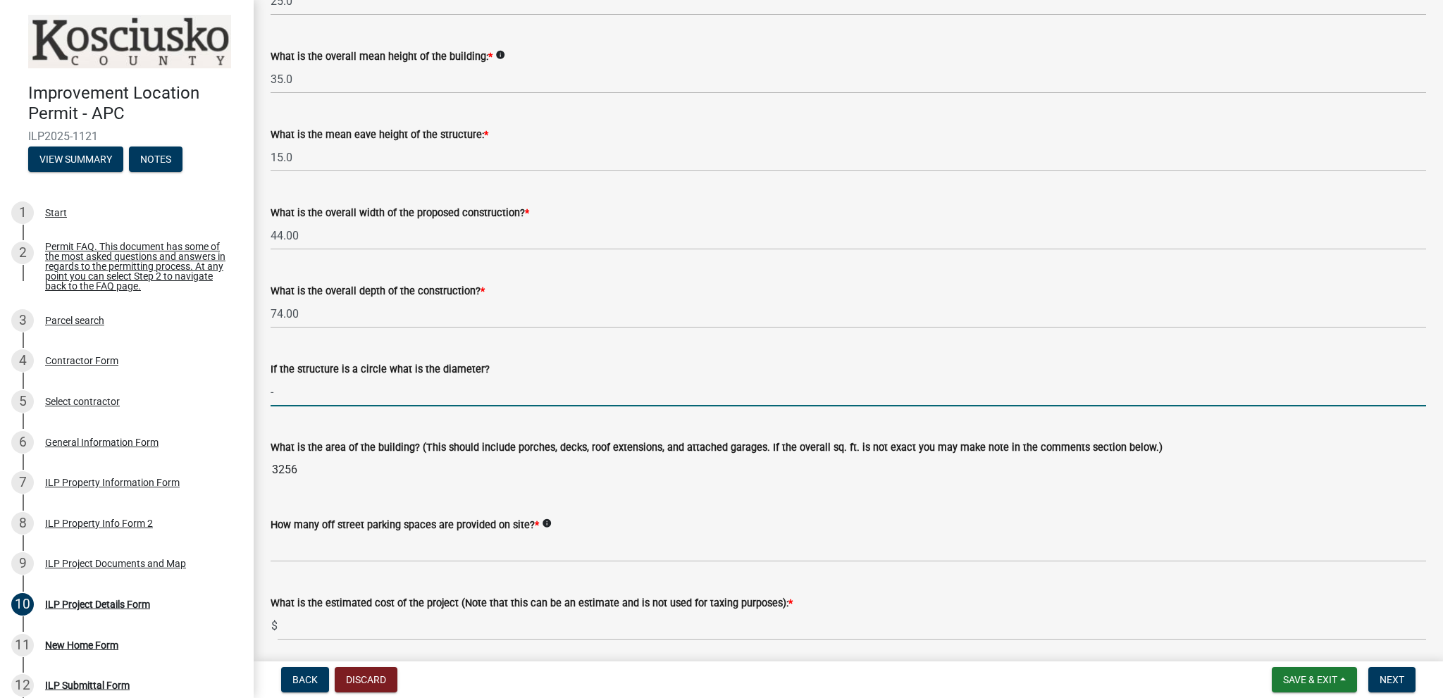
scroll to position [516, 0]
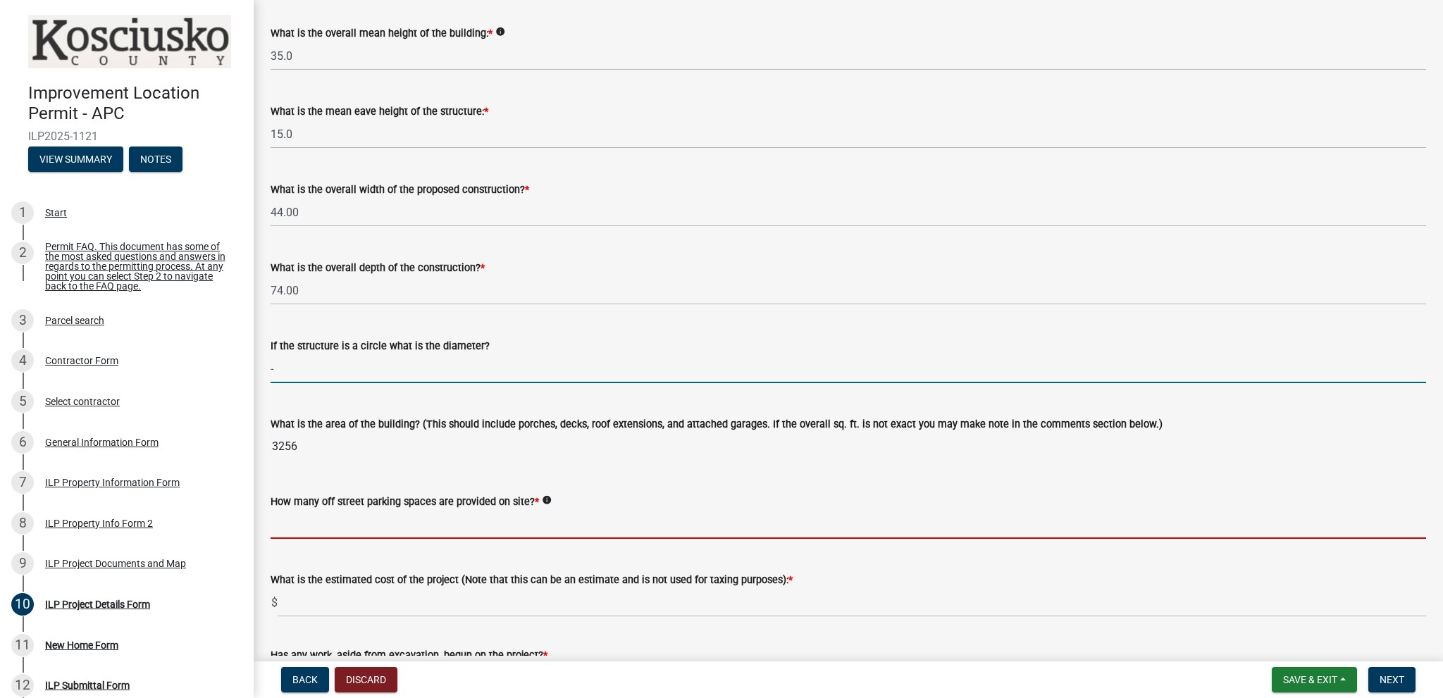
type input "0"
click at [321, 521] on input "text" at bounding box center [848, 524] width 1155 height 29
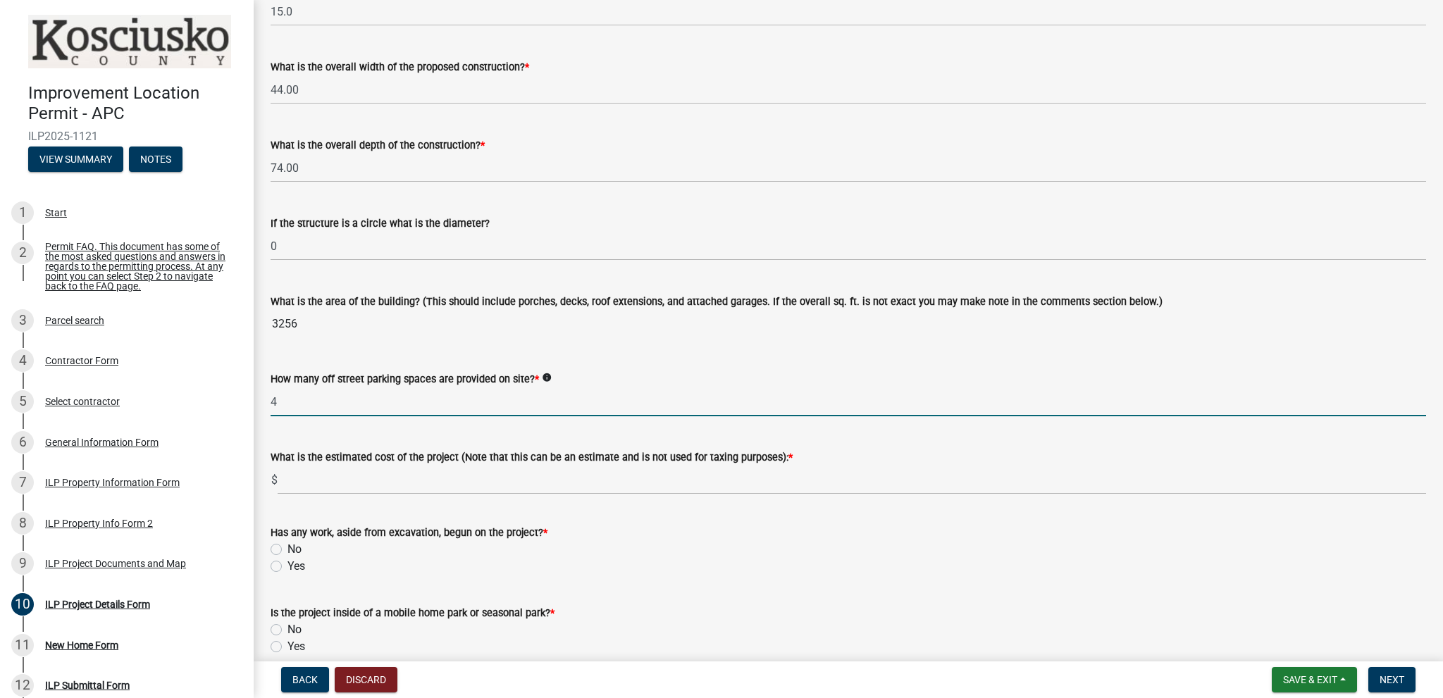
scroll to position [657, 0]
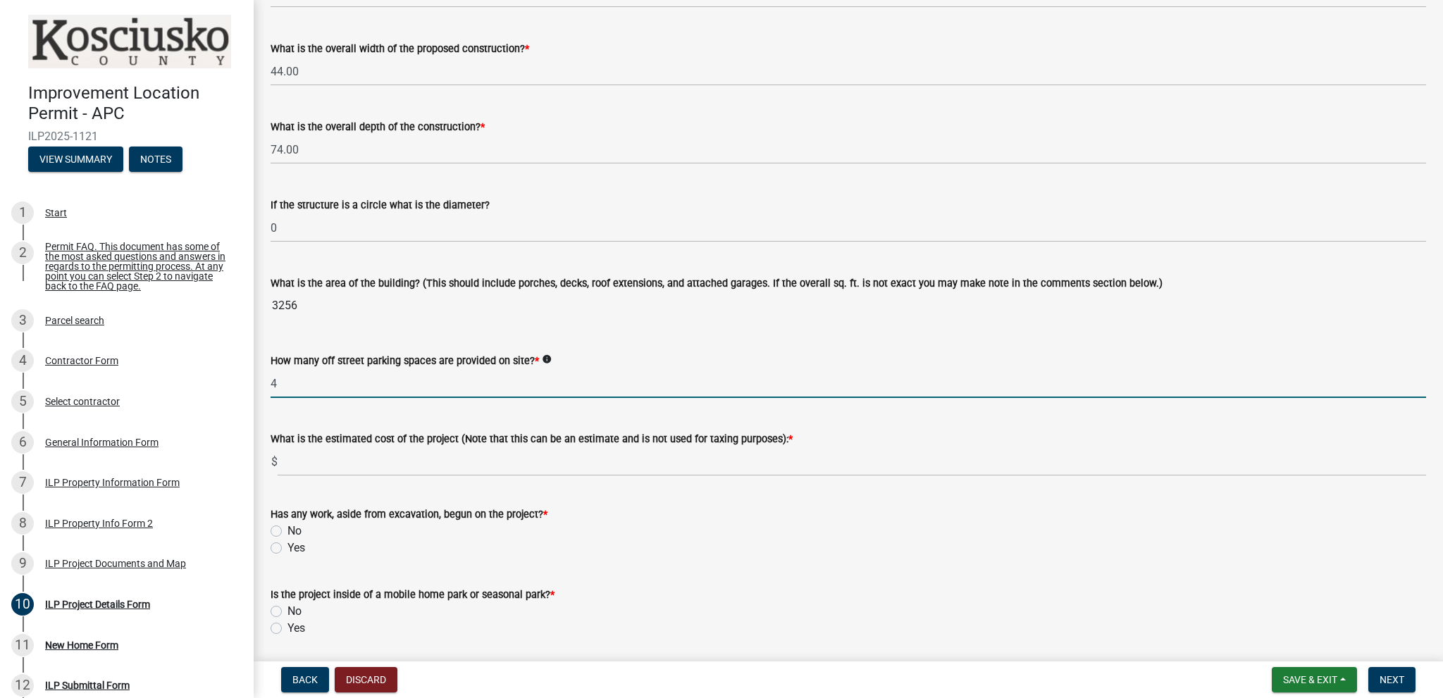
type input "4"
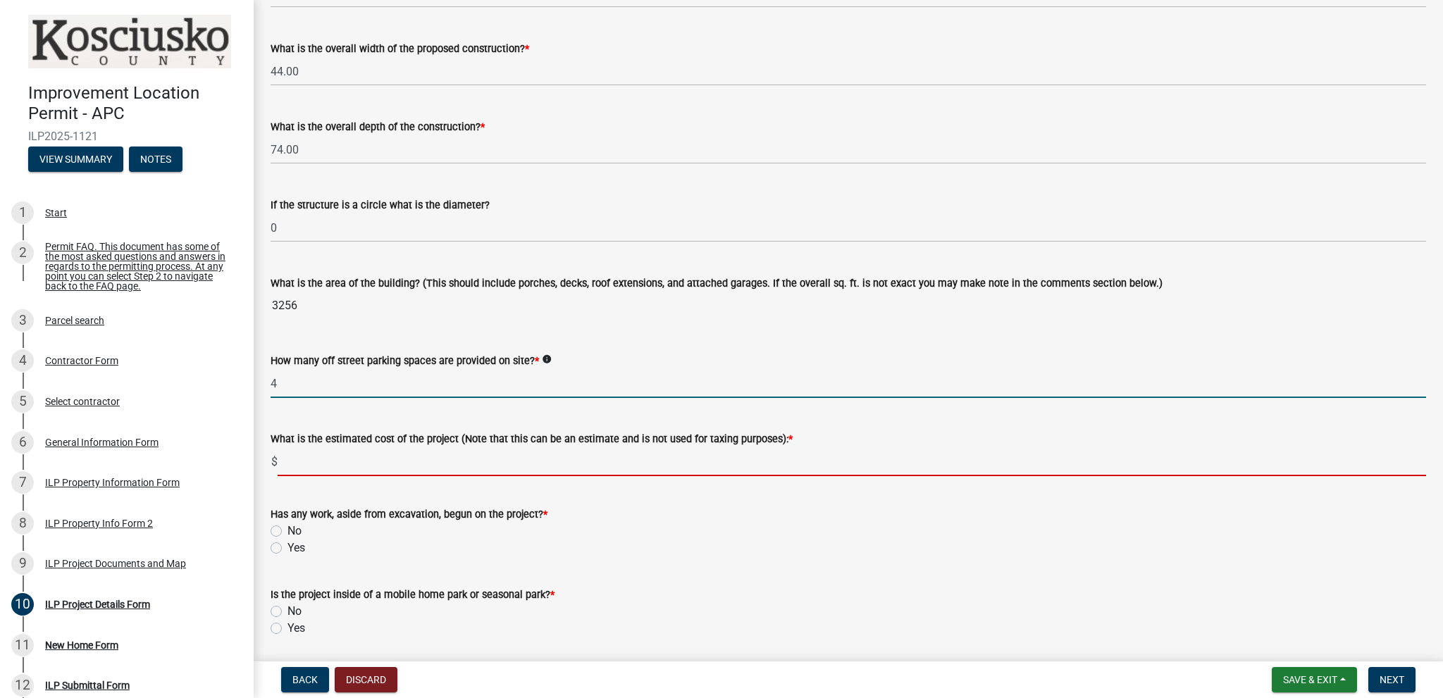
click at [302, 457] on input "text" at bounding box center [852, 461] width 1148 height 29
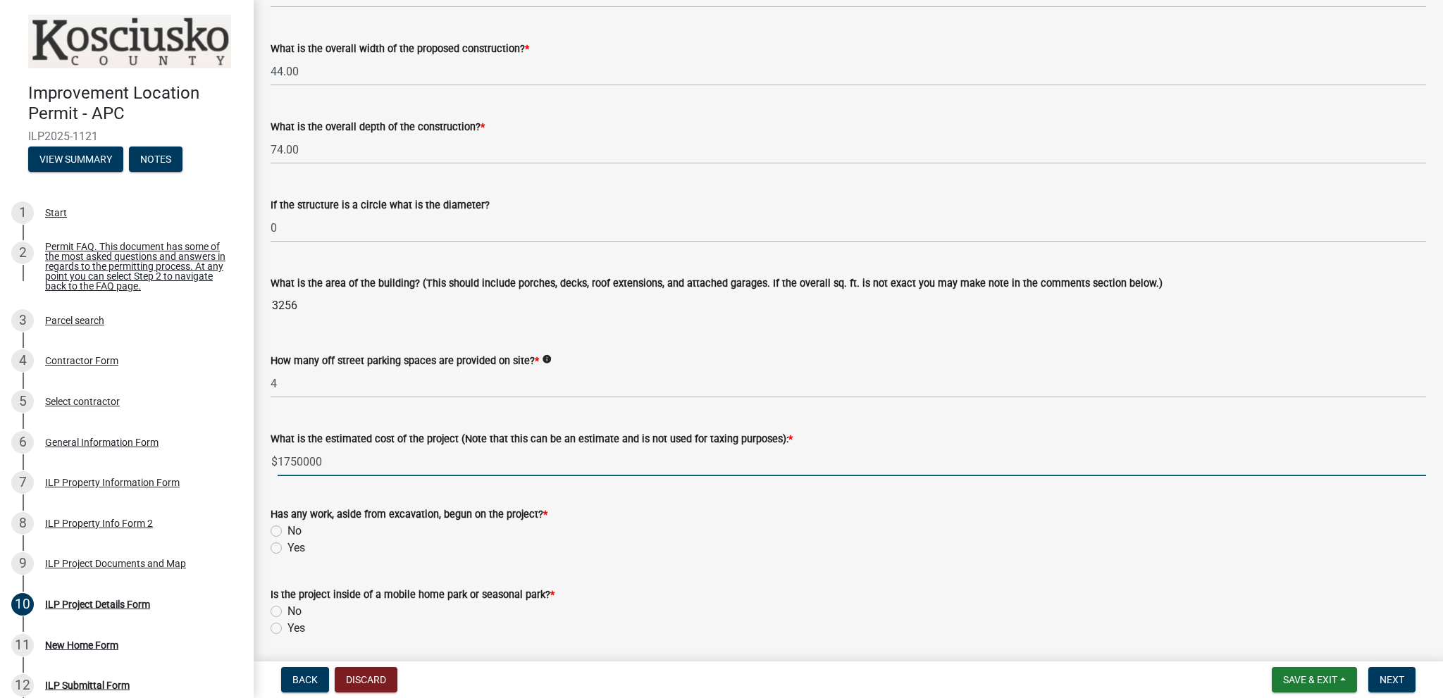
type input "1750000"
click at [287, 532] on label "No" at bounding box center [294, 531] width 14 height 17
click at [287, 532] on input "No" at bounding box center [291, 527] width 9 height 9
radio input "true"
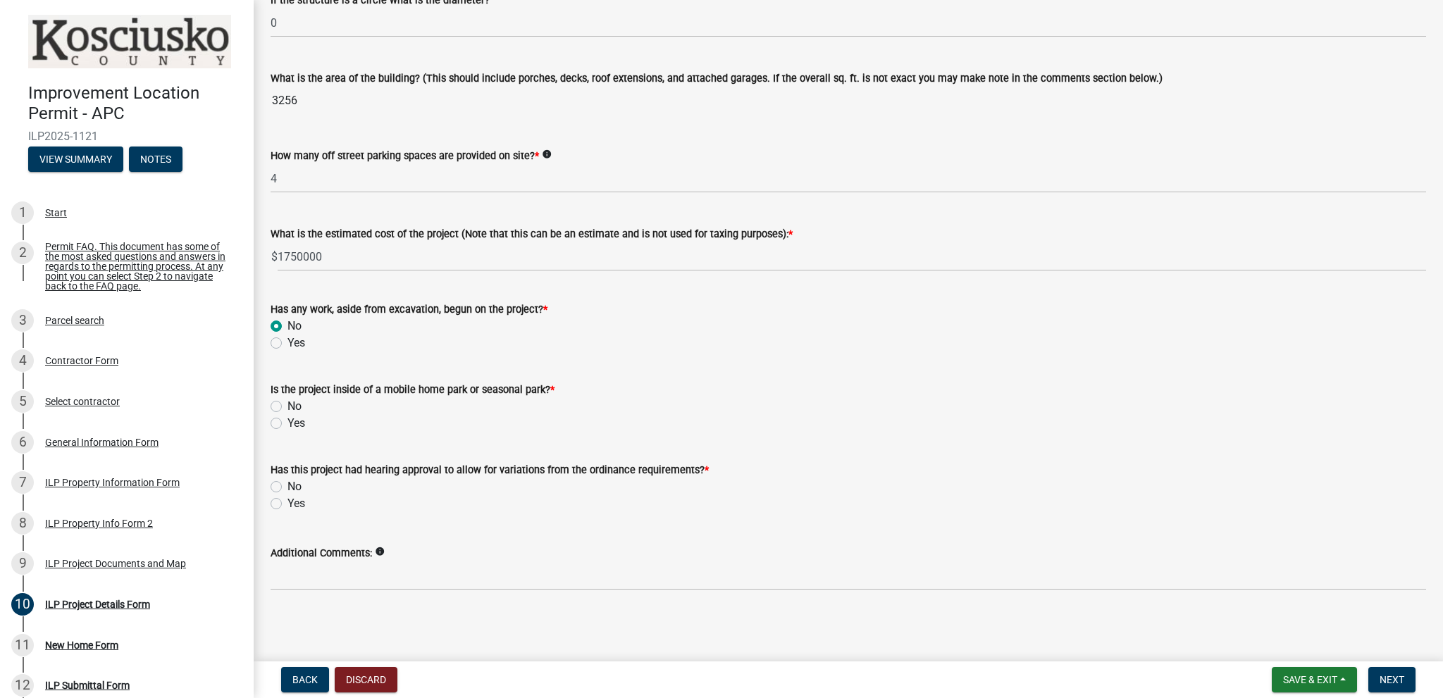
scroll to position [862, 0]
click at [282, 403] on div "No" at bounding box center [848, 406] width 1155 height 17
click at [287, 405] on label "No" at bounding box center [294, 406] width 14 height 17
click at [287, 405] on input "No" at bounding box center [291, 402] width 9 height 9
radio input "true"
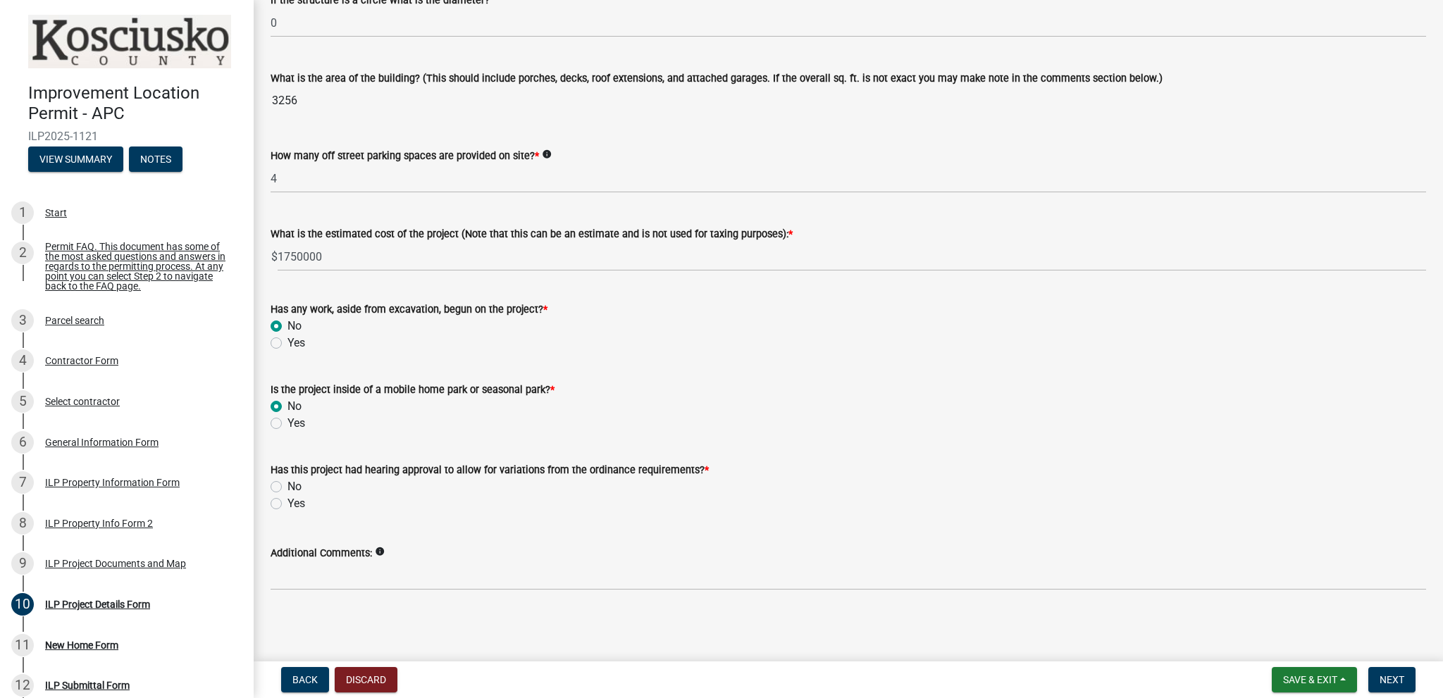
click at [287, 484] on label "No" at bounding box center [294, 486] width 14 height 17
click at [287, 484] on input "No" at bounding box center [291, 482] width 9 height 9
radio input "true"
click at [1384, 680] on span "Next" at bounding box center [1391, 679] width 25 height 11
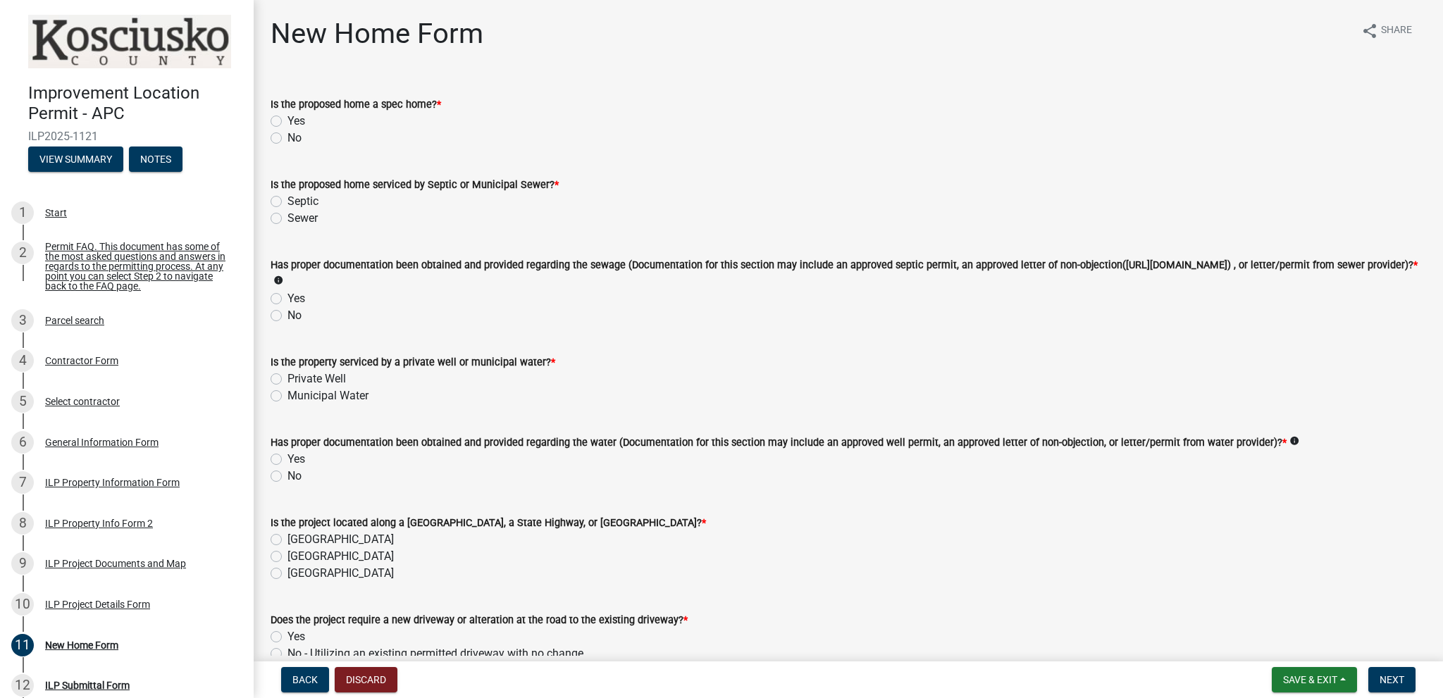
click at [287, 137] on label "No" at bounding box center [294, 138] width 14 height 17
click at [287, 137] on input "No" at bounding box center [291, 134] width 9 height 9
radio input "true"
click at [287, 219] on label "Sewer" at bounding box center [302, 218] width 30 height 17
click at [287, 219] on input "Sewer" at bounding box center [291, 214] width 9 height 9
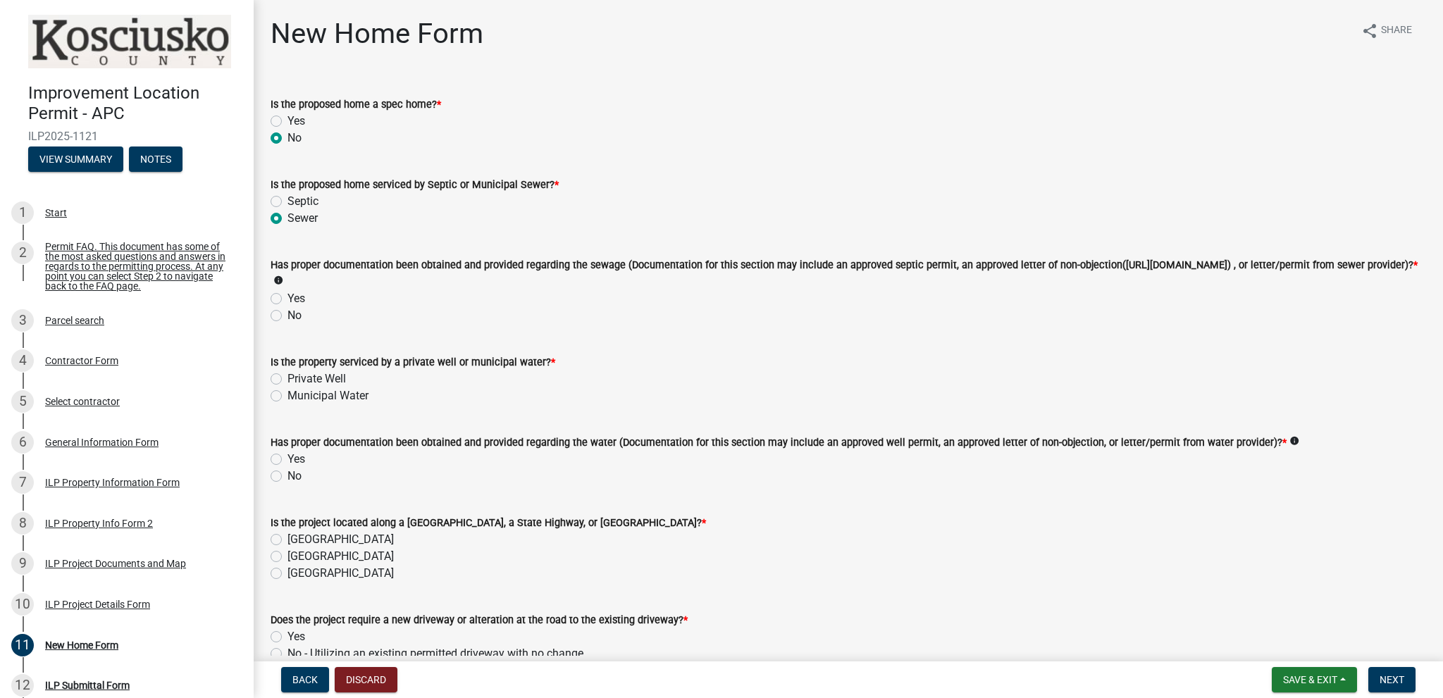
radio input "true"
click at [287, 305] on label "Yes" at bounding box center [296, 298] width 18 height 17
click at [287, 299] on input "Yes" at bounding box center [291, 294] width 9 height 9
radio input "true"
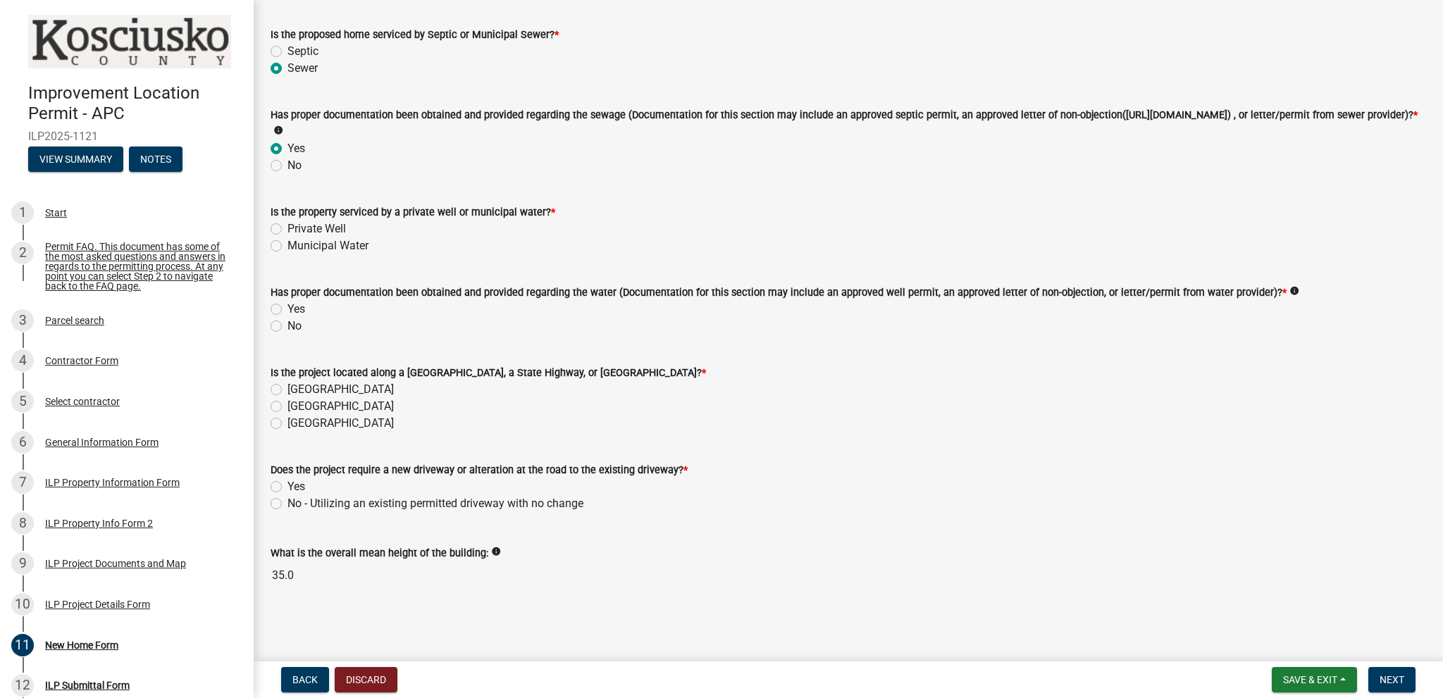
scroll to position [156, 0]
click at [287, 229] on label "Private Well" at bounding box center [316, 229] width 58 height 17
click at [287, 229] on input "Private Well" at bounding box center [291, 225] width 9 height 9
radio input "true"
click at [287, 314] on label "Yes" at bounding box center [296, 309] width 18 height 17
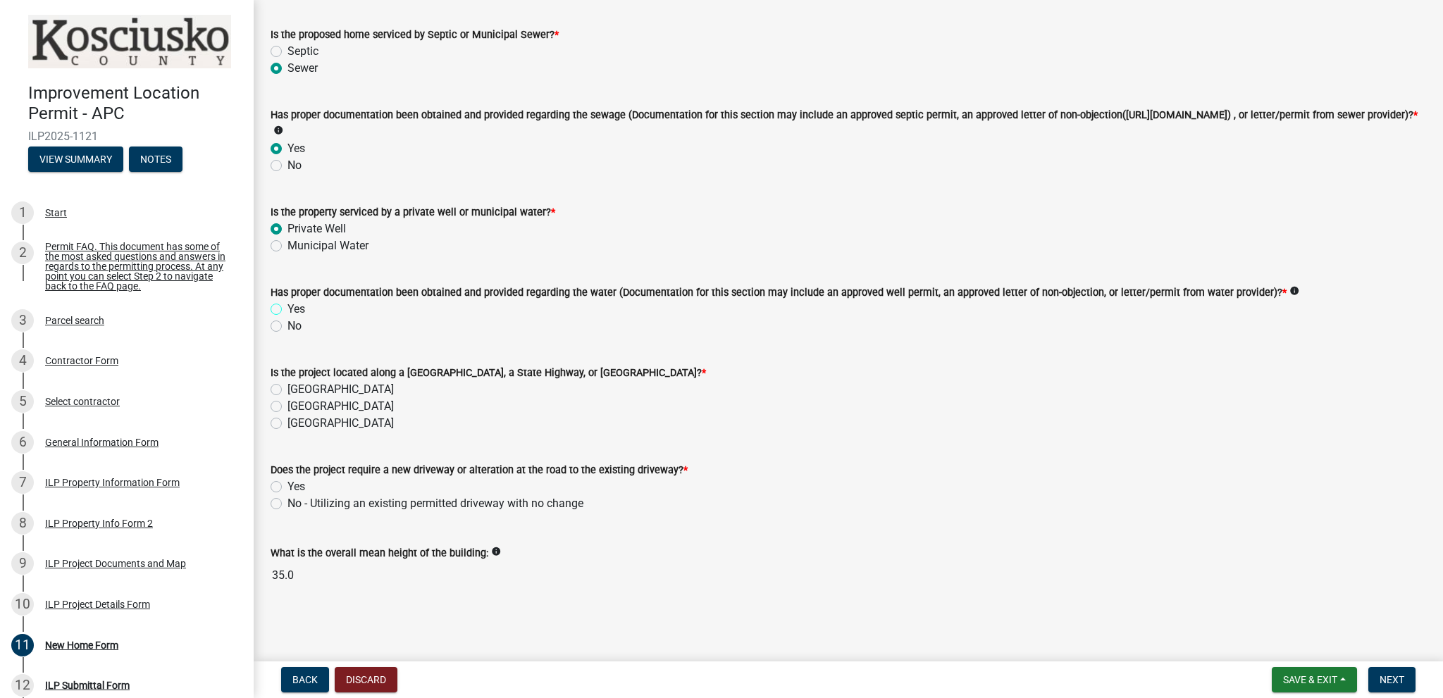
click at [287, 310] on input "Yes" at bounding box center [291, 305] width 9 height 9
radio input "true"
click at [287, 404] on label "[GEOGRAPHIC_DATA]" at bounding box center [340, 406] width 106 height 17
click at [287, 404] on input "[GEOGRAPHIC_DATA]" at bounding box center [291, 402] width 9 height 9
radio input "true"
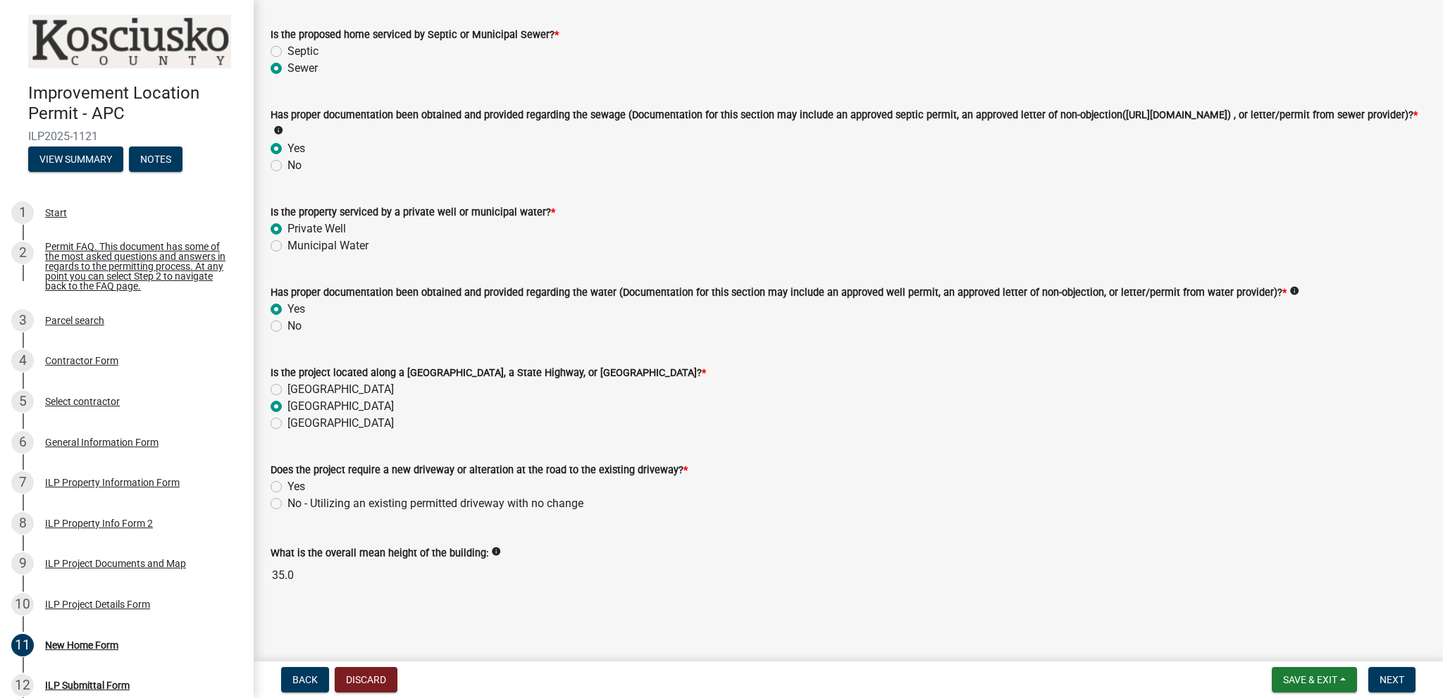
click at [287, 504] on label "No - Utilizing an existing permitted driveway with no change" at bounding box center [435, 503] width 296 height 17
click at [287, 504] on input "No - Utilizing an existing permitted driveway with no change" at bounding box center [291, 499] width 9 height 9
radio input "true"
click at [571, 543] on div "What is the overall mean height of the building: info 35.0" at bounding box center [848, 557] width 1155 height 65
click at [1395, 678] on span "Next" at bounding box center [1391, 679] width 25 height 11
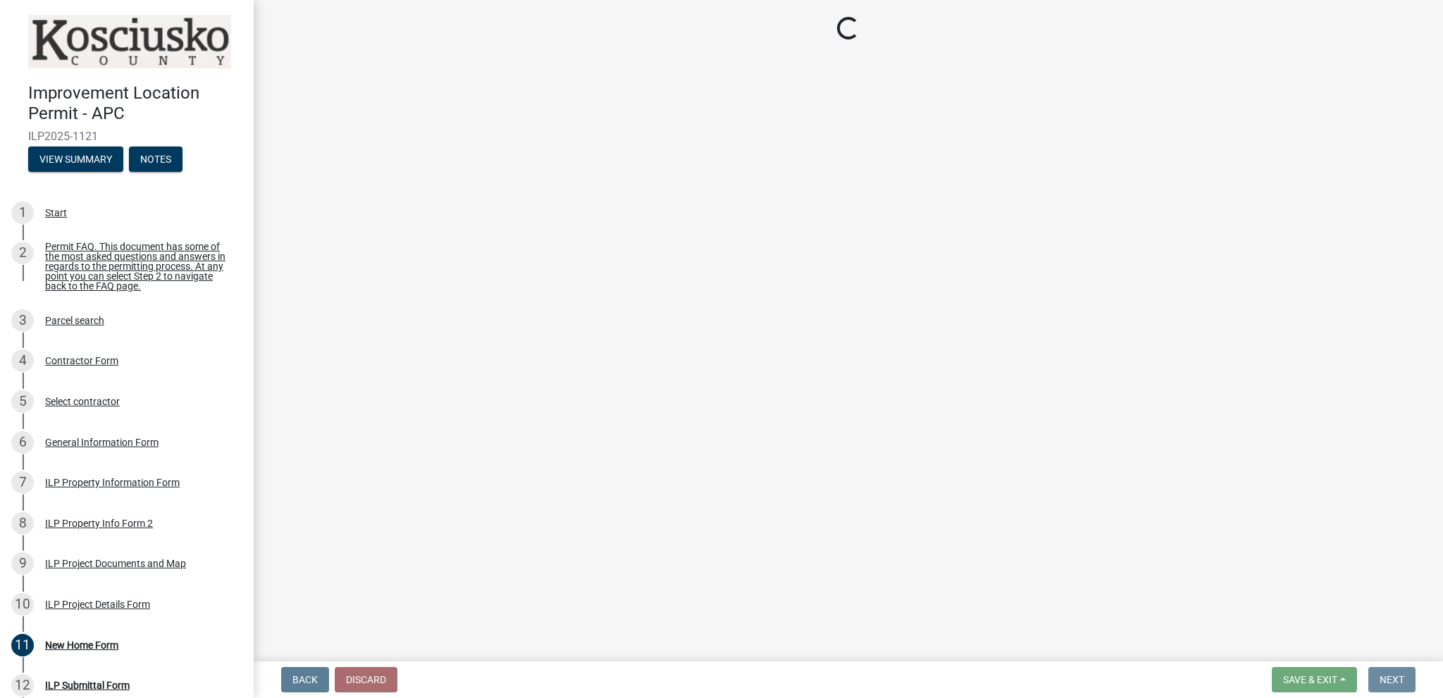
scroll to position [0, 0]
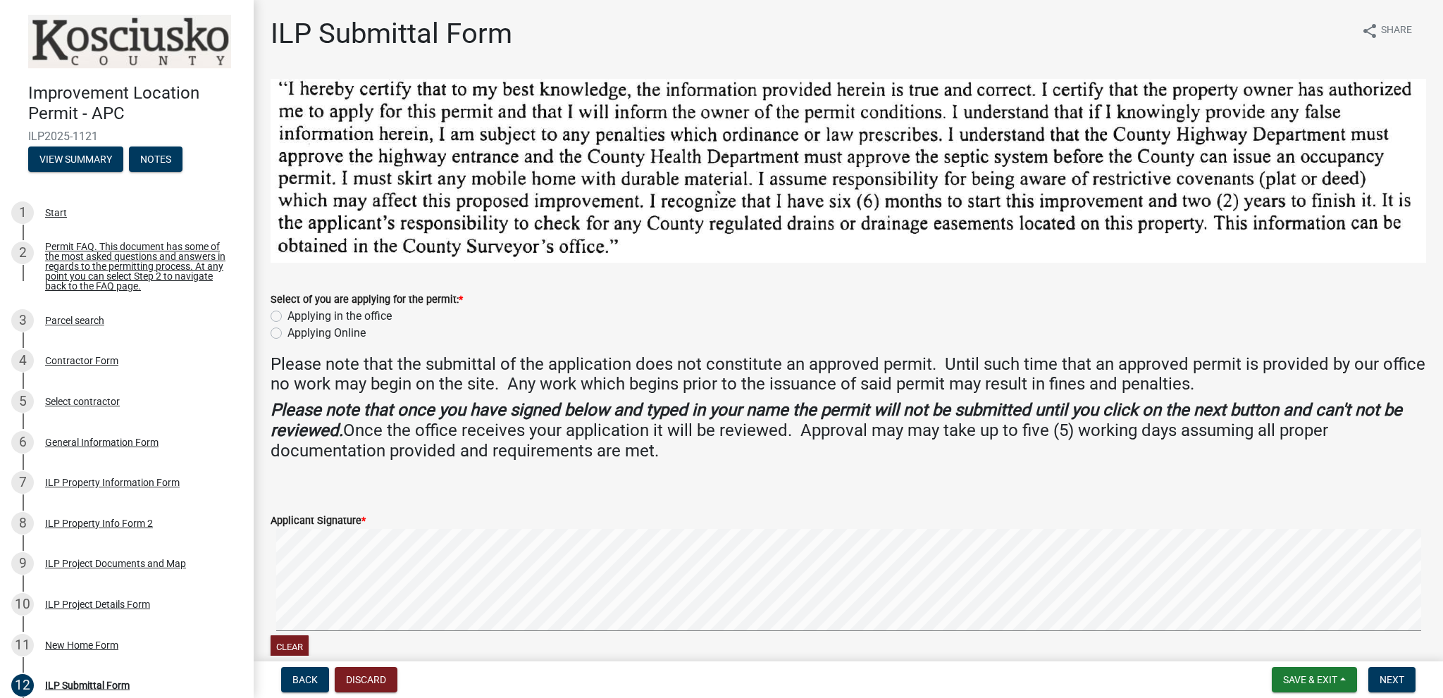
click at [287, 315] on label "Applying in the office" at bounding box center [339, 316] width 104 height 17
click at [287, 315] on input "Applying in the office" at bounding box center [291, 312] width 9 height 9
radio input "true"
click at [358, 516] on label "Applicant Signature *" at bounding box center [318, 521] width 95 height 10
click at [297, 645] on button "Clear" at bounding box center [290, 646] width 38 height 23
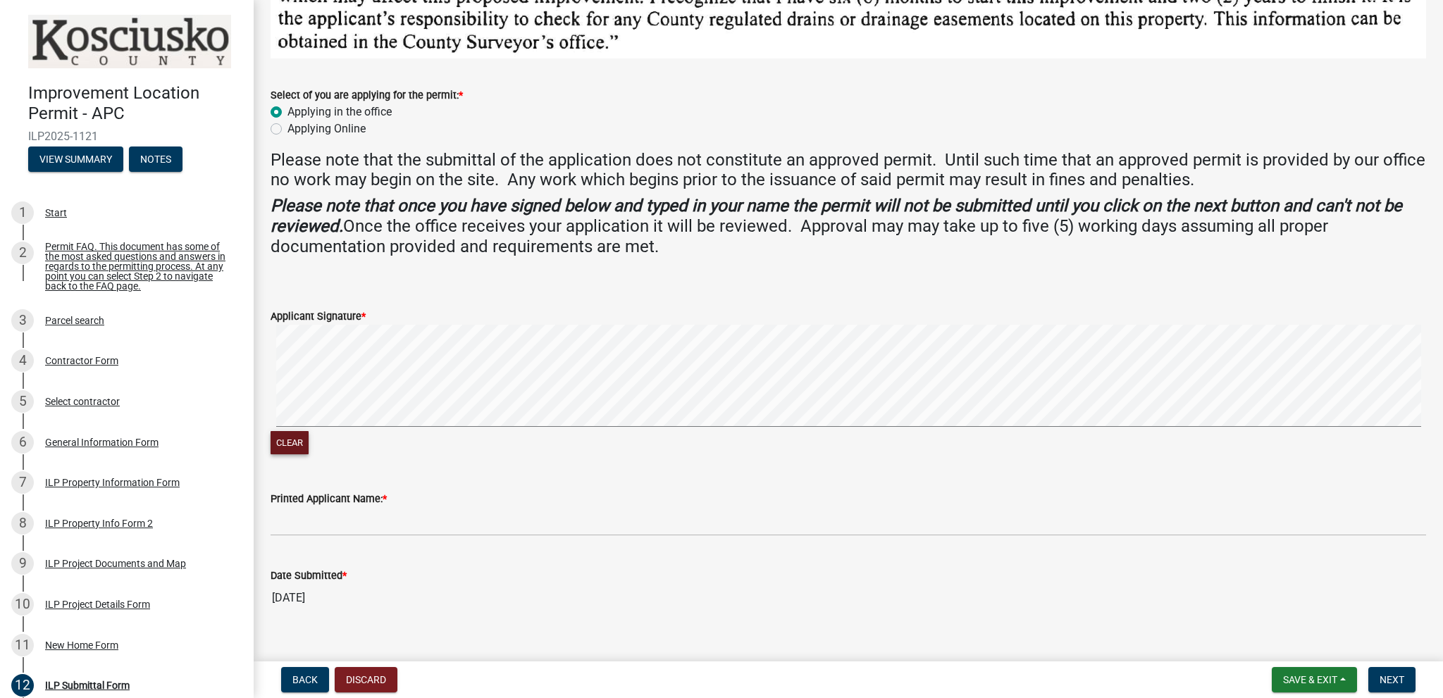
scroll to position [225, 0]
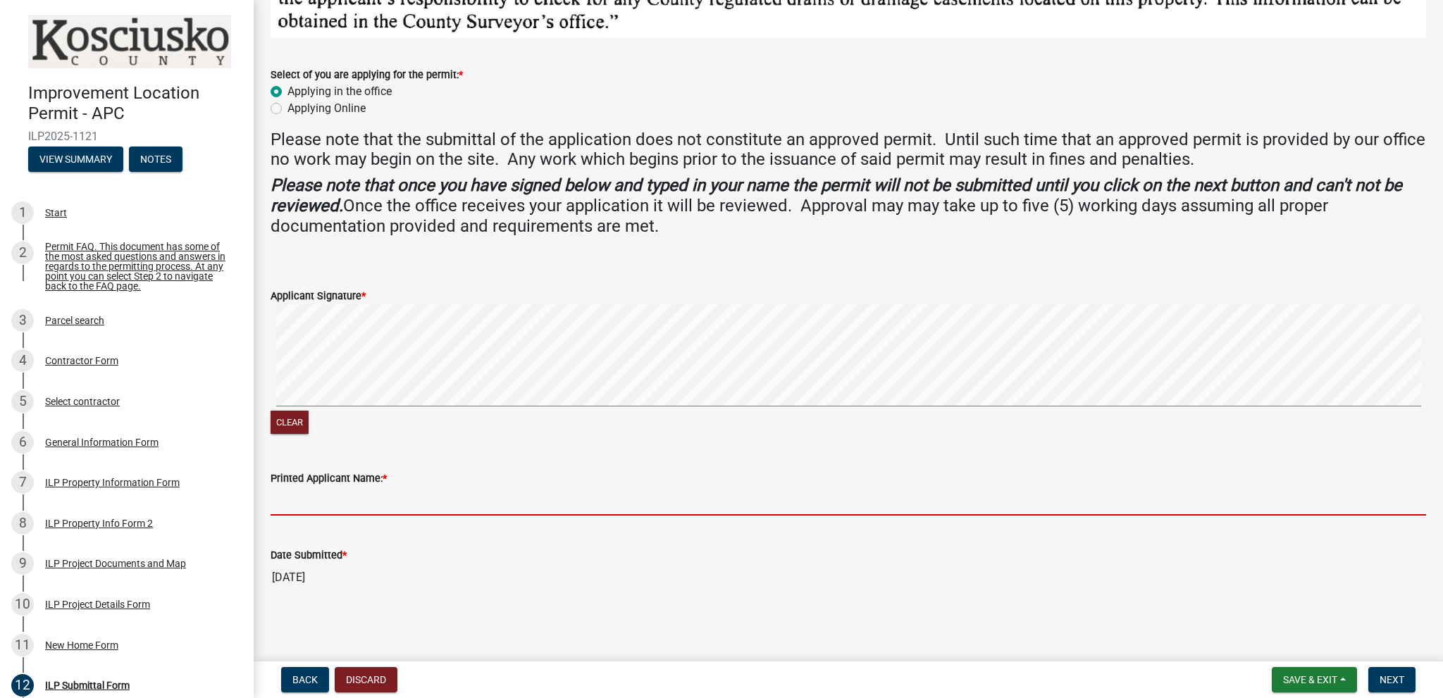
click at [318, 502] on input "Printed Applicant Name: *" at bounding box center [848, 501] width 1155 height 29
type input "[PERSON_NAME]"
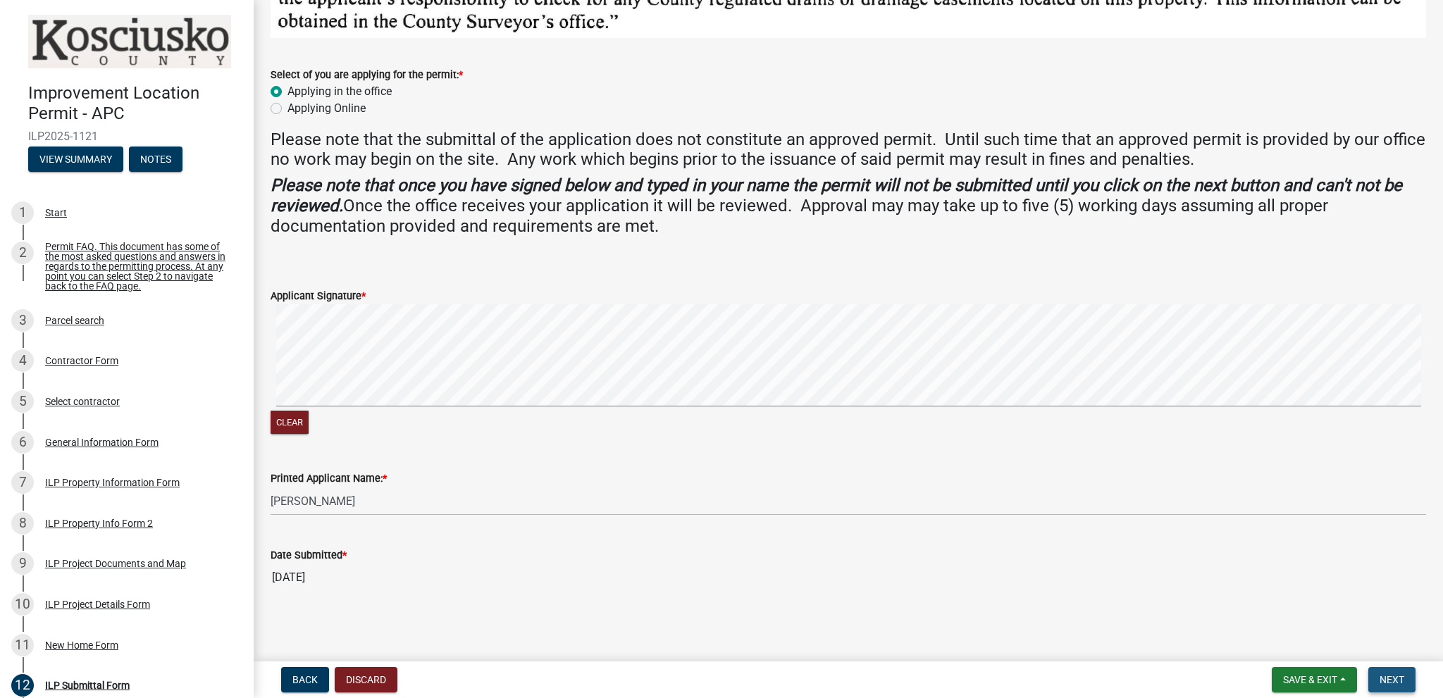
click at [1397, 678] on span "Next" at bounding box center [1391, 679] width 25 height 11
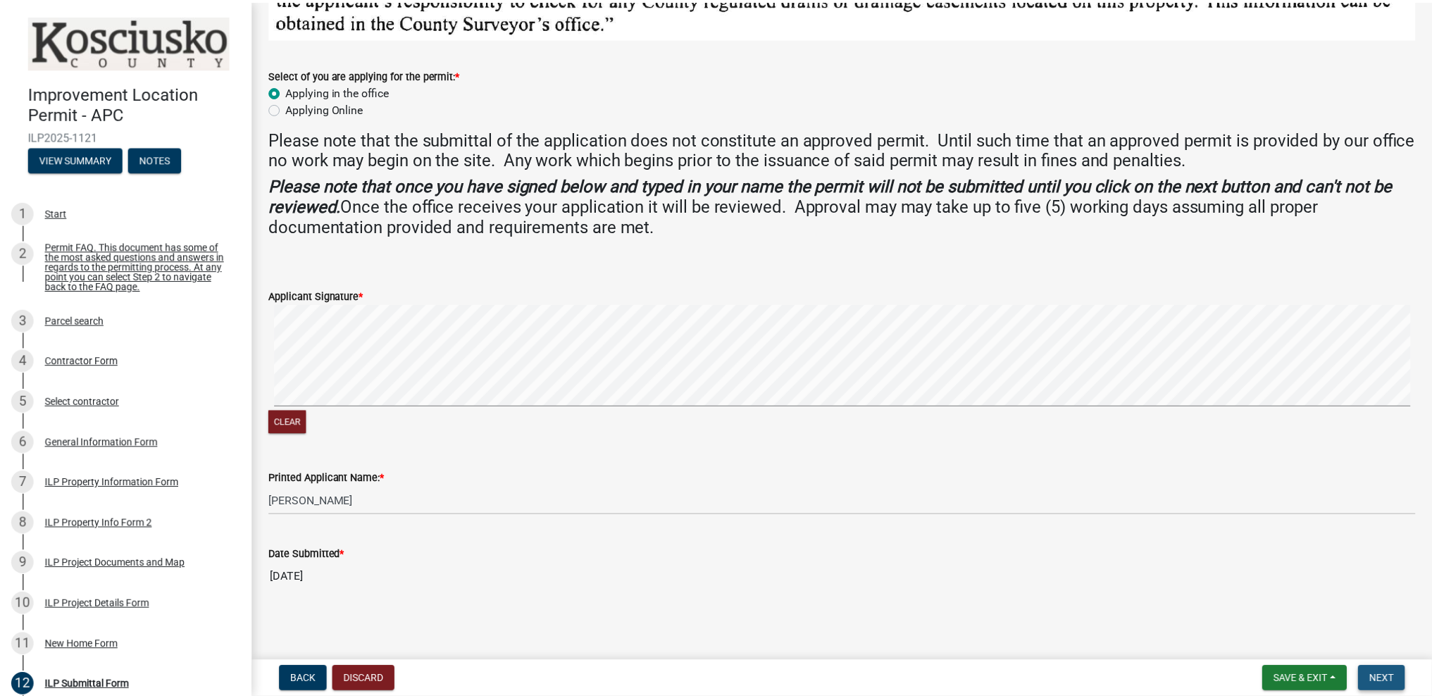
scroll to position [0, 0]
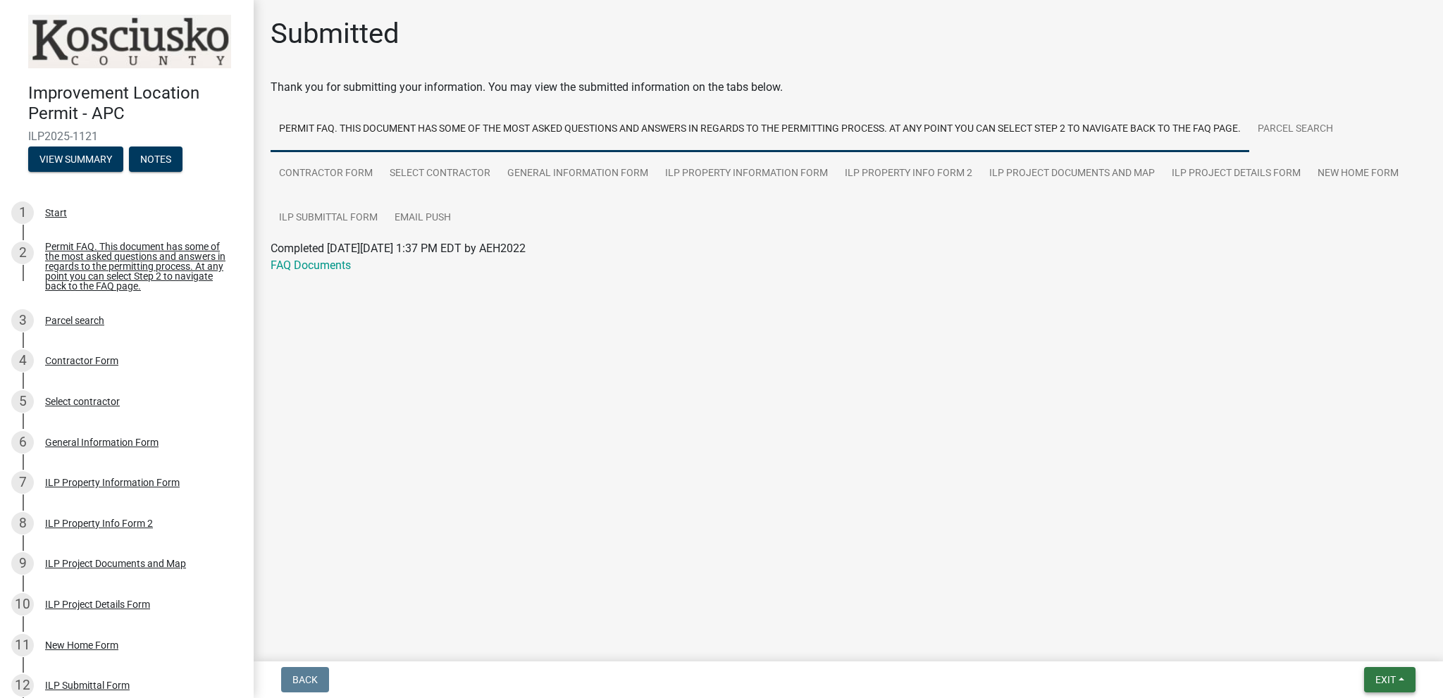
click at [1384, 674] on span "Exit" at bounding box center [1385, 679] width 20 height 11
click at [1343, 643] on button "Save & Exit" at bounding box center [1359, 643] width 113 height 34
